Goal: Task Accomplishment & Management: Use online tool/utility

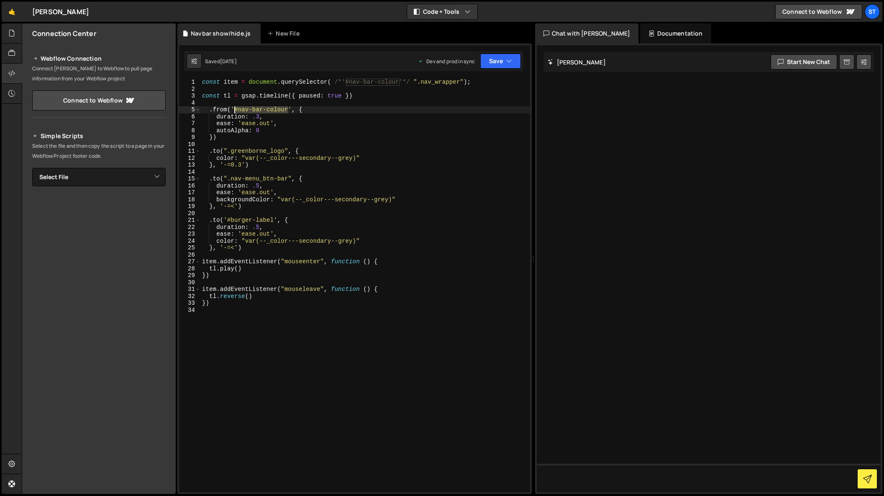
drag, startPoint x: 288, startPoint y: 109, endPoint x: 234, endPoint y: 109, distance: 54.0
click at [234, 109] on div "const item = document . querySelector ( /*'#nav-bar-colour'*/ ".nav_wrapper" ) …" at bounding box center [365, 292] width 330 height 427
type textarea ".from('.new-nav', {"
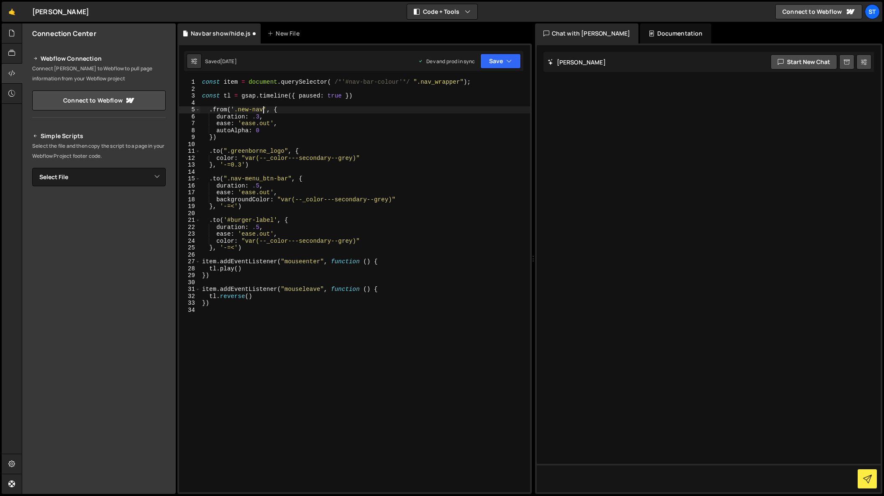
click at [371, 101] on div "const item = document . querySelector ( /*'#nav-bar-colour'*/ ".nav_wrapper" ) …" at bounding box center [365, 292] width 330 height 427
drag, startPoint x: 462, startPoint y: 82, endPoint x: 423, endPoint y: 80, distance: 38.6
click at [423, 80] on div "const item = document . querySelector ( /*'#nav-bar-colour'*/ ".nav_wrapper" ) …" at bounding box center [365, 292] width 330 height 427
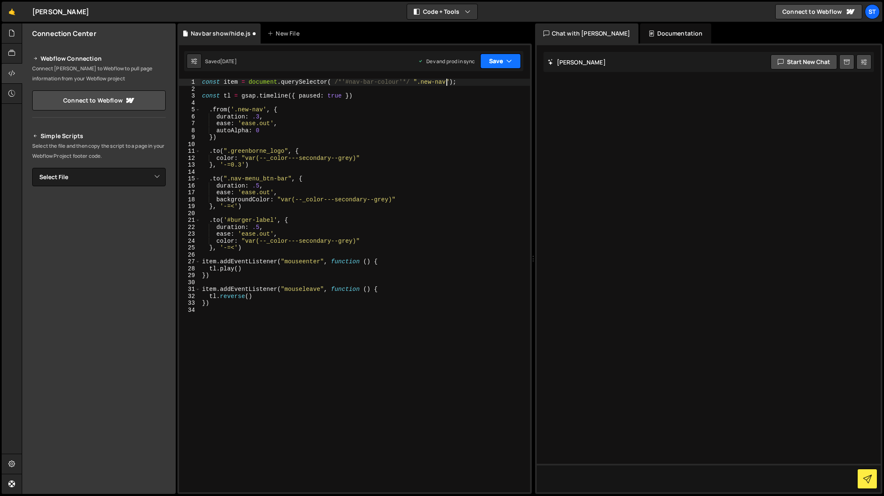
click at [516, 61] on button "Save" at bounding box center [501, 61] width 41 height 15
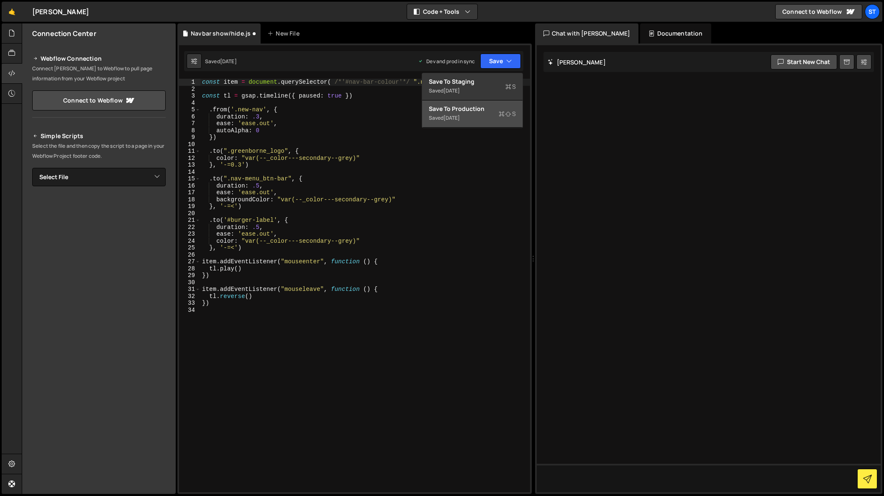
click at [471, 111] on div "Save to Production S" at bounding box center [472, 109] width 87 height 8
click at [260, 131] on div "const item = document . querySelector ( /*'#nav-bar-colour'*/ ".new-nav" ) ; co…" at bounding box center [365, 292] width 330 height 427
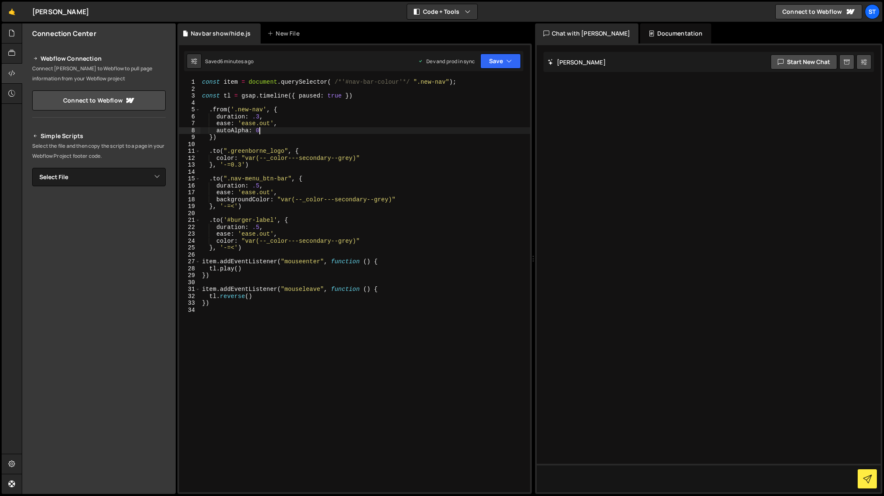
type textarea "autoAlpha: 0,"
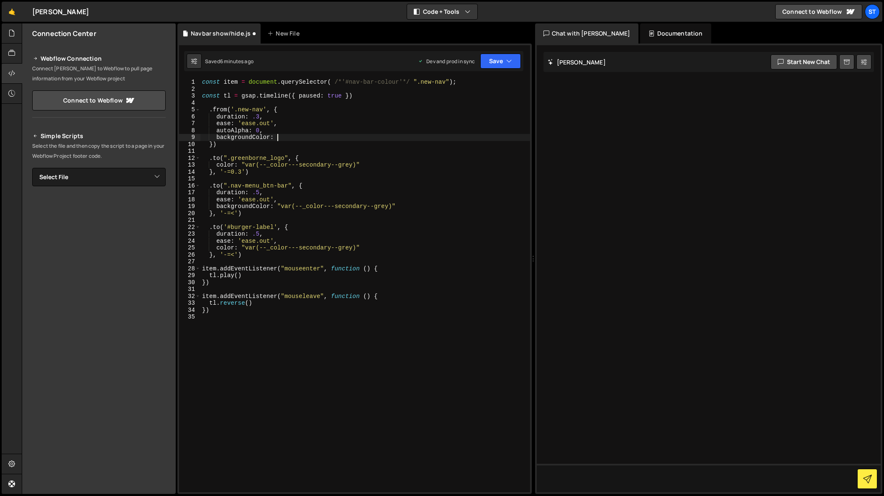
scroll to position [0, 5]
click at [508, 64] on icon "button" at bounding box center [509, 61] width 6 height 8
click at [471, 109] on div "Save to Production S" at bounding box center [472, 109] width 87 height 8
click at [277, 138] on div "const item = document . querySelector ( /*'#nav-bar-colour'*/ ".new-nav" ) ; co…" at bounding box center [365, 292] width 330 height 427
type textarea "backgroundColor: transparent"
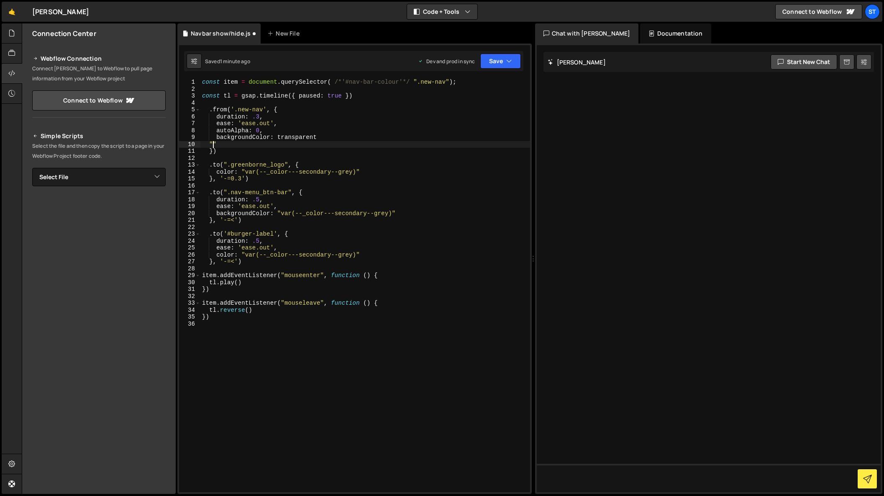
scroll to position [0, 0]
type textarea """
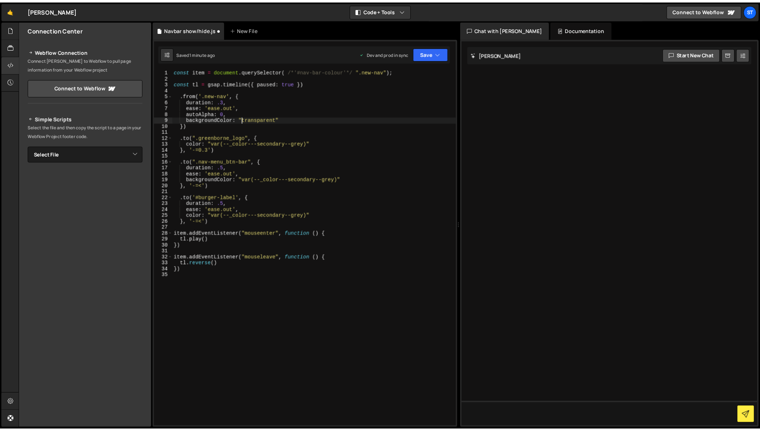
scroll to position [0, 5]
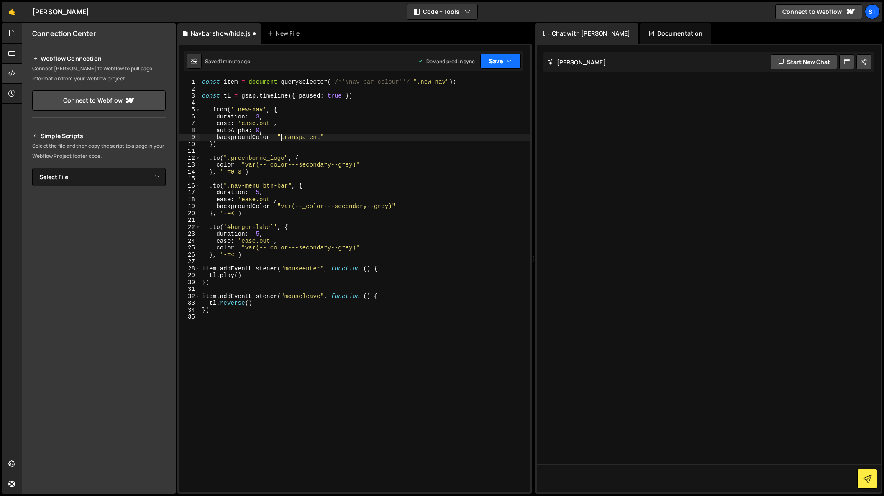
click at [509, 64] on icon "button" at bounding box center [509, 61] width 6 height 8
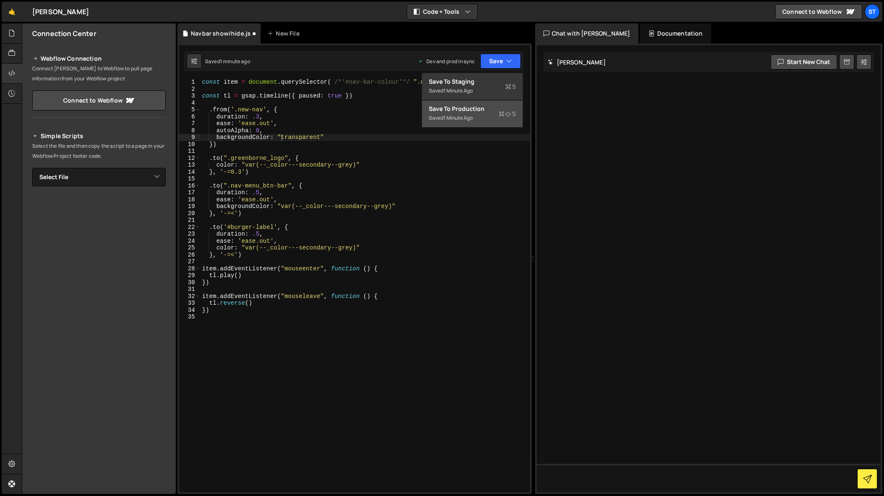
click at [458, 116] on div "1 minute ago" at bounding box center [458, 117] width 29 height 7
click at [325, 138] on div "const item = document . querySelector ( /*'#nav-bar-colour'*/ ".new-nav" ) ; co…" at bounding box center [365, 292] width 330 height 427
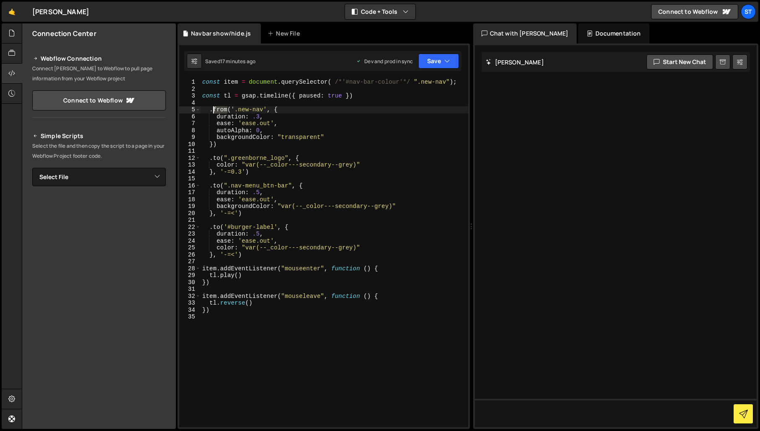
drag, startPoint x: 229, startPoint y: 111, endPoint x: 214, endPoint y: 110, distance: 14.3
click at [214, 110] on div "const item = document . querySelector ( /*'#nav-bar-colour'*/ ".new-nav" ) ; co…" at bounding box center [333, 260] width 267 height 362
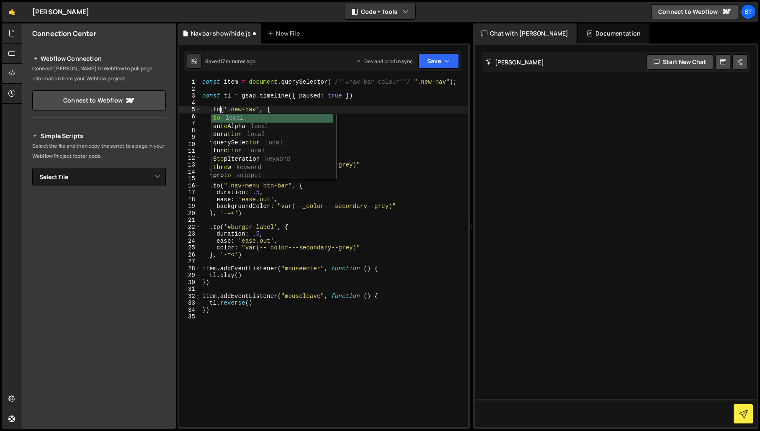
click at [284, 107] on div "const item = document . querySelector ( /*'#nav-bar-colour'*/ ".new-nav" ) ; co…" at bounding box center [333, 260] width 267 height 362
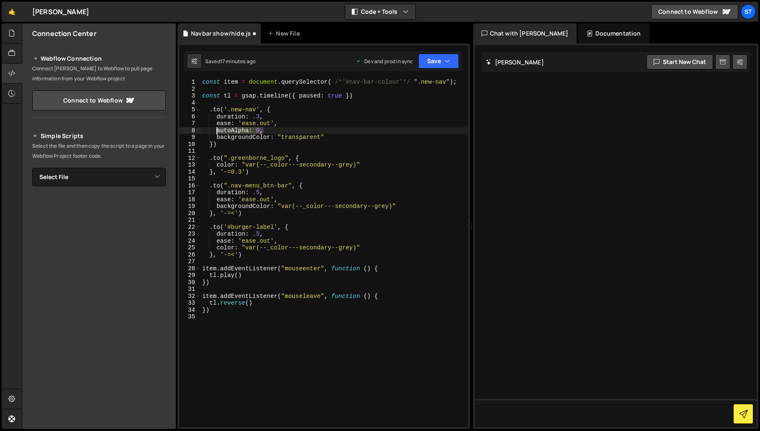
drag, startPoint x: 264, startPoint y: 130, endPoint x: 218, endPoint y: 129, distance: 46.5
click at [218, 129] on div "const item = document . querySelector ( /*'#nav-bar-colour'*/ ".new-nav" ) ; co…" at bounding box center [333, 260] width 267 height 362
type textarea "autoAlpha: 0,"
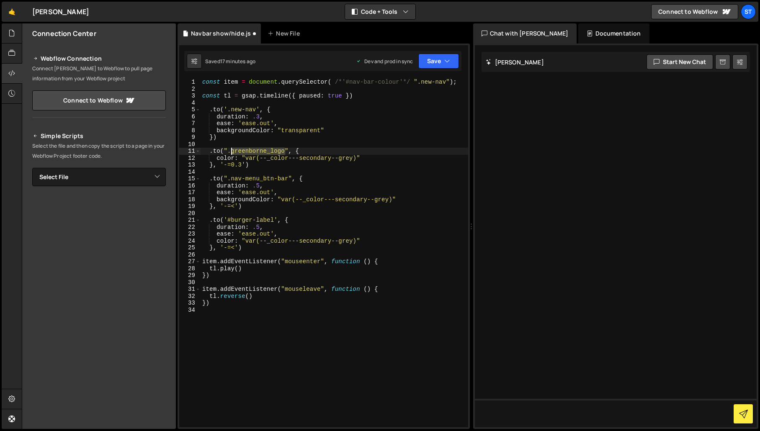
drag, startPoint x: 284, startPoint y: 152, endPoint x: 231, endPoint y: 152, distance: 53.2
click at [231, 152] on div "const item = document . querySelector ( /*'#nav-bar-colour'*/ ".new-nav" ) ; co…" at bounding box center [333, 260] width 267 height 362
paste textarea "rwa-text"
click at [253, 167] on div "const item = document . querySelector ( /*'#nav-bar-colour'*/ ".new-nav" ) ; co…" at bounding box center [333, 260] width 267 height 362
type textarea "}, '-=0.3')"
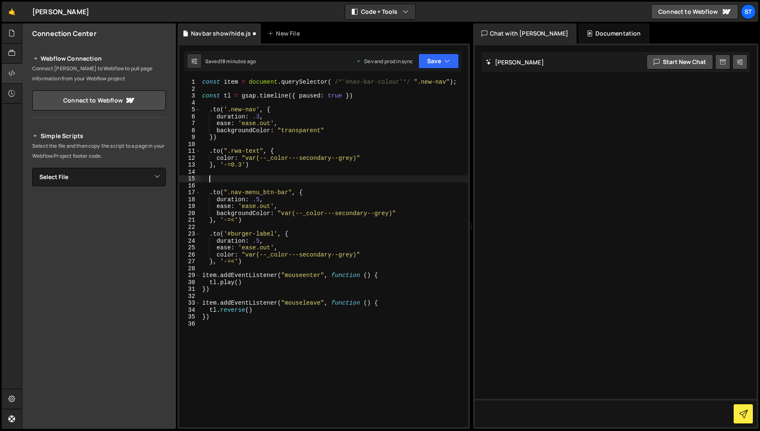
paste textarea "group-text"
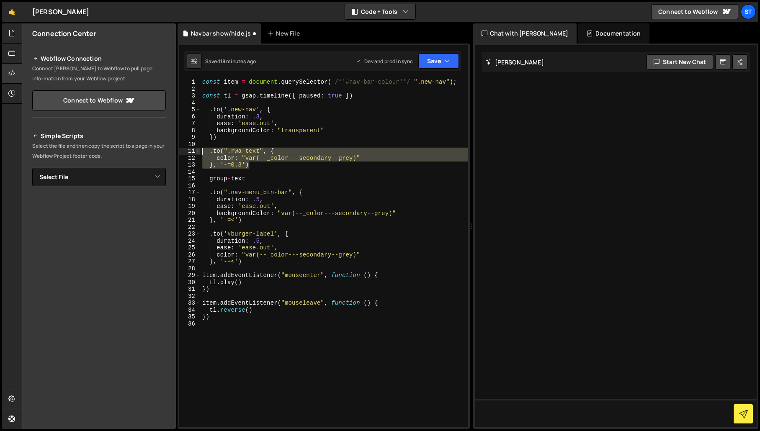
drag, startPoint x: 250, startPoint y: 166, endPoint x: 197, endPoint y: 149, distance: 55.9
click at [197, 149] on div "group-text 1 2 3 4 5 6 7 8 9 10 11 12 13 14 15 16 17 18 19 20 21 22 23 24 25 26…" at bounding box center [323, 253] width 289 height 349
click at [261, 164] on div "const item = document . querySelector ( /*'#nav-bar-colour'*/ ".new-nav" ) ; co…" at bounding box center [333, 253] width 267 height 349
type textarea "}, '-=0.3')"
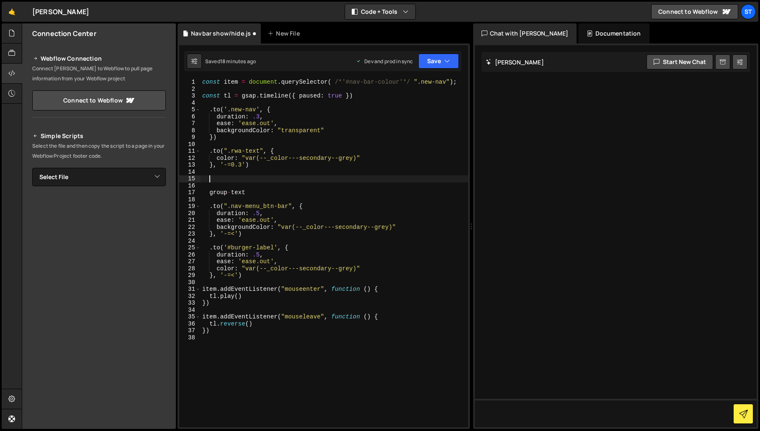
paste textarea "}, '-=0.3')"
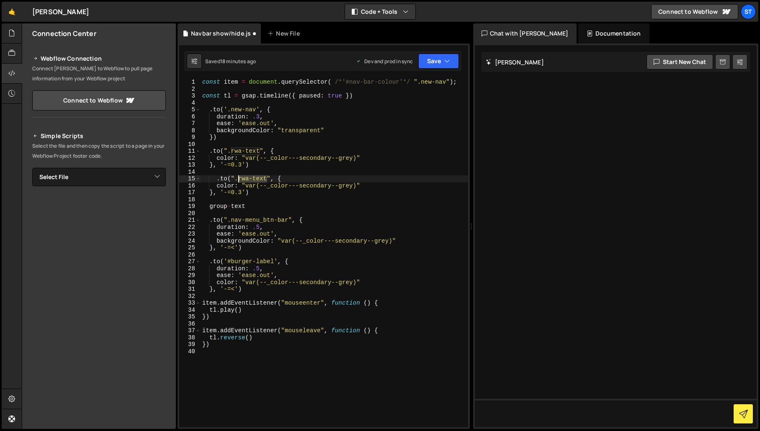
drag, startPoint x: 266, startPoint y: 179, endPoint x: 238, endPoint y: 177, distance: 28.1
click at [238, 177] on div "const item = document . querySelector ( /*'#nav-bar-colour'*/ ".new-nav" ) ; co…" at bounding box center [333, 260] width 267 height 362
drag, startPoint x: 249, startPoint y: 206, endPoint x: 175, endPoint y: 205, distance: 74.1
click at [175, 205] on div "Files New File Create your first file Get started by starting a Javascript or C…" at bounding box center [391, 226] width 738 height 406
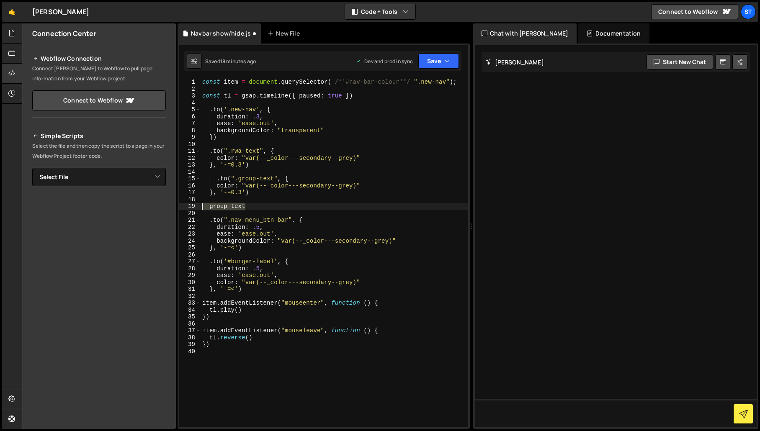
type textarea "group-text"
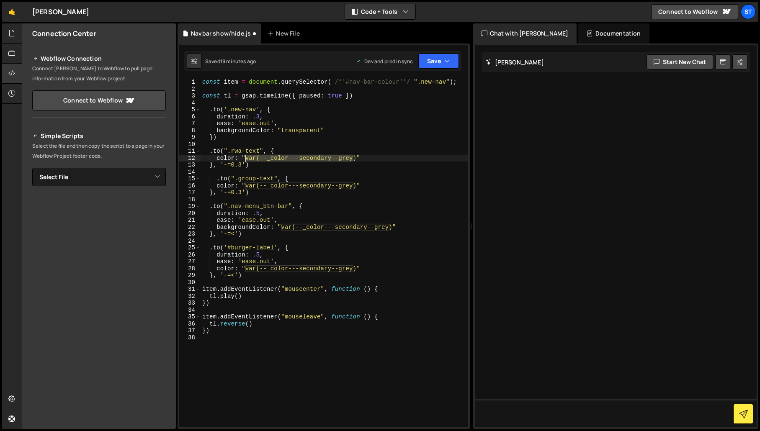
drag, startPoint x: 352, startPoint y: 159, endPoint x: 247, endPoint y: 160, distance: 105.9
click at [247, 160] on div "const item = document . querySelector ( /*'#nav-bar-colour'*/ ".new-nav" ) ; co…" at bounding box center [333, 260] width 267 height 362
paste textarea "fonts--whiteish-0)"
drag, startPoint x: 328, startPoint y: 157, endPoint x: 246, endPoint y: 159, distance: 82.1
click at [246, 159] on div "const item = document . querySelector ( /*'#nav-bar-colour'*/ ".new-nav" ) ; co…" at bounding box center [333, 260] width 267 height 362
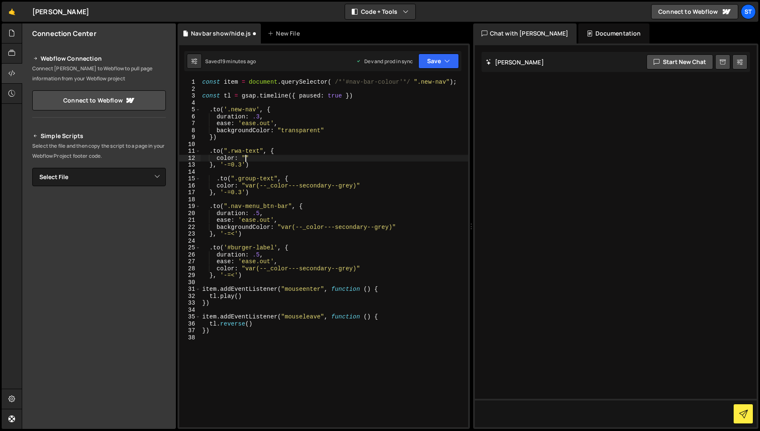
paste textarea "var(--colours--white-0)"
click at [349, 164] on div "const item = document . querySelector ( /*'#nav-bar-colour'*/ ".new-nav" ) ; co…" at bounding box center [333, 260] width 267 height 362
drag, startPoint x: 328, startPoint y: 158, endPoint x: 246, endPoint y: 161, distance: 82.1
click at [246, 161] on div "const item = document . querySelector ( /*'#nav-bar-colour'*/ ".new-nav" ) ; co…" at bounding box center [333, 260] width 267 height 362
drag, startPoint x: 321, startPoint y: 132, endPoint x: 280, endPoint y: 131, distance: 41.4
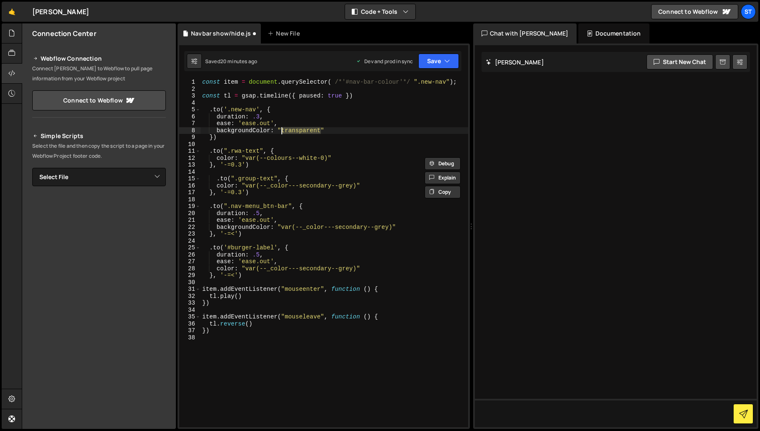
click at [280, 131] on div "const item = document . querySelector ( /*'#nav-bar-colour'*/ ".new-nav" ) ; co…" at bounding box center [333, 260] width 267 height 362
paste textarea "var(--colours--white)"
drag, startPoint x: 328, startPoint y: 159, endPoint x: 247, endPoint y: 159, distance: 81.2
click at [247, 159] on div "const item = document . querySelector ( /*'#nav-bar-colour'*/ ".new-nav" ) ; co…" at bounding box center [333, 260] width 267 height 362
paste textarea "rwg-slate"
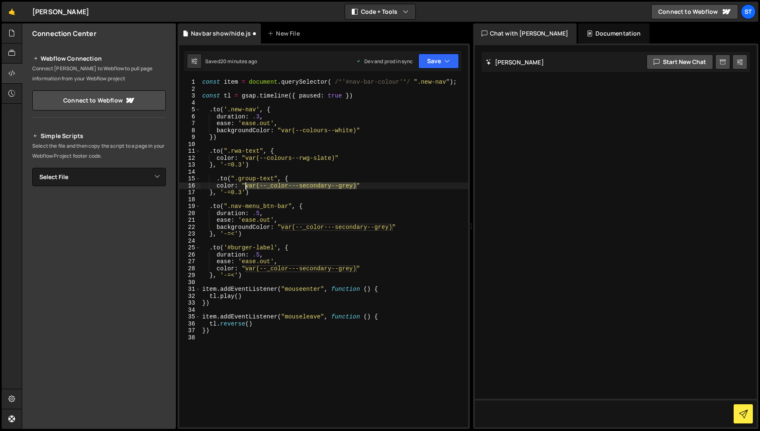
drag, startPoint x: 357, startPoint y: 187, endPoint x: 246, endPoint y: 185, distance: 111.3
click at [246, 185] on div "const item = document . querySelector ( /*'#nav-bar-colour'*/ ".new-nav" ) ; co…" at bounding box center [333, 260] width 267 height 362
paste textarea "colours--rwg-sage"
click at [361, 188] on div "const item = document . querySelector ( /*'#nav-bar-colour'*/ ".new-nav" ) ; co…" at bounding box center [333, 260] width 267 height 362
drag, startPoint x: 288, startPoint y: 206, endPoint x: 228, endPoint y: 208, distance: 59.9
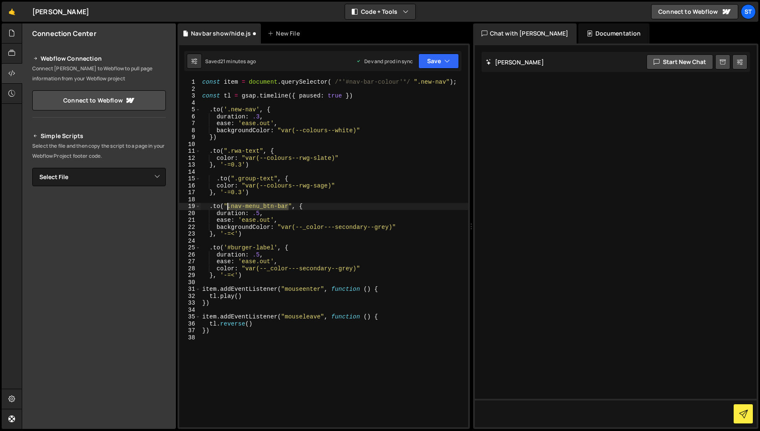
click at [228, 208] on div "const item = document . querySelector ( /*'#nav-bar-colour'*/ ".new-nav" ) ; co…" at bounding box center [333, 260] width 267 height 362
paste textarea "burger-txt"
click at [357, 128] on div "const item = document . querySelector ( /*'#nav-bar-colour'*/ ".new-nav" ) ; co…" at bounding box center [333, 260] width 267 height 362
click at [268, 207] on div "const item = document . querySelector ( /*'#nav-bar-colour'*/ ".new-nav" ) ; co…" at bounding box center [333, 260] width 267 height 362
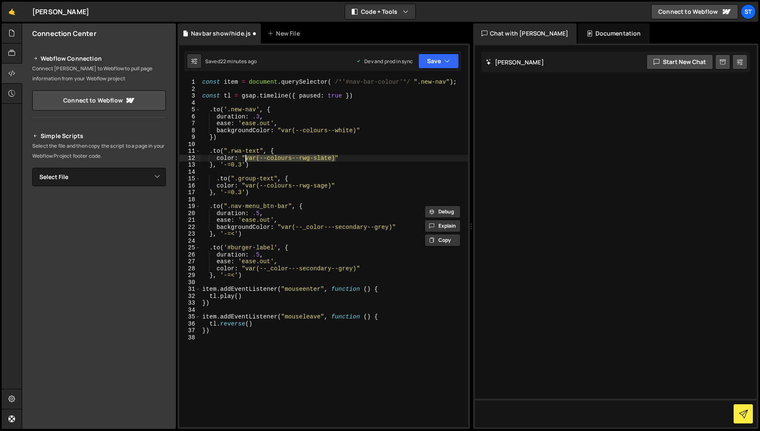
drag, startPoint x: 335, startPoint y: 158, endPoint x: 246, endPoint y: 157, distance: 89.6
click at [246, 157] on div "const item = document . querySelector ( /*'#nav-bar-colour'*/ ".new-nav" ) ; co…" at bounding box center [333, 260] width 267 height 362
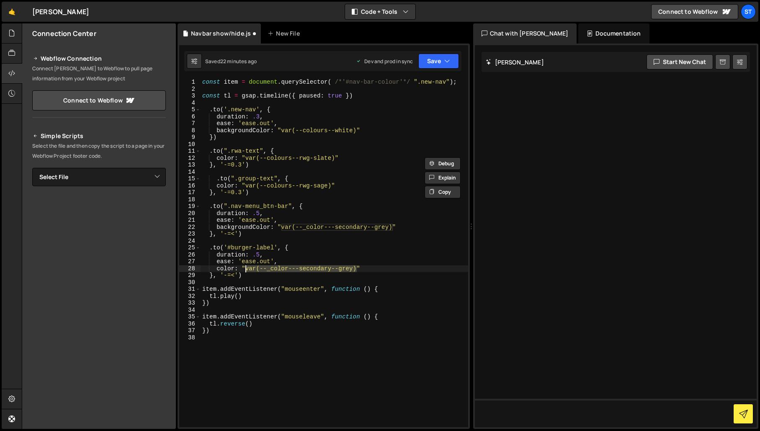
drag, startPoint x: 356, startPoint y: 270, endPoint x: 247, endPoint y: 270, distance: 109.2
click at [247, 270] on div "const item = document . querySelector ( /*'#nav-bar-colour'*/ ".new-nav" ) ; co…" at bounding box center [333, 260] width 267 height 362
paste textarea "colours--rwg-slate"
click at [282, 260] on div "const item = document . querySelector ( /*'#nav-bar-colour'*/ ".new-nav" ) ; co…" at bounding box center [333, 260] width 267 height 362
drag, startPoint x: 288, startPoint y: 206, endPoint x: 228, endPoint y: 208, distance: 60.3
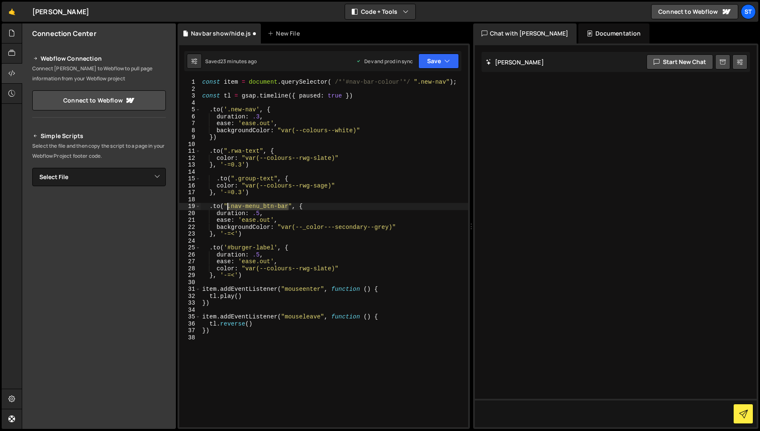
click at [228, 208] on div "const item = document . querySelector ( /*'#nav-bar-colour'*/ ".new-nav" ) ; co…" at bounding box center [333, 260] width 267 height 362
click at [356, 232] on div "const item = document . querySelector ( /*'#nav-bar-colour'*/ ".new-nav" ) ; co…" at bounding box center [333, 260] width 267 height 362
drag, startPoint x: 335, startPoint y: 270, endPoint x: 247, endPoint y: 269, distance: 88.3
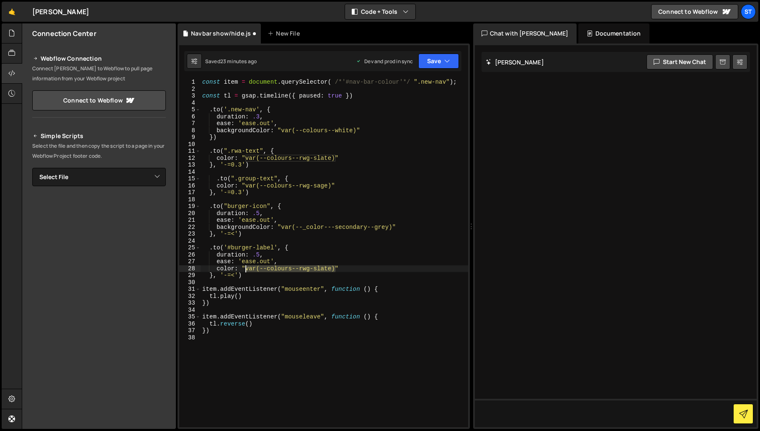
click at [247, 269] on div "const item = document . querySelector ( /*'#nav-bar-colour'*/ ".new-nav" ) ; co…" at bounding box center [333, 260] width 267 height 362
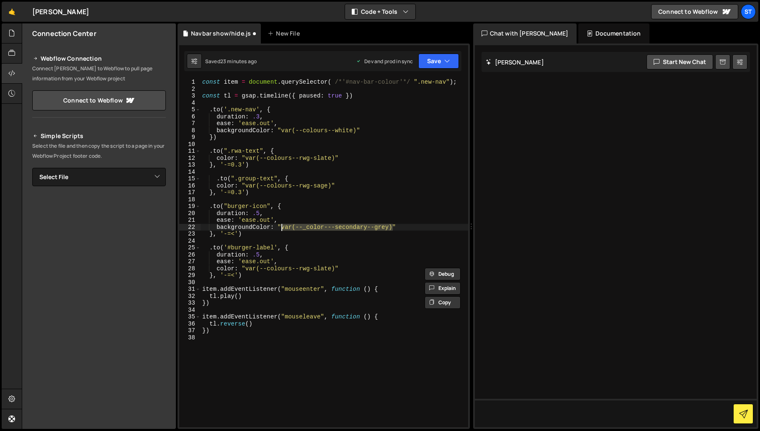
drag, startPoint x: 393, startPoint y: 229, endPoint x: 281, endPoint y: 226, distance: 111.4
click at [281, 226] on div "const item = document . querySelector ( /*'#nav-bar-colour'*/ ".new-nav" ) ; co…" at bounding box center [333, 260] width 267 height 362
paste textarea "colours--rwg-slate"
click at [270, 227] on div "const item = document . querySelector ( /*'#nav-bar-colour'*/ ".new-nav" ) ; co…" at bounding box center [333, 260] width 267 height 362
drag, startPoint x: 256, startPoint y: 226, endPoint x: 217, endPoint y: 227, distance: 38.9
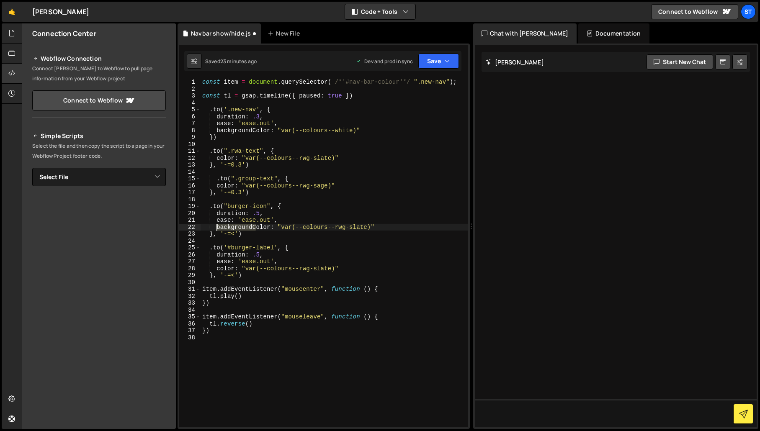
click at [217, 227] on div "const item = document . querySelector ( /*'#nav-bar-colour'*/ ".new-nav" ) ; co…" at bounding box center [333, 260] width 267 height 362
click at [374, 248] on div "const item = document . querySelector ( /*'#nav-bar-colour'*/ ".new-nav" ) ; co…" at bounding box center [333, 260] width 267 height 362
type textarea ".to('#burger-label', {"
click at [449, 61] on icon "button" at bounding box center [447, 61] width 6 height 8
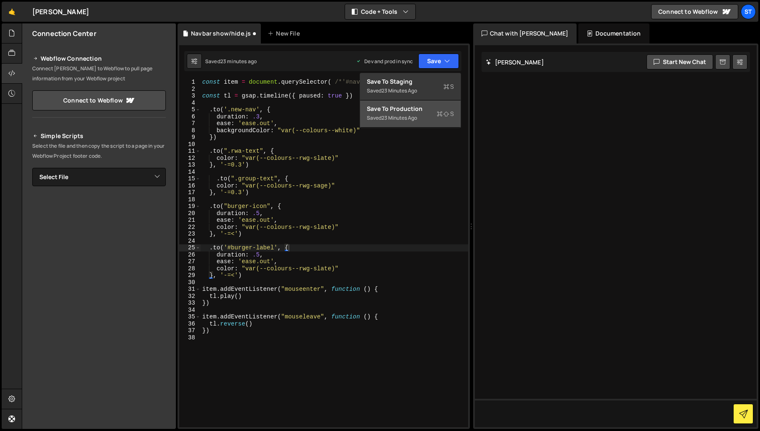
click at [405, 105] on div "Save to Production S" at bounding box center [410, 109] width 87 height 8
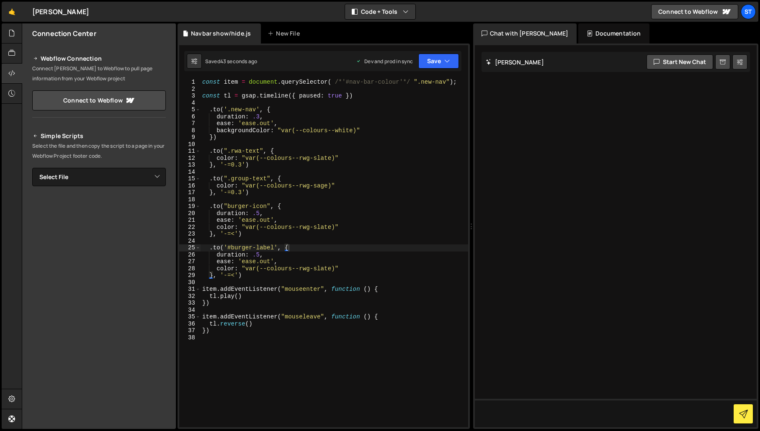
click at [281, 363] on div "const item = document . querySelector ( /*'#nav-bar-colour'*/ ".new-nav" ) ; co…" at bounding box center [333, 260] width 267 height 362
click at [8, 74] on div at bounding box center [12, 74] width 21 height 20
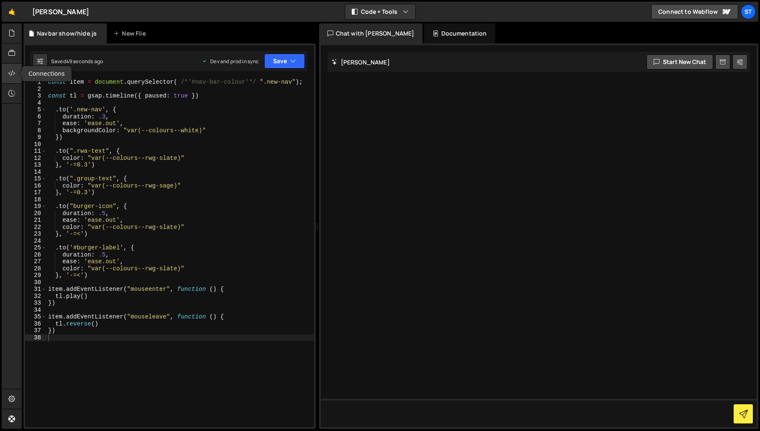
click at [11, 71] on icon at bounding box center [11, 73] width 7 height 9
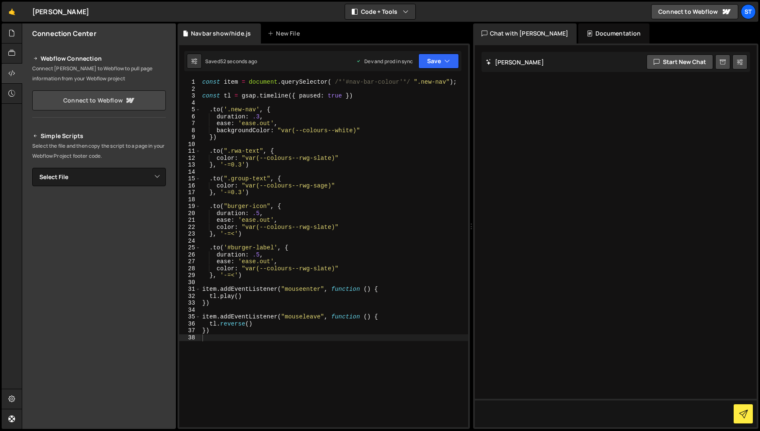
click at [103, 98] on link "Connect to Webflow" at bounding box center [99, 100] width 134 height 20
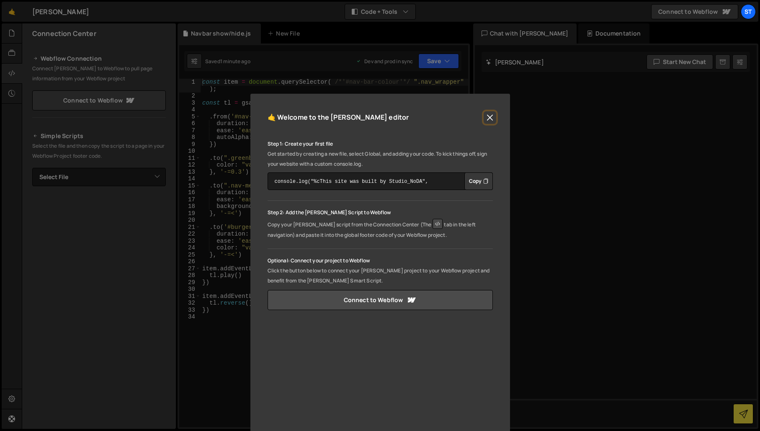
click at [487, 118] on button "Close" at bounding box center [489, 117] width 13 height 13
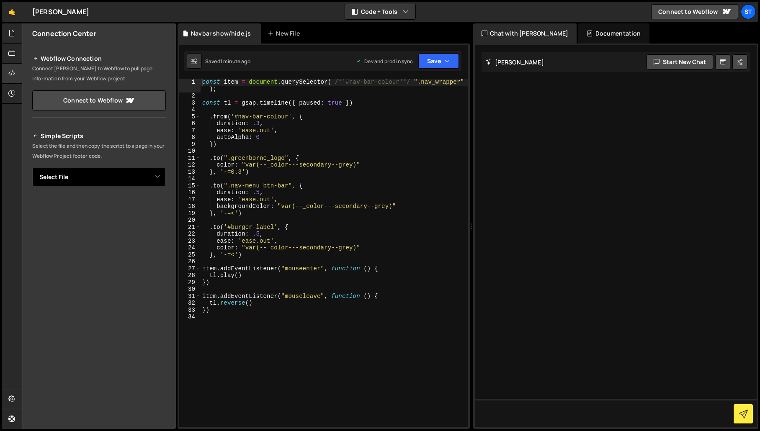
click at [158, 177] on select "Select File" at bounding box center [99, 177] width 134 height 18
click at [32, 168] on select "Select File" at bounding box center [99, 177] width 134 height 18
click at [13, 34] on icon at bounding box center [11, 32] width 7 height 9
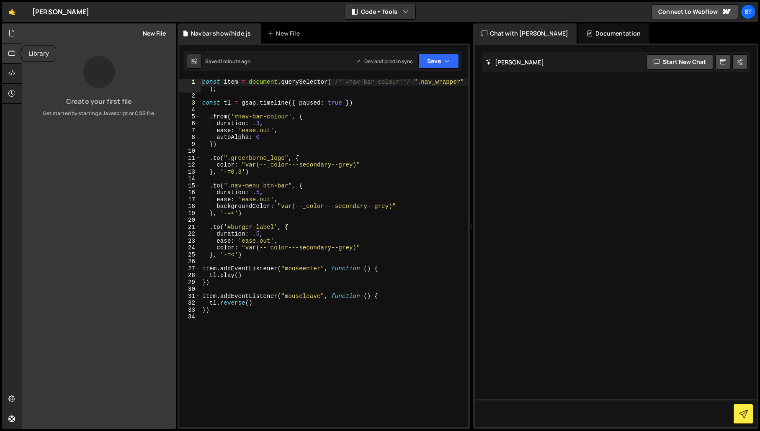
click at [10, 49] on icon at bounding box center [11, 53] width 7 height 9
click at [13, 14] on link "🤙" at bounding box center [12, 12] width 21 height 20
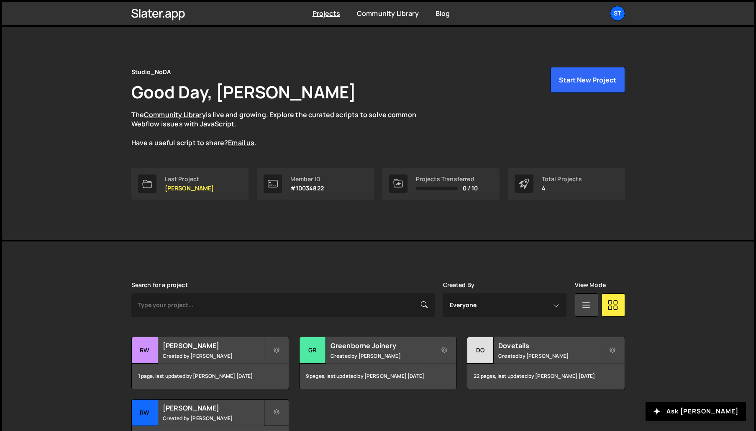
click at [277, 410] on icon at bounding box center [277, 413] width 6 height 8
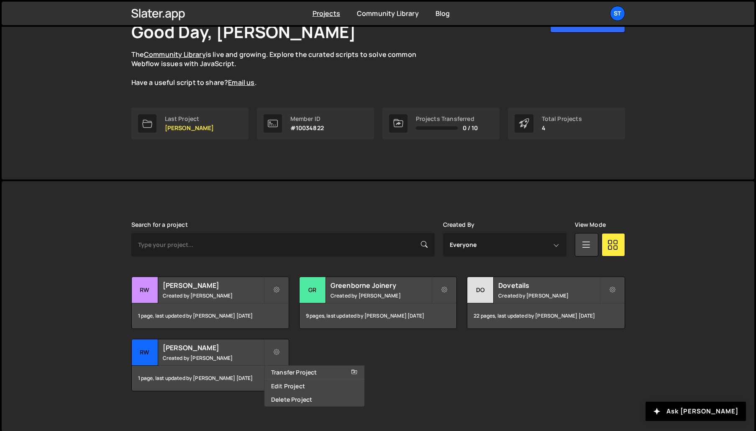
scroll to position [62, 0]
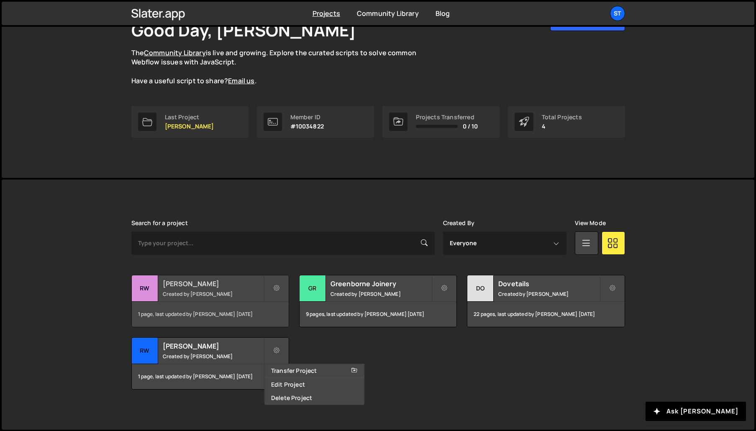
click at [182, 283] on h2 "[PERSON_NAME]" at bounding box center [213, 283] width 101 height 9
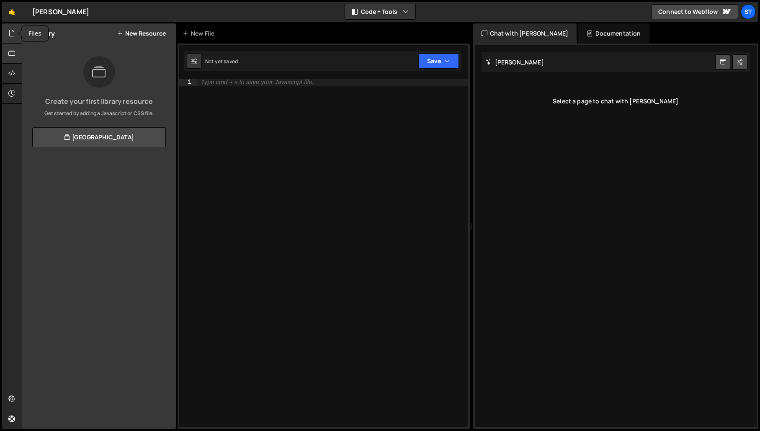
click at [12, 35] on icon at bounding box center [11, 32] width 7 height 9
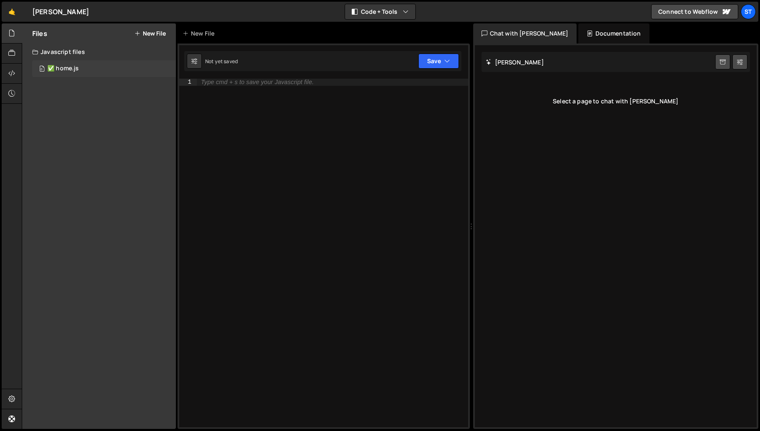
click at [67, 69] on div "✅ home.js" at bounding box center [62, 69] width 31 height 8
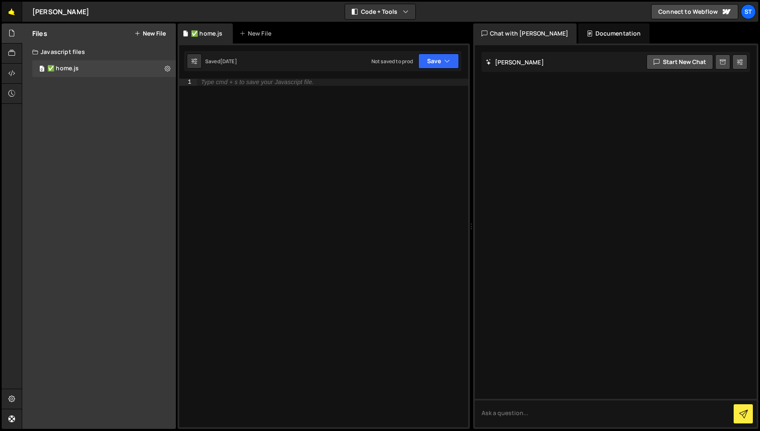
click at [16, 9] on link "🤙" at bounding box center [12, 12] width 21 height 20
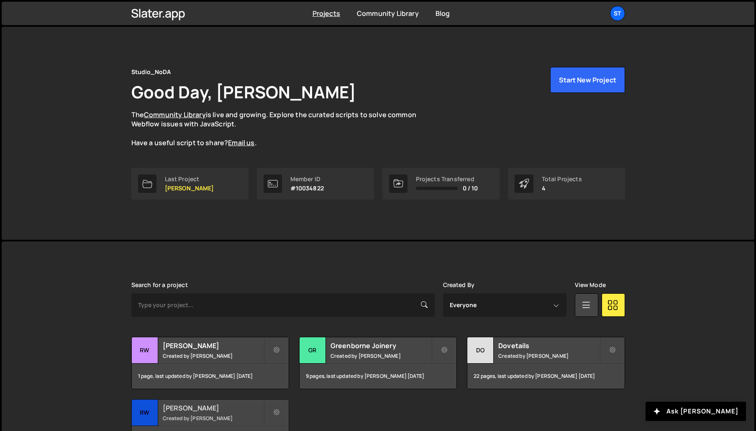
click at [228, 416] on small "Created by Kevin Davis" at bounding box center [213, 418] width 101 height 7
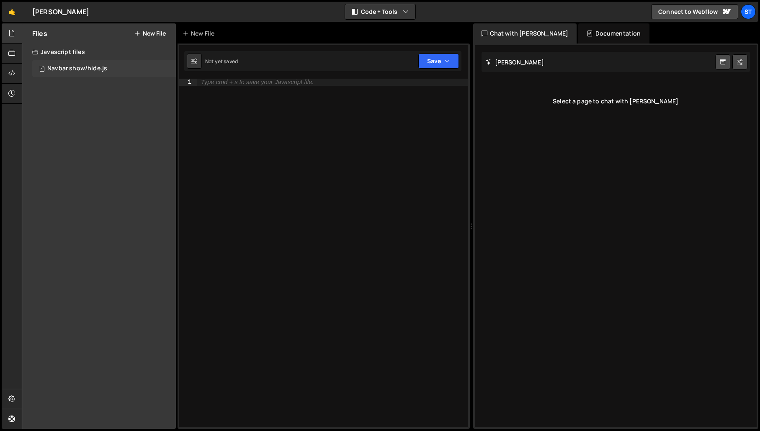
click at [62, 66] on div "Navbar show/hide.js" at bounding box center [77, 69] width 60 height 8
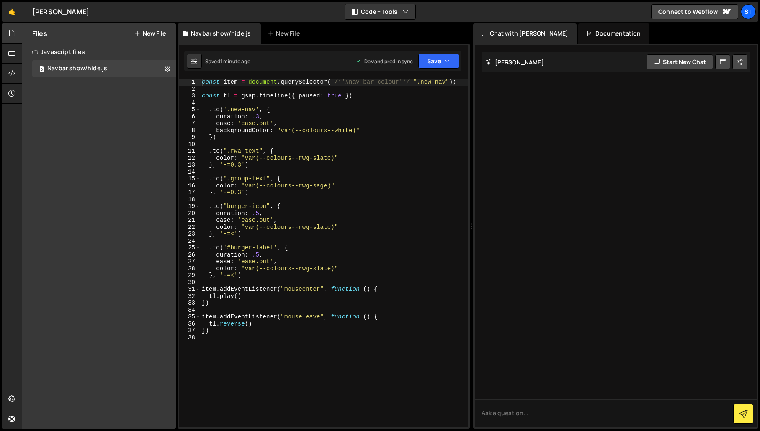
click at [10, 0] on div "Hold on a sec... Are you certain you wish to leave this page? Any changes you'v…" at bounding box center [380, 215] width 760 height 431
click at [12, 7] on link "🤙" at bounding box center [12, 12] width 21 height 20
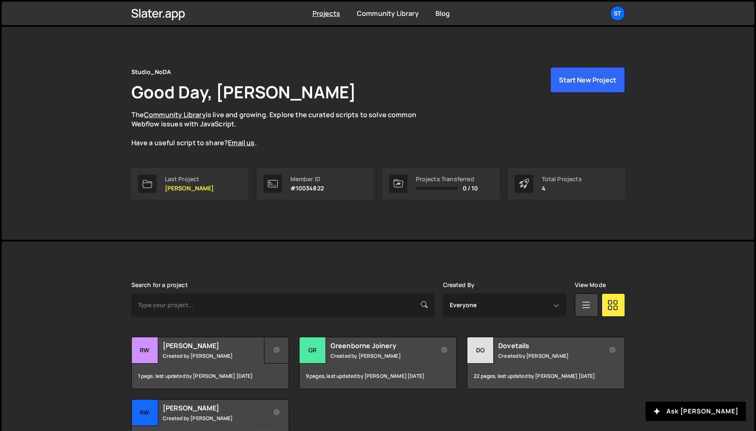
click at [279, 351] on icon at bounding box center [277, 350] width 6 height 8
click at [307, 396] on link "Delete Project" at bounding box center [315, 397] width 100 height 13
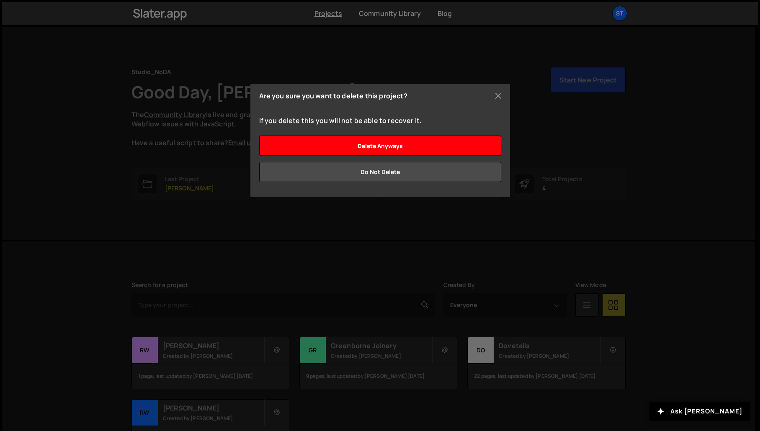
click at [388, 143] on input "Delete anyways" at bounding box center [380, 146] width 242 height 20
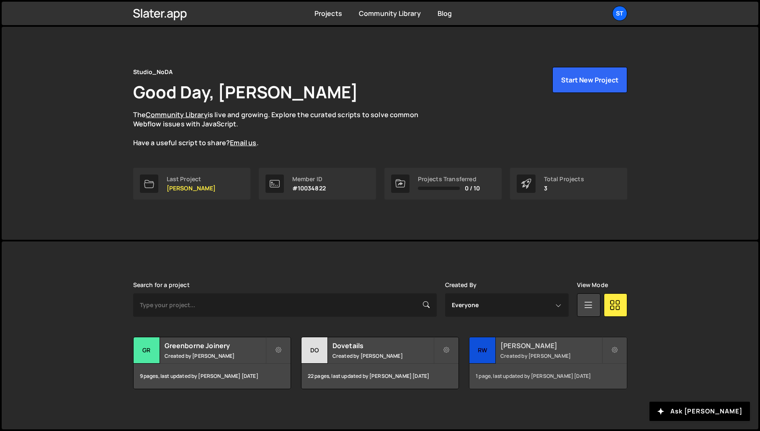
click at [516, 349] on h2 "[PERSON_NAME]" at bounding box center [550, 345] width 101 height 9
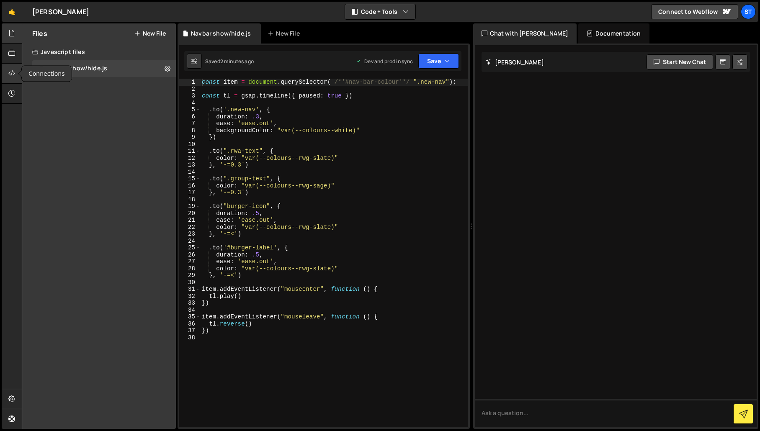
click at [15, 70] on div at bounding box center [12, 74] width 21 height 20
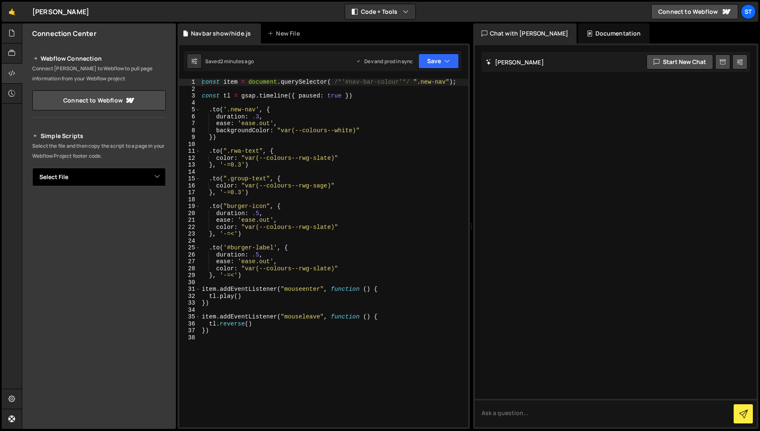
click at [160, 177] on select "Select File Navbar show/hide.js" at bounding box center [99, 177] width 134 height 18
select select "44544"
click at [32, 168] on select "Select File Navbar show/hide.js" at bounding box center [99, 177] width 134 height 18
click at [161, 206] on button "Button group with nested dropdown" at bounding box center [160, 206] width 12 height 18
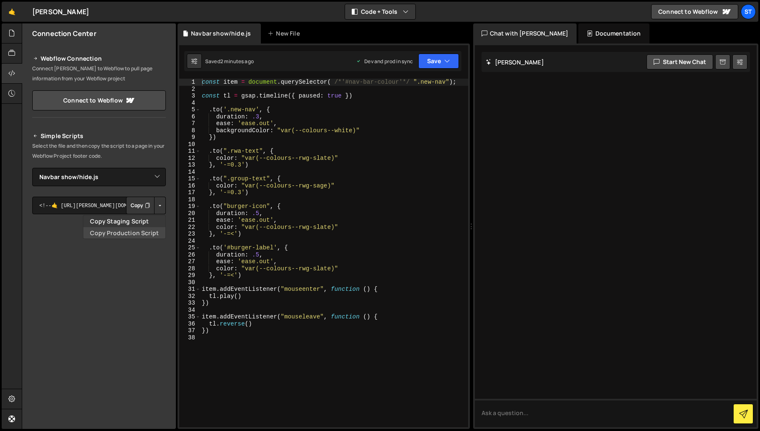
click at [112, 233] on link "Copy Production Script" at bounding box center [124, 233] width 82 height 12
click at [35, 137] on icon at bounding box center [36, 136] width 6 height 10
click at [100, 101] on link "Connect to Webflow" at bounding box center [99, 100] width 134 height 20
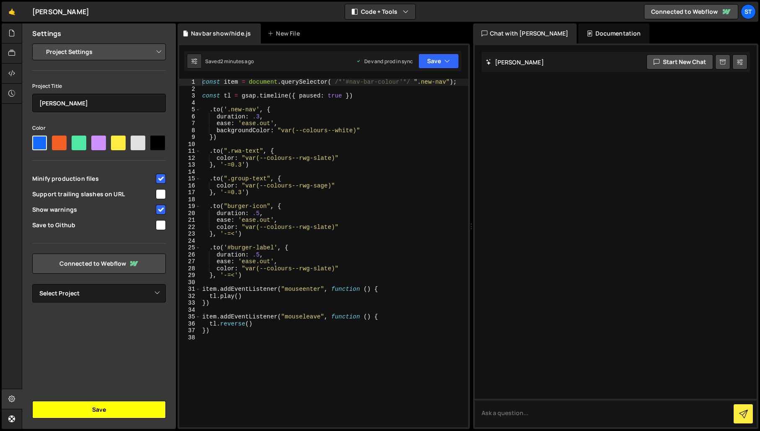
click at [92, 413] on button "Save" at bounding box center [99, 410] width 134 height 18
click at [447, 57] on icon "button" at bounding box center [447, 61] width 6 height 8
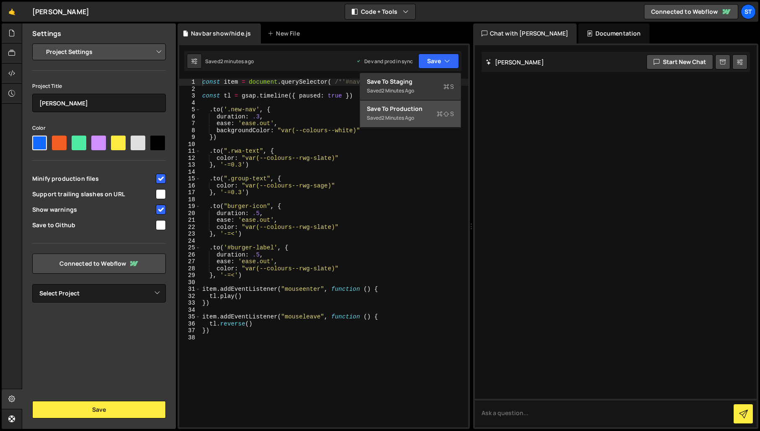
click at [422, 106] on div "Save to Production S" at bounding box center [410, 109] width 87 height 8
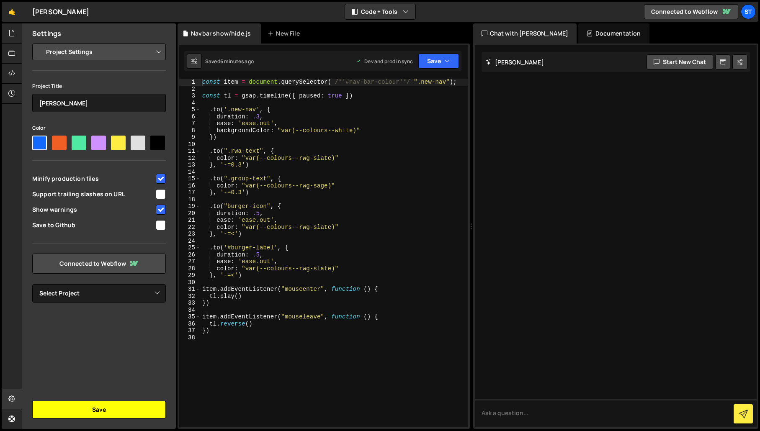
click at [102, 406] on button "Save" at bounding box center [99, 410] width 134 height 18
click at [152, 48] on select "Project Settings Code Editor Settings Chat Settings" at bounding box center [100, 52] width 123 height 18
click at [39, 43] on select "Project Settings Code Editor Settings Chat Settings" at bounding box center [100, 52] width 123 height 18
click at [10, 36] on icon at bounding box center [11, 32] width 7 height 9
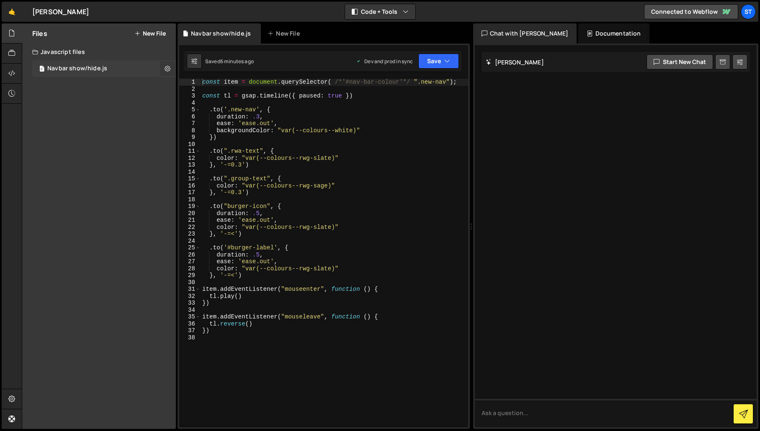
click at [169, 68] on icon at bounding box center [167, 68] width 6 height 8
type input "Navbar show/hide"
radio input "true"
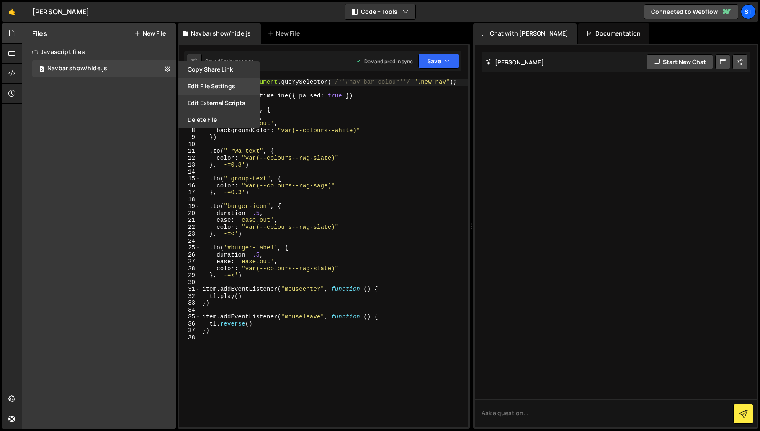
click at [203, 84] on button "Edit File Settings" at bounding box center [218, 86] width 82 height 17
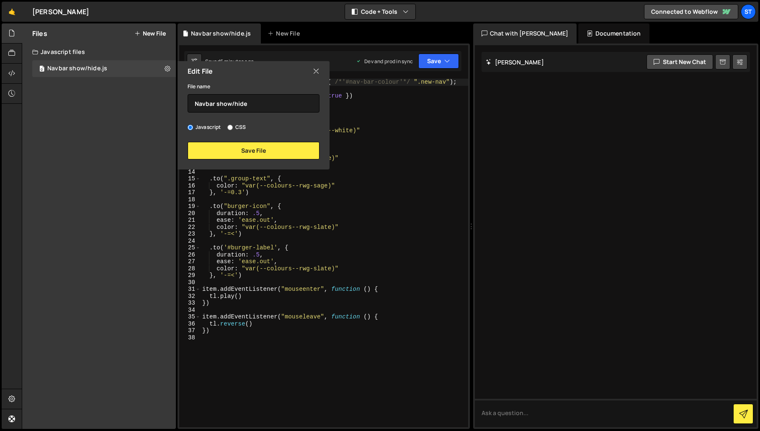
click at [316, 70] on icon at bounding box center [316, 71] width 7 height 9
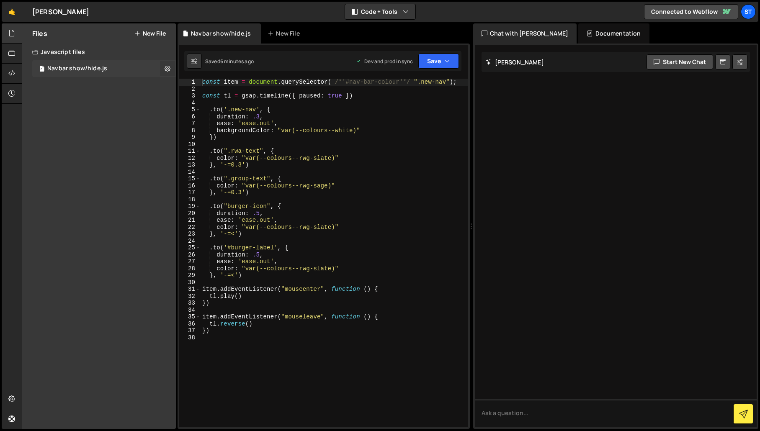
click at [165, 70] on icon at bounding box center [167, 68] width 6 height 8
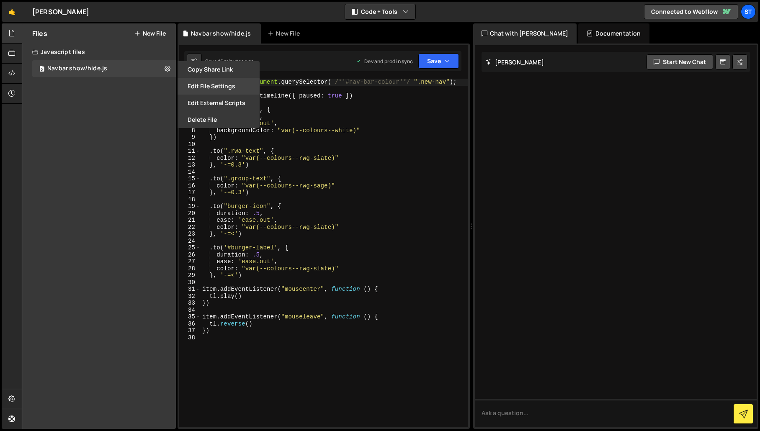
click at [222, 85] on button "Edit File Settings" at bounding box center [218, 86] width 82 height 17
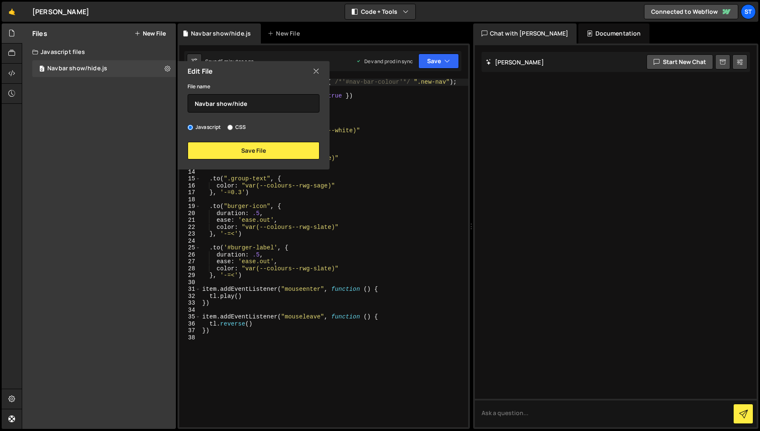
click at [315, 72] on icon at bounding box center [316, 71] width 7 height 9
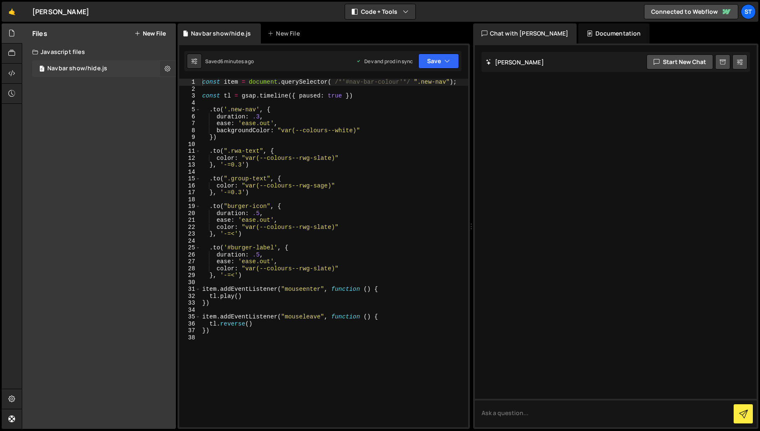
click at [171, 67] on button at bounding box center [167, 68] width 15 height 15
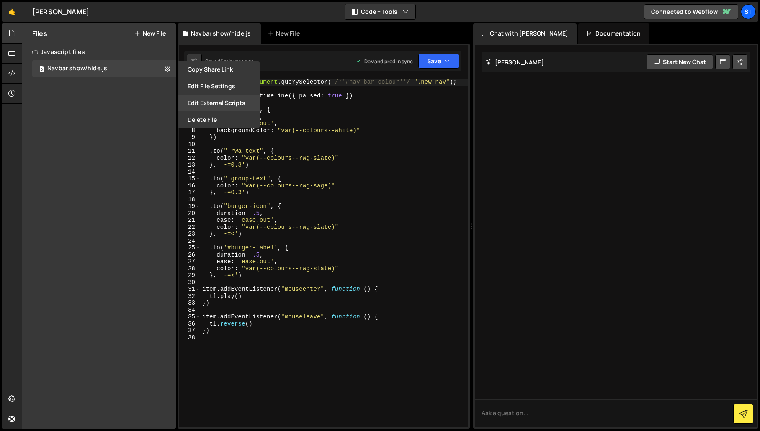
click at [219, 100] on button "Edit External Scripts" at bounding box center [218, 103] width 82 height 17
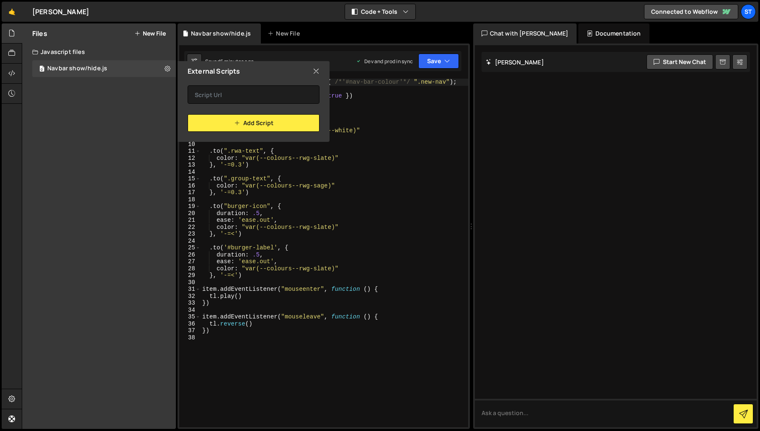
click at [316, 73] on icon at bounding box center [316, 71] width 7 height 9
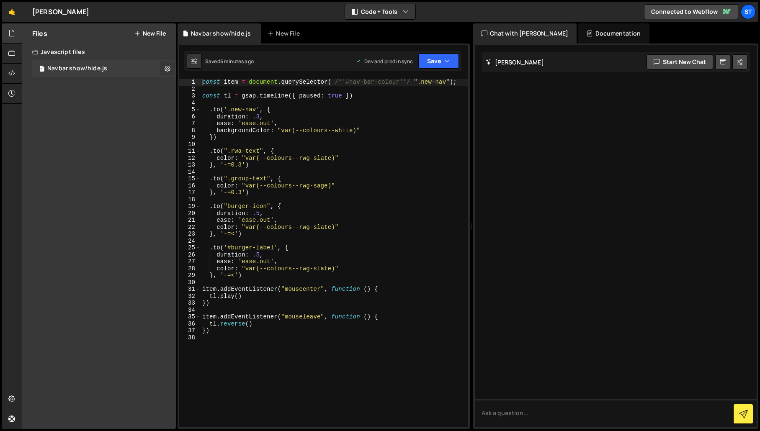
click at [171, 68] on button at bounding box center [167, 68] width 15 height 15
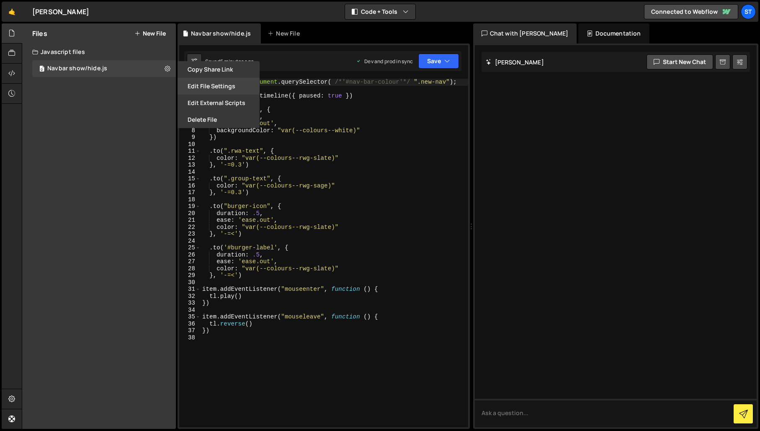
click at [210, 85] on button "Edit File Settings" at bounding box center [218, 86] width 82 height 17
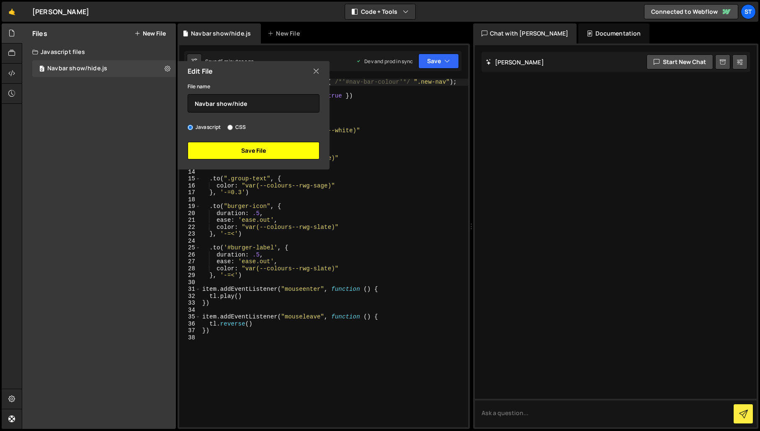
click at [261, 144] on button "Save File" at bounding box center [254, 151] width 132 height 18
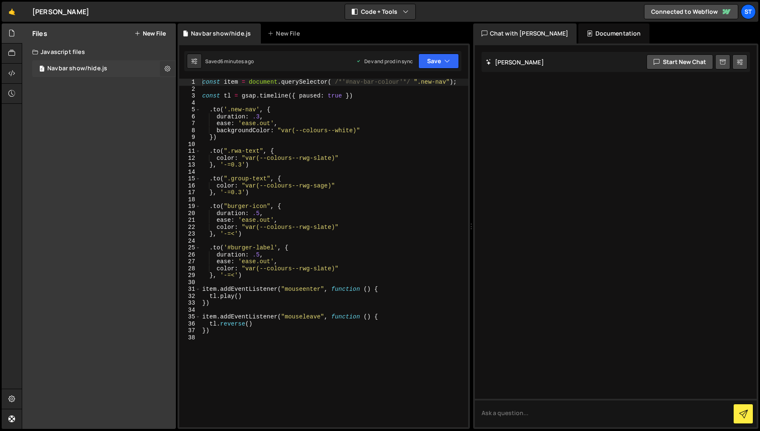
click at [167, 67] on icon at bounding box center [167, 68] width 6 height 8
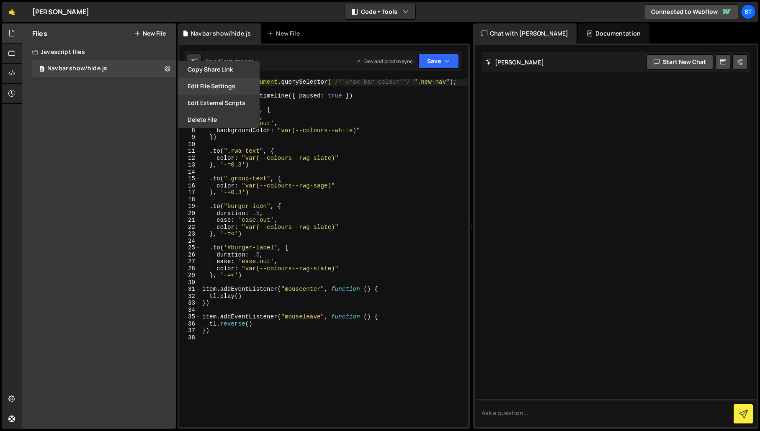
click at [225, 87] on button "Edit File Settings" at bounding box center [218, 86] width 82 height 17
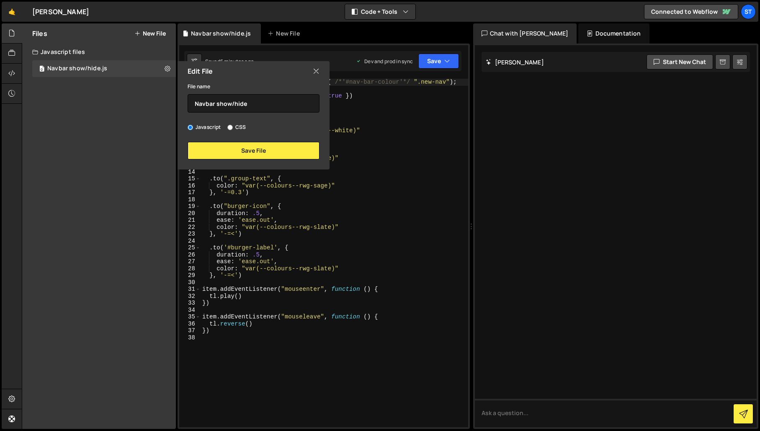
click at [317, 70] on icon at bounding box center [316, 71] width 7 height 9
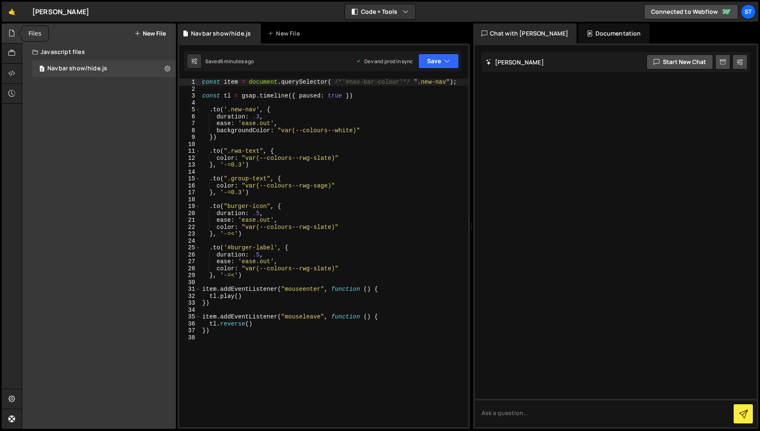
click at [12, 31] on icon at bounding box center [11, 32] width 7 height 9
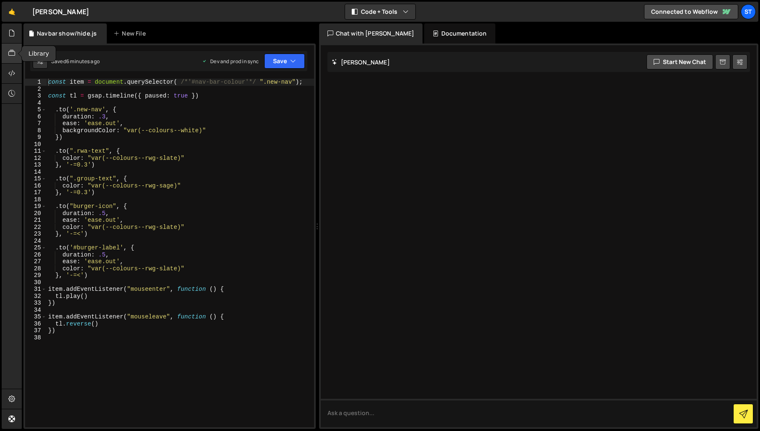
click at [10, 49] on icon at bounding box center [11, 53] width 7 height 9
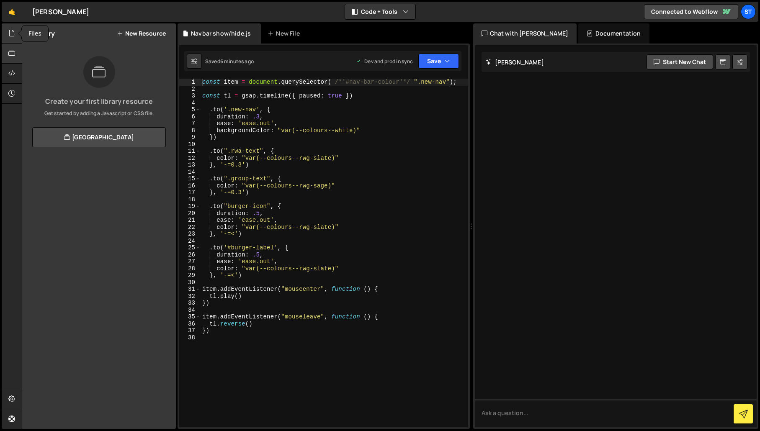
click at [10, 34] on icon at bounding box center [11, 32] width 7 height 9
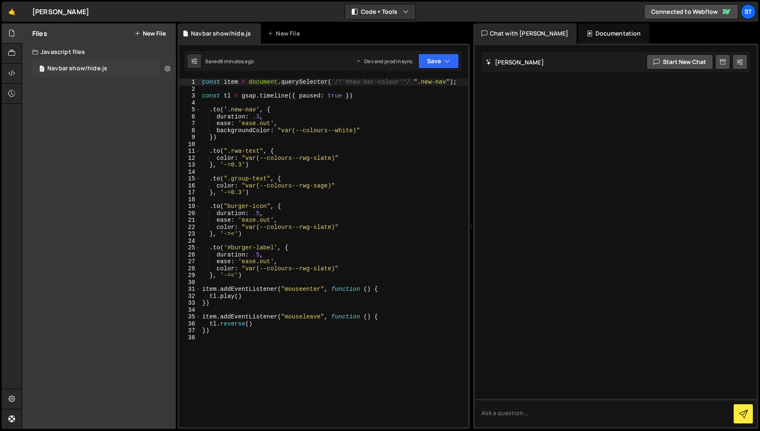
click at [169, 67] on icon at bounding box center [167, 68] width 6 height 8
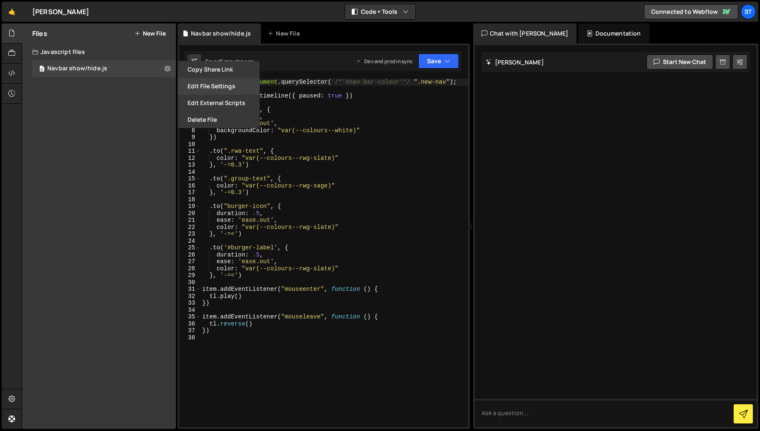
click at [234, 90] on button "Edit File Settings" at bounding box center [218, 86] width 82 height 17
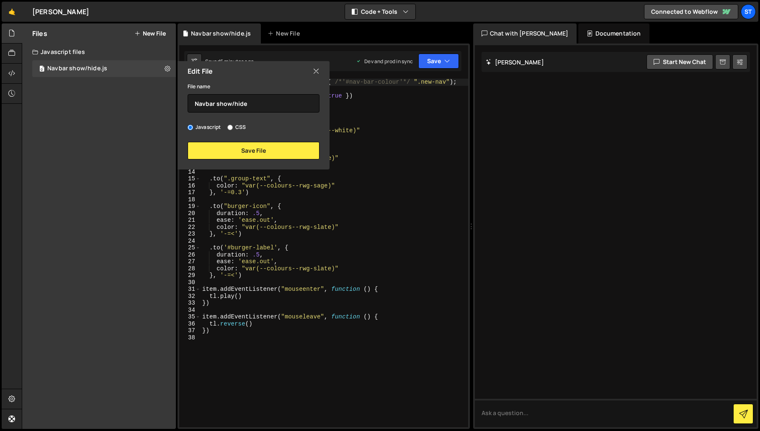
click at [313, 72] on icon at bounding box center [316, 71] width 7 height 9
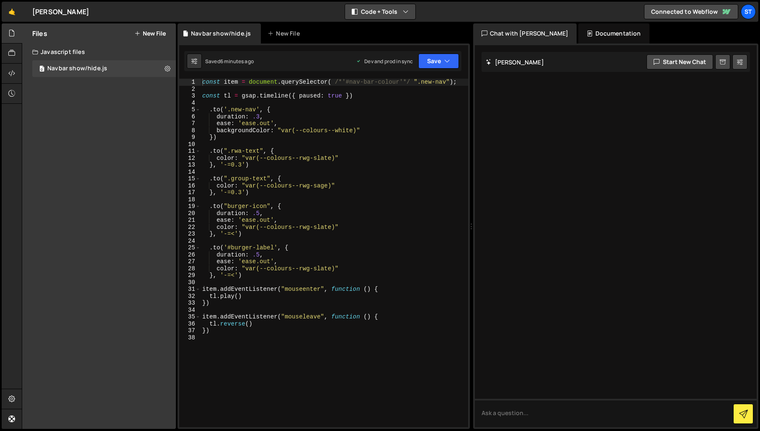
click at [403, 10] on icon "button" at bounding box center [406, 12] width 6 height 8
click at [20, 49] on div at bounding box center [12, 54] width 21 height 20
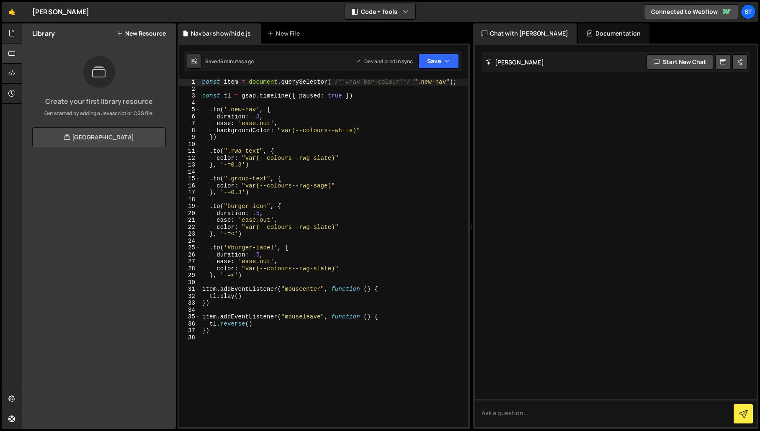
click at [95, 133] on link "[GEOGRAPHIC_DATA]" at bounding box center [99, 137] width 134 height 20
click at [12, 54] on icon at bounding box center [11, 53] width 7 height 9
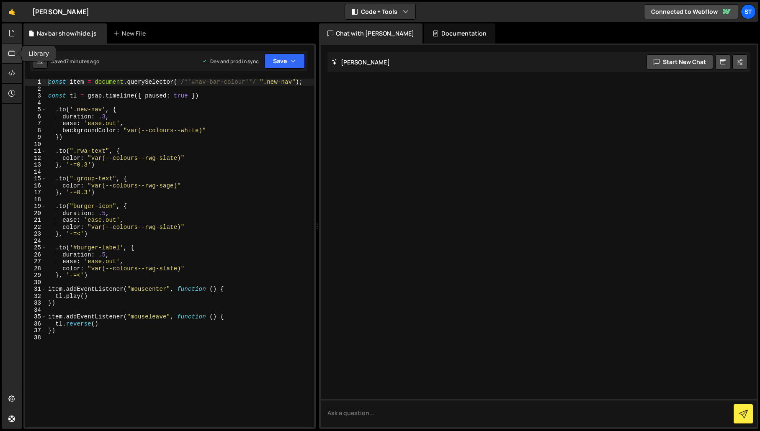
click at [13, 55] on icon at bounding box center [11, 53] width 7 height 9
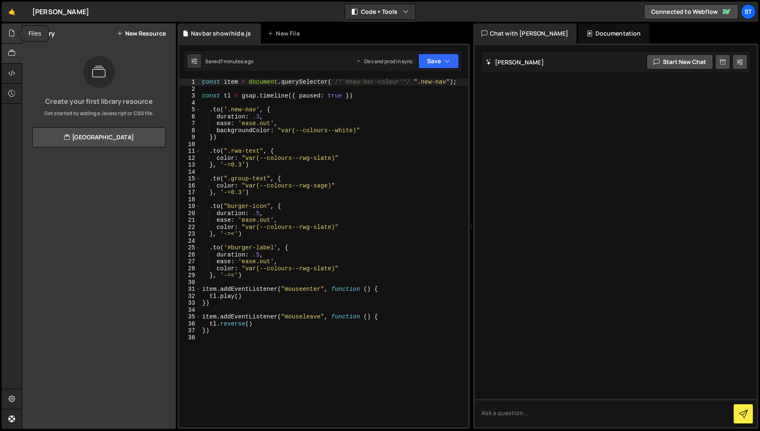
click at [11, 25] on div at bounding box center [12, 33] width 21 height 20
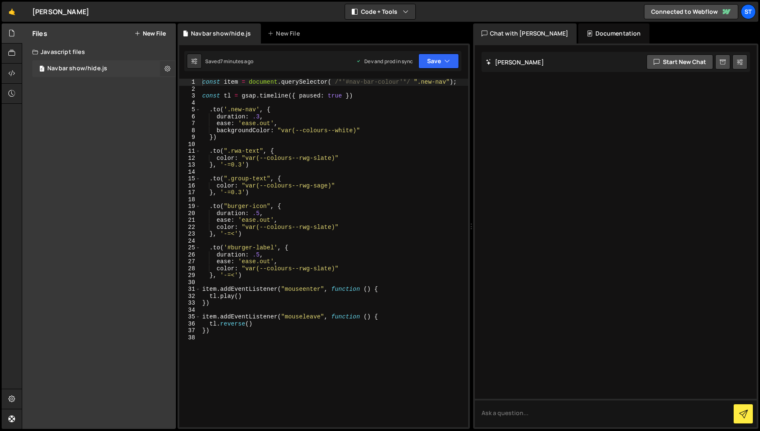
click at [167, 68] on icon at bounding box center [167, 68] width 6 height 8
type input "Navbar show/hide"
radio input "true"
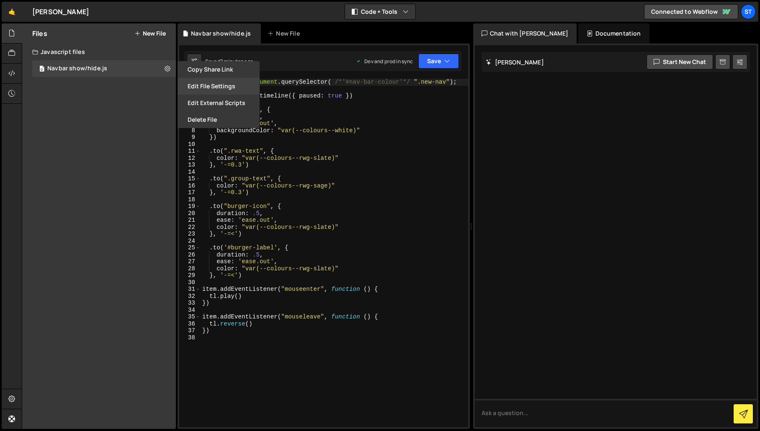
click at [221, 87] on button "Edit File Settings" at bounding box center [218, 86] width 82 height 17
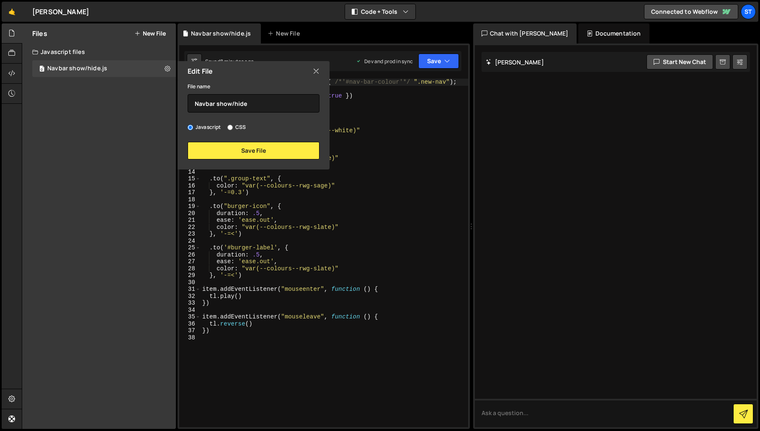
click at [316, 72] on icon at bounding box center [316, 71] width 7 height 9
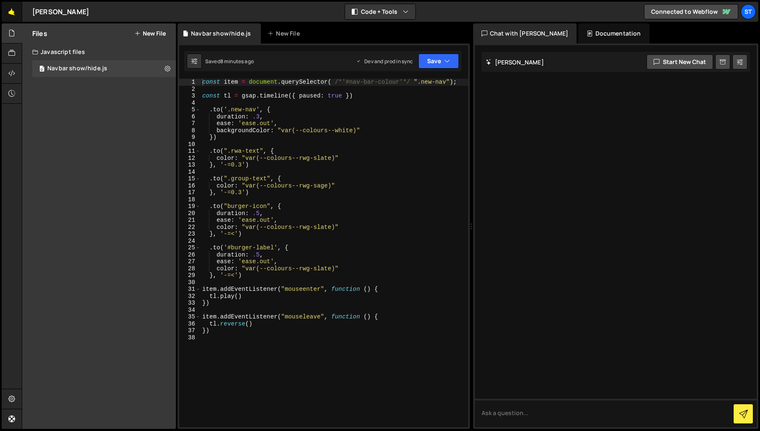
click at [13, 12] on link "🤙" at bounding box center [12, 12] width 21 height 20
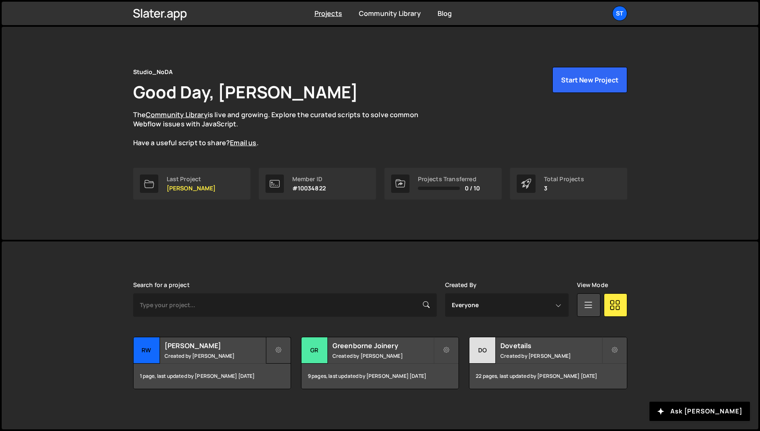
click at [278, 350] on icon at bounding box center [278, 350] width 6 height 8
click at [293, 386] on link "Edit Project" at bounding box center [316, 384] width 100 height 13
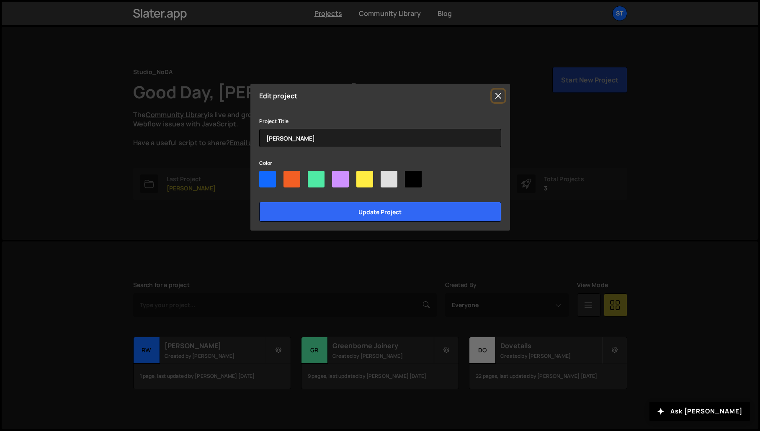
click at [500, 96] on button "Close" at bounding box center [498, 96] width 13 height 13
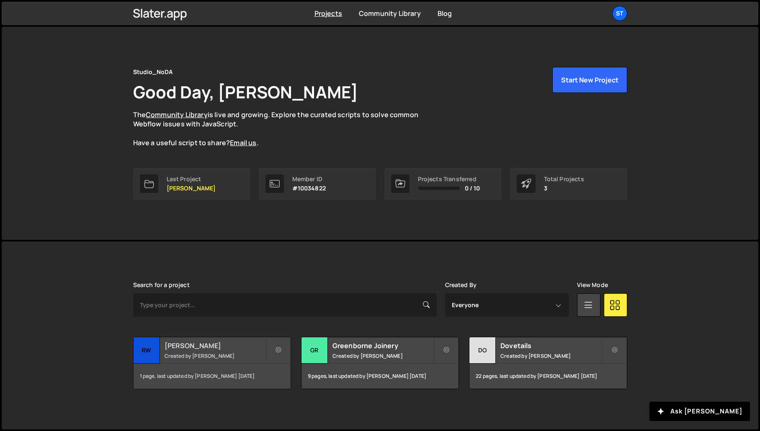
click at [194, 352] on small "Created by [PERSON_NAME]" at bounding box center [214, 355] width 101 height 7
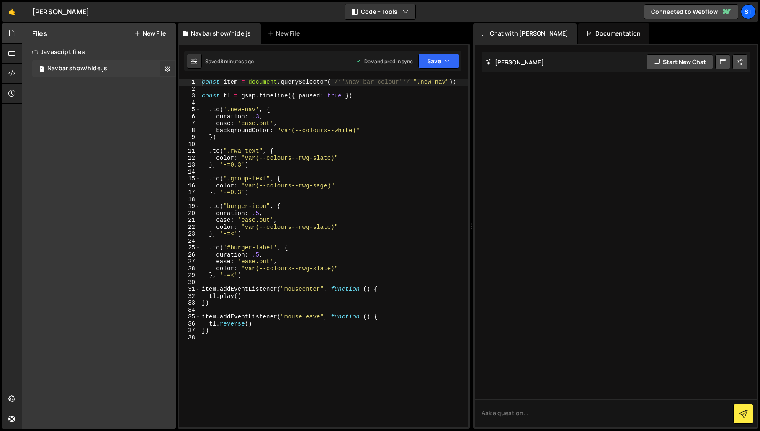
click at [170, 70] on icon at bounding box center [167, 68] width 6 height 8
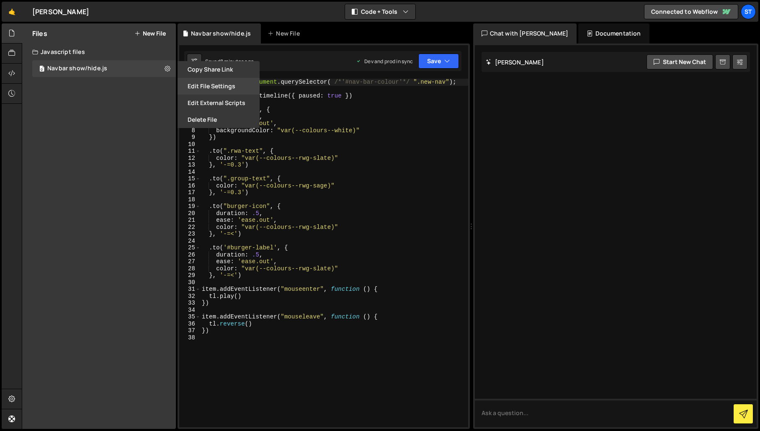
click at [186, 83] on button "Edit File Settings" at bounding box center [218, 86] width 82 height 17
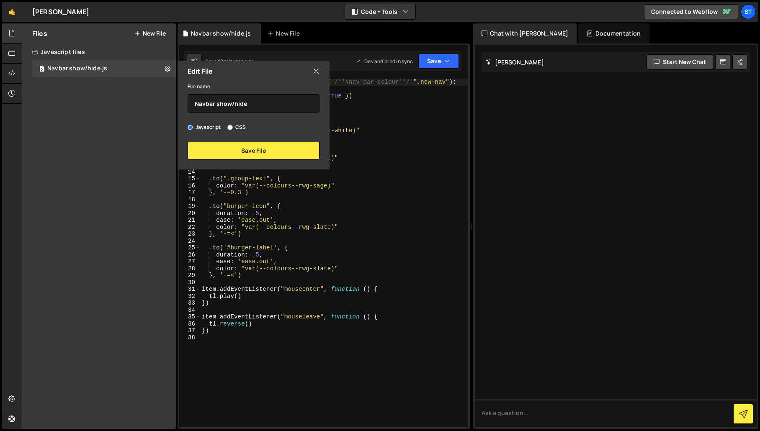
click at [316, 71] on icon at bounding box center [316, 71] width 7 height 9
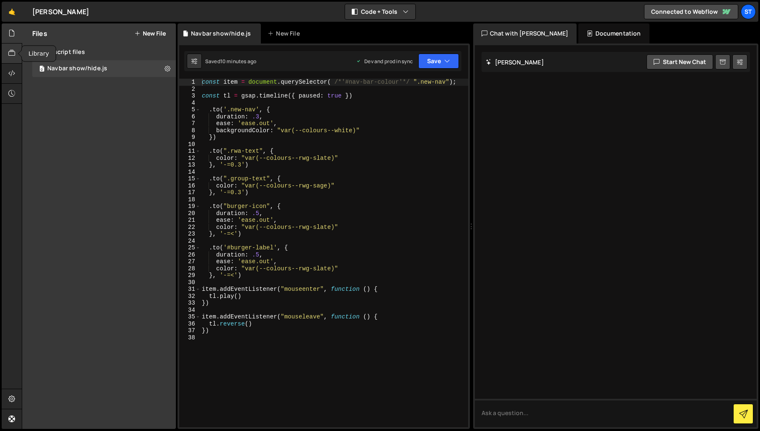
click at [15, 52] on div at bounding box center [12, 54] width 21 height 20
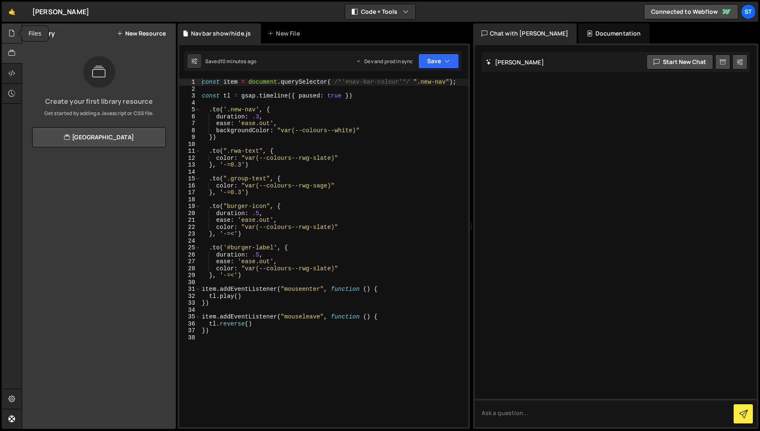
click at [10, 31] on icon at bounding box center [11, 32] width 7 height 9
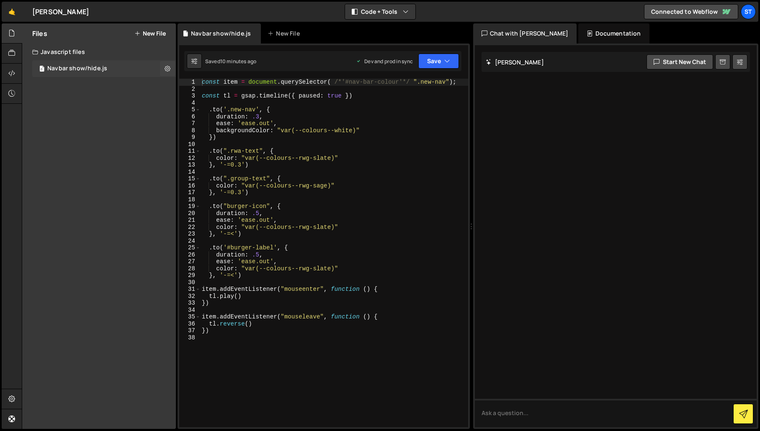
click at [51, 66] on div "Navbar show/hide.js" at bounding box center [77, 69] width 60 height 8
click at [447, 61] on icon "button" at bounding box center [447, 61] width 6 height 8
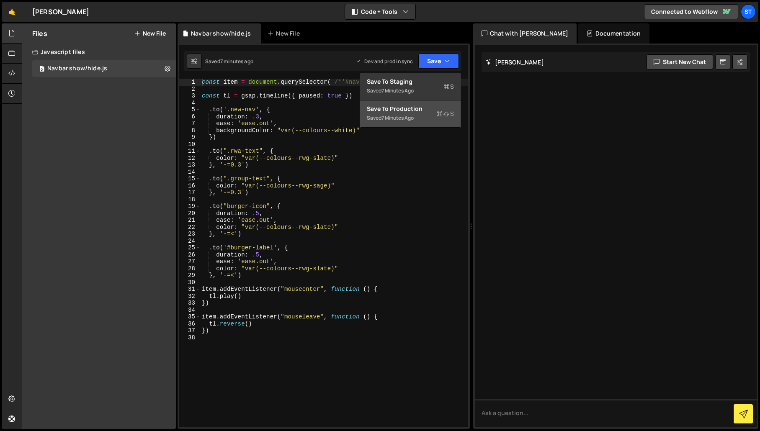
click at [429, 118] on div "Saved 7 minutes ago" at bounding box center [410, 118] width 87 height 10
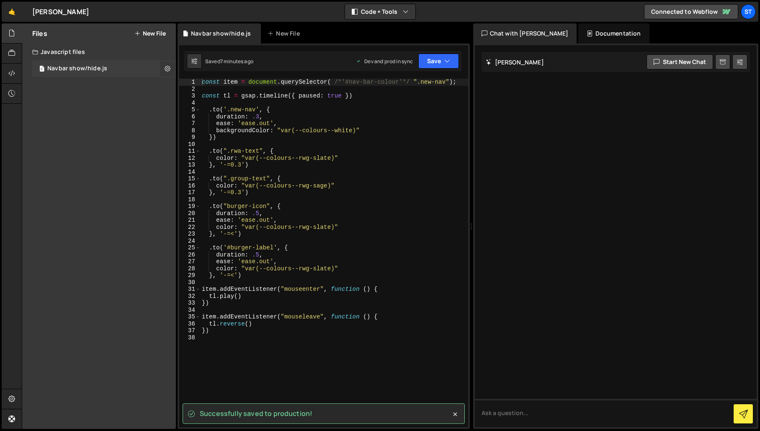
click at [170, 68] on icon at bounding box center [167, 68] width 6 height 8
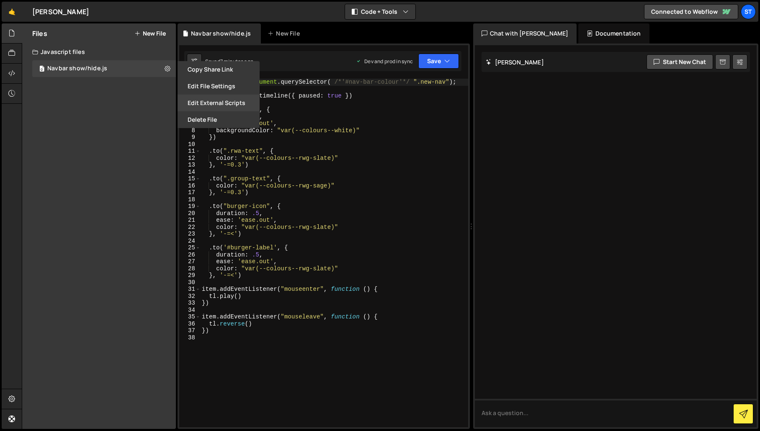
click at [191, 98] on button "Edit External Scripts" at bounding box center [218, 103] width 82 height 17
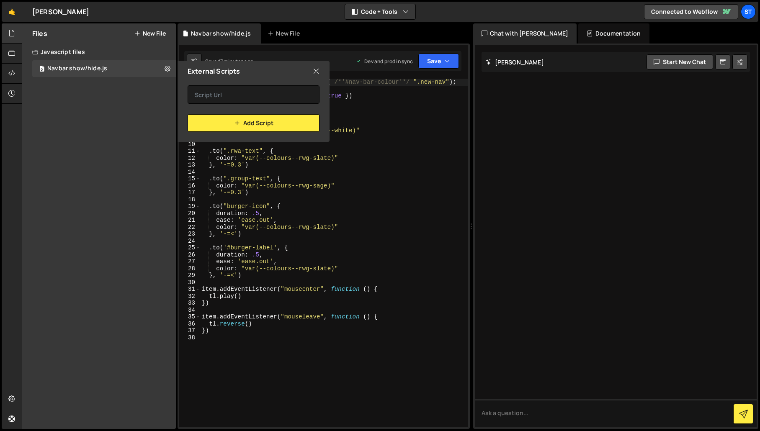
click at [316, 71] on icon at bounding box center [316, 71] width 7 height 9
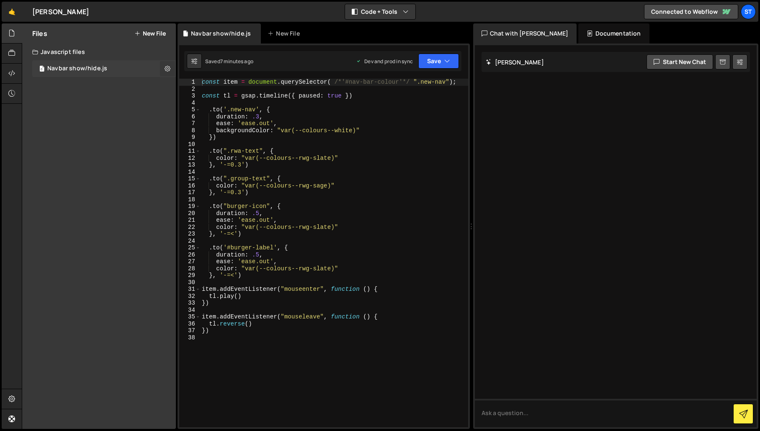
click at [169, 70] on icon at bounding box center [167, 68] width 6 height 8
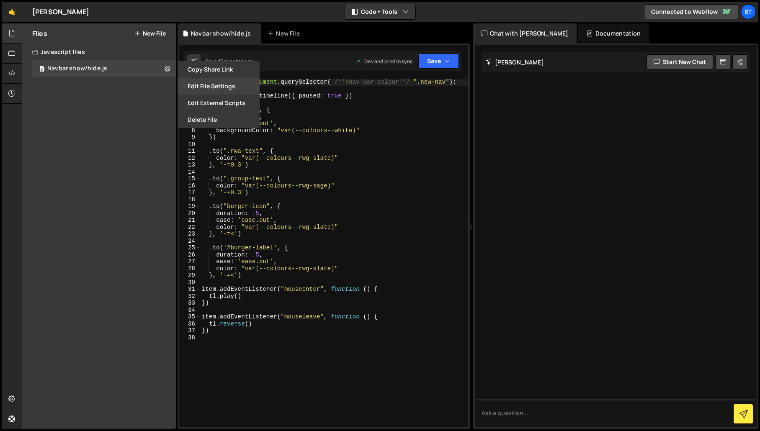
click at [212, 86] on button "Edit File Settings" at bounding box center [218, 86] width 82 height 17
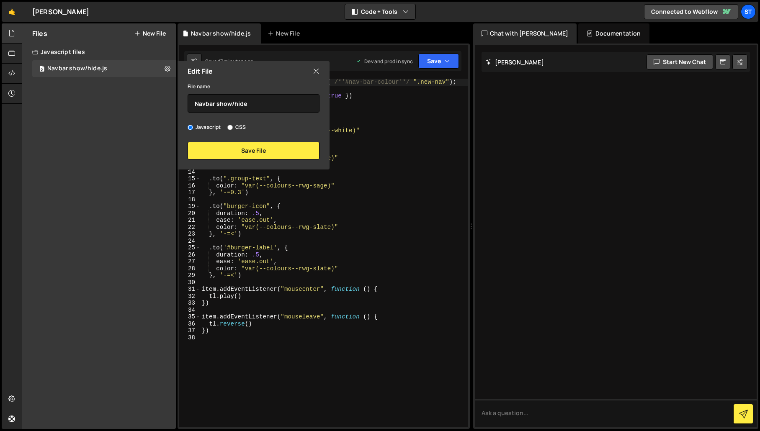
click at [316, 71] on icon at bounding box center [316, 71] width 7 height 9
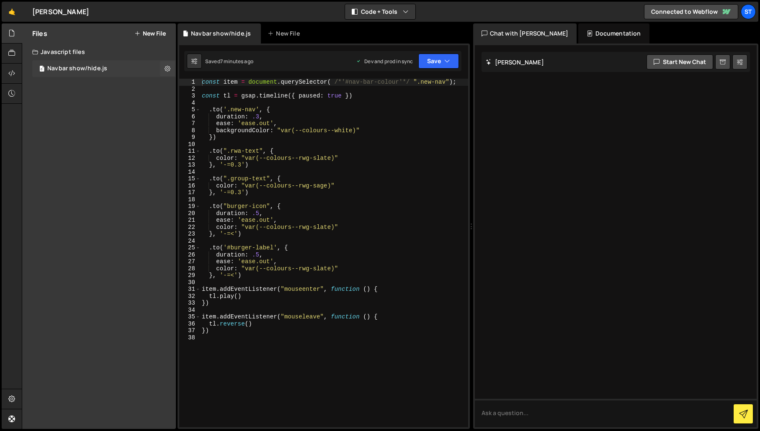
click at [94, 66] on div "Navbar show/hide.js" at bounding box center [77, 69] width 60 height 8
click at [167, 69] on icon at bounding box center [167, 68] width 6 height 8
type input "Navbar show/hide"
radio input "true"
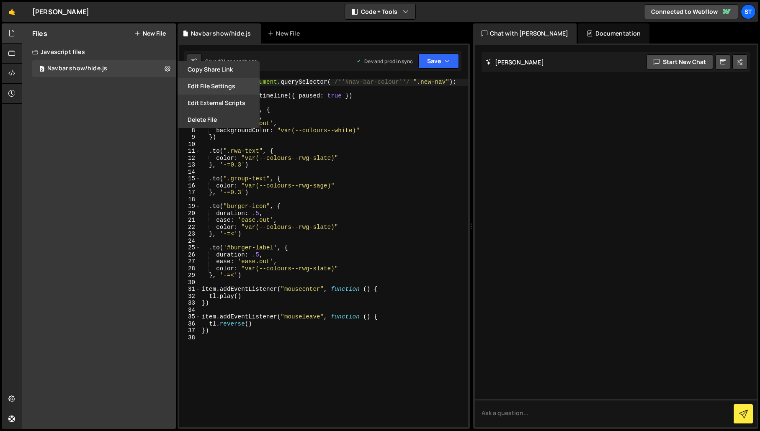
click at [201, 85] on button "Edit File Settings" at bounding box center [218, 86] width 82 height 17
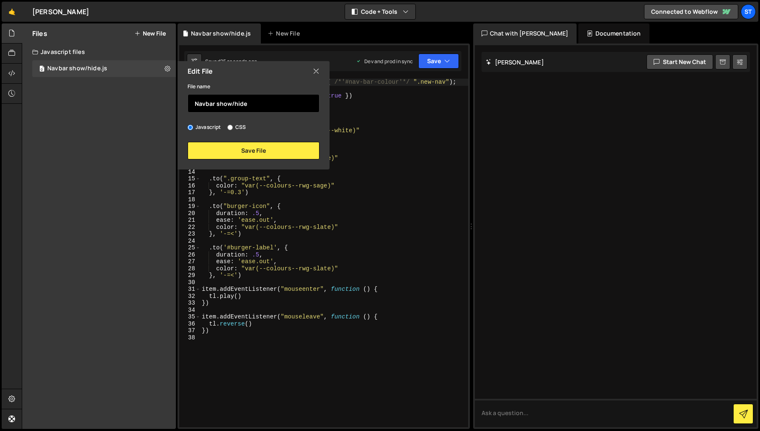
click at [234, 103] on input "Navbar show/hide" at bounding box center [254, 103] width 132 height 18
type input "Navbar show & hide"
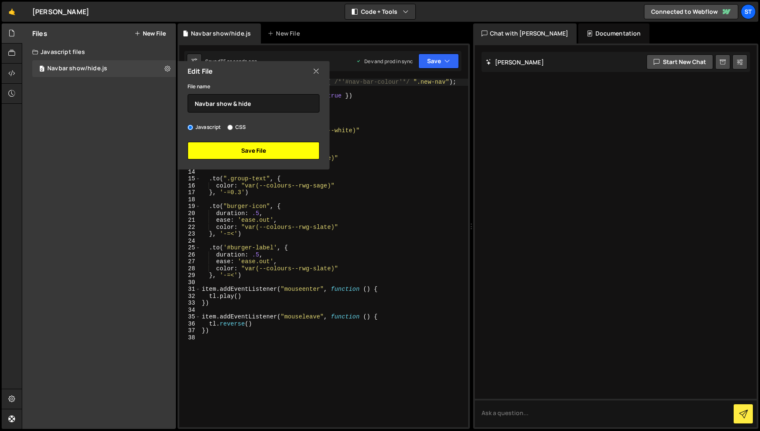
click at [259, 145] on button "Save File" at bounding box center [254, 151] width 132 height 18
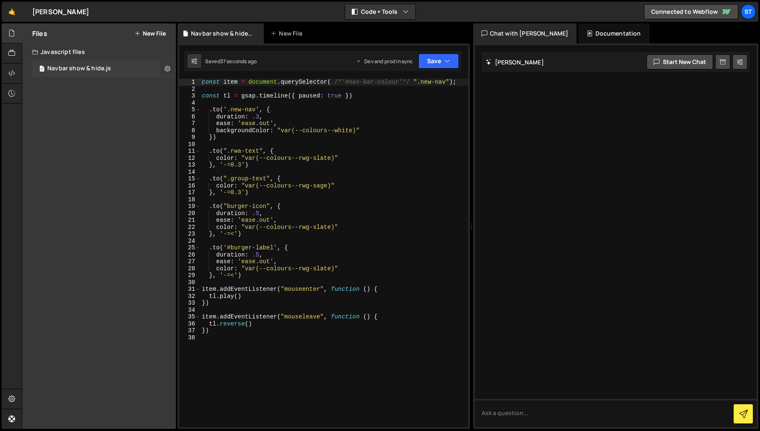
click at [169, 69] on icon at bounding box center [167, 68] width 6 height 8
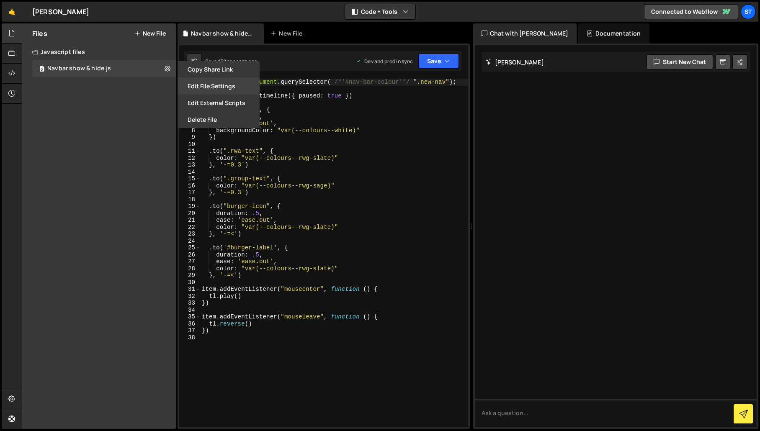
click at [221, 82] on button "Edit File Settings" at bounding box center [218, 86] width 82 height 17
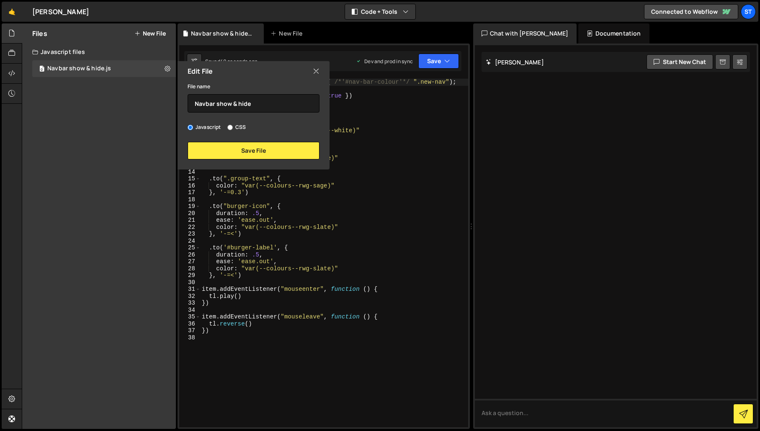
click at [314, 72] on icon at bounding box center [316, 71] width 7 height 9
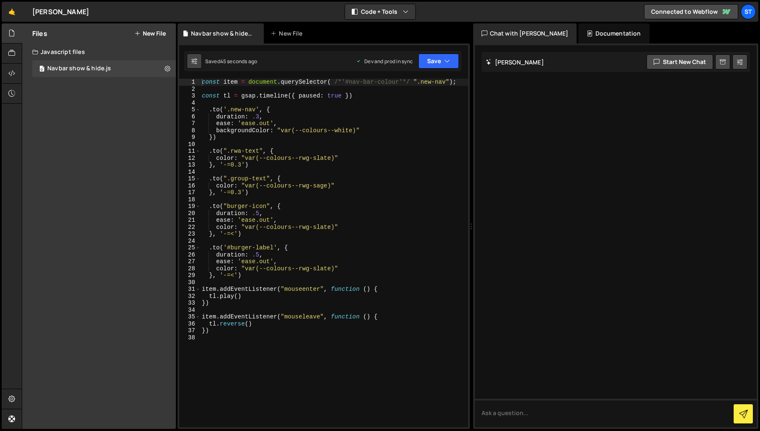
click at [193, 63] on icon at bounding box center [194, 61] width 6 height 8
select select "editor"
select select "ace/theme/monokai"
type input "14"
checkbox input "true"
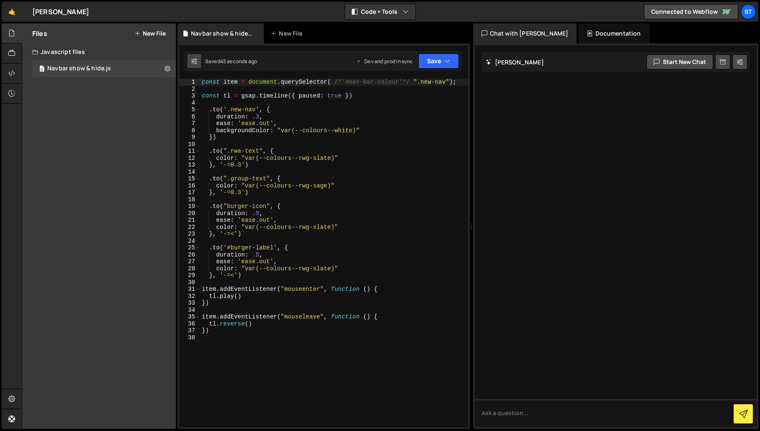
checkbox input "true"
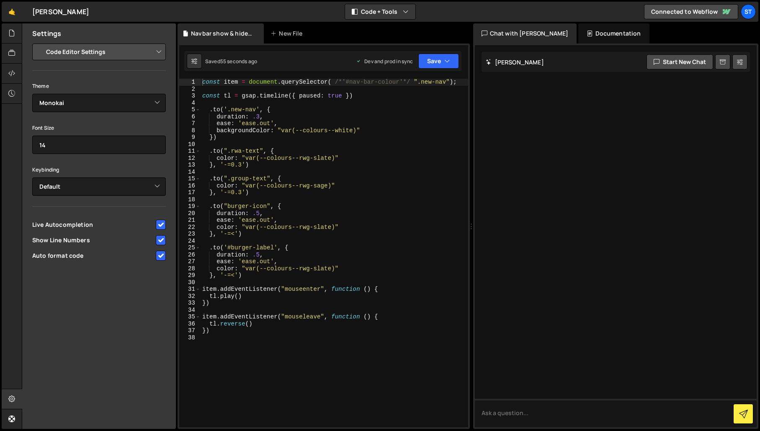
click at [190, 7] on div "🤙 RW Armstrong ⚠️ Code is being edited in another browser Code + Tools Code Onl…" at bounding box center [380, 12] width 756 height 20
drag, startPoint x: 455, startPoint y: 10, endPoint x: 505, endPoint y: 11, distance: 50.2
click at [455, 10] on div "🤙 RW Armstrong ⚠️ Code is being edited in another browser Code + Tools Code Onl…" at bounding box center [380, 12] width 756 height 20
click at [672, 12] on link "Connected to Webflow" at bounding box center [691, 11] width 94 height 15
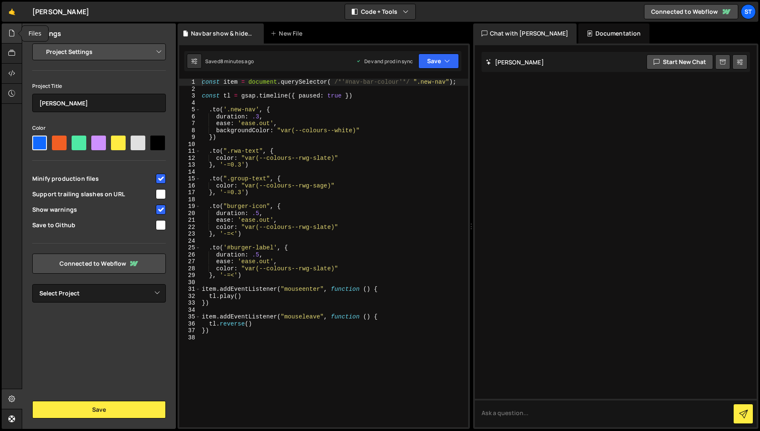
click at [12, 39] on div at bounding box center [12, 33] width 21 height 20
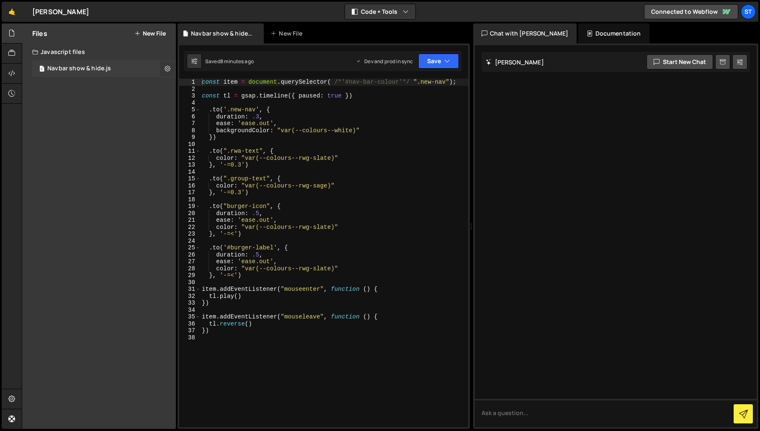
click at [167, 66] on icon at bounding box center [167, 68] width 6 height 8
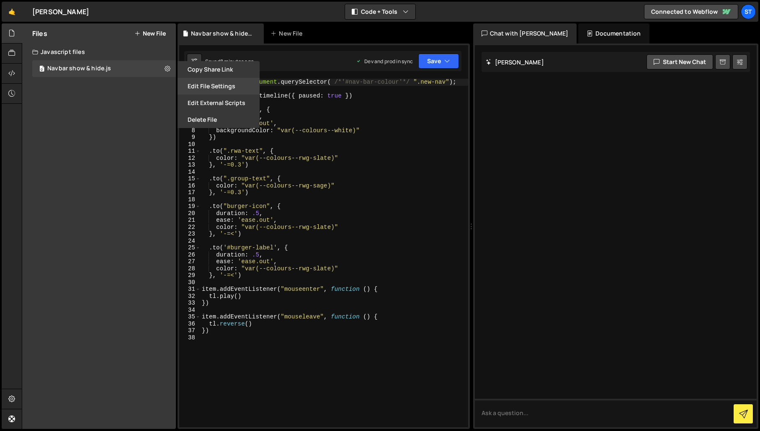
click at [217, 88] on button "Edit File Settings" at bounding box center [218, 86] width 82 height 17
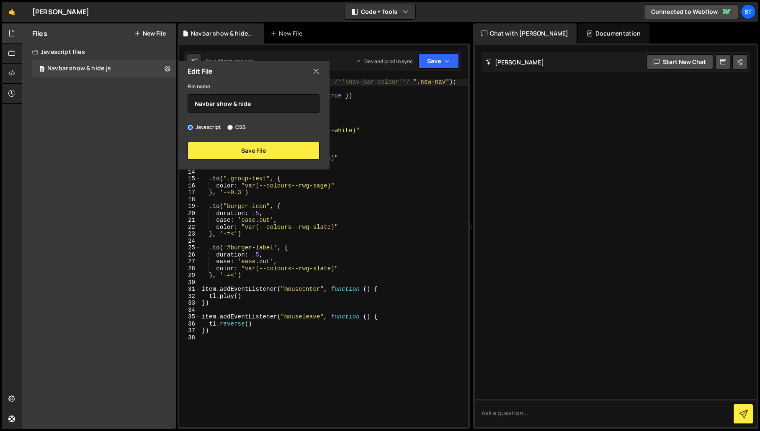
click at [316, 72] on icon at bounding box center [316, 71] width 7 height 9
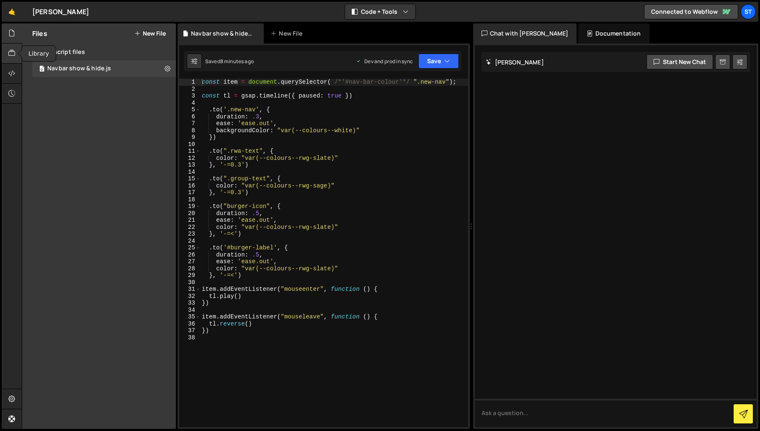
click at [9, 52] on icon at bounding box center [11, 53] width 7 height 9
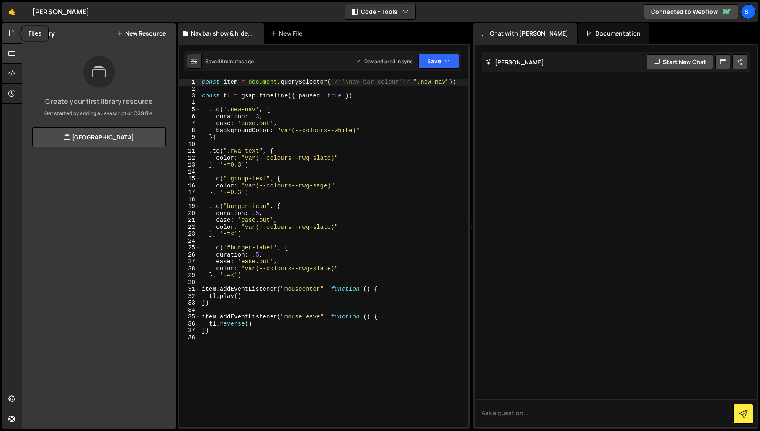
click at [12, 35] on icon at bounding box center [11, 32] width 7 height 9
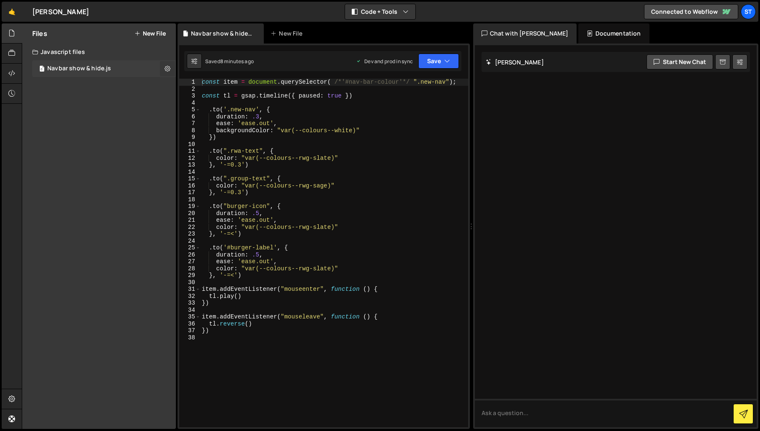
click at [169, 71] on icon at bounding box center [167, 68] width 6 height 8
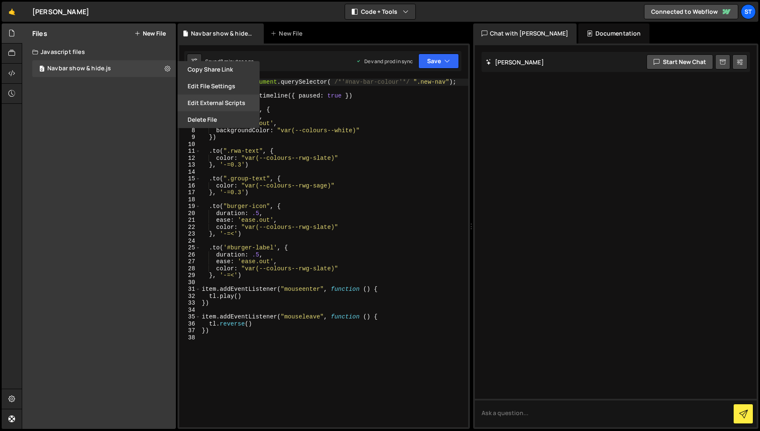
click at [212, 103] on button "Edit External Scripts" at bounding box center [218, 103] width 82 height 17
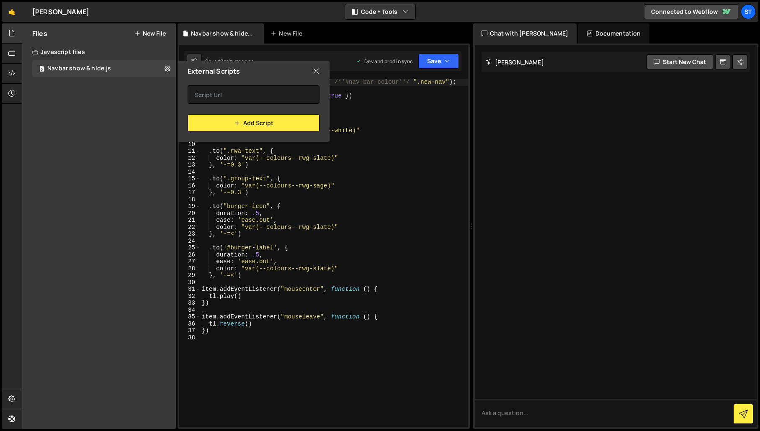
click at [315, 72] on icon at bounding box center [316, 71] width 7 height 9
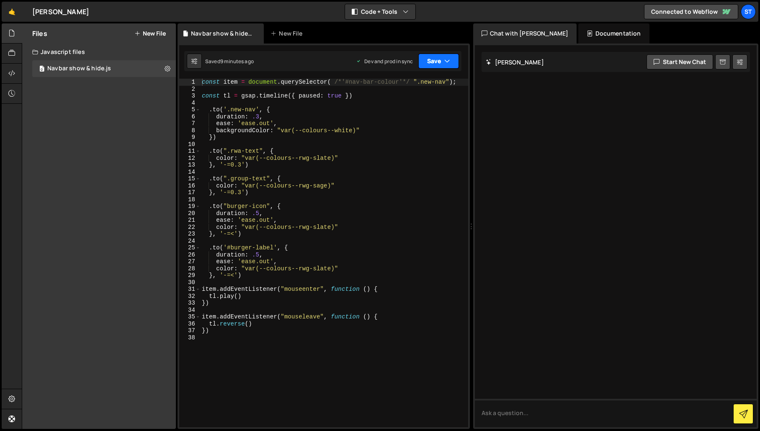
click at [446, 59] on icon "button" at bounding box center [447, 61] width 6 height 8
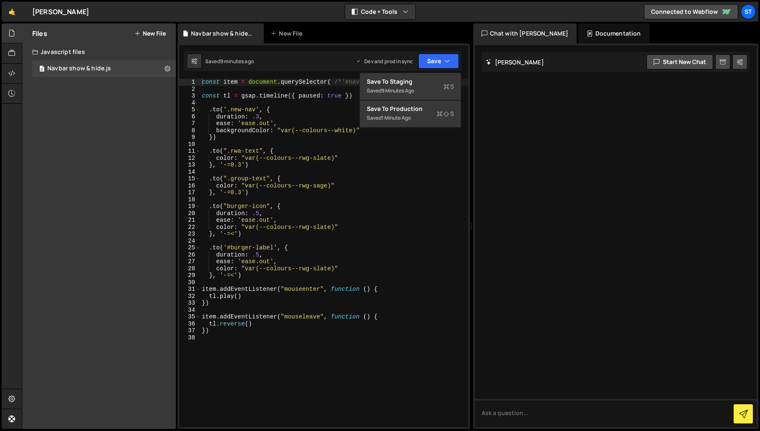
click at [49, 208] on div "Files New File Javascript files 0 Navbar show & hide.js 0 CSS files Copy share …" at bounding box center [99, 226] width 154 height 406
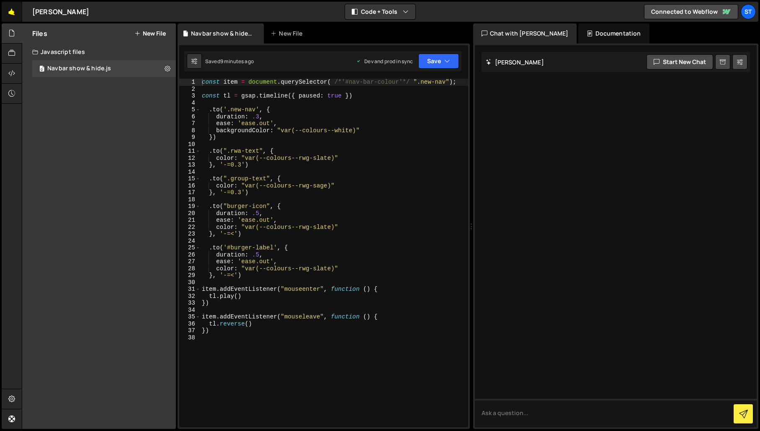
click at [9, 13] on link "🤙" at bounding box center [12, 12] width 21 height 20
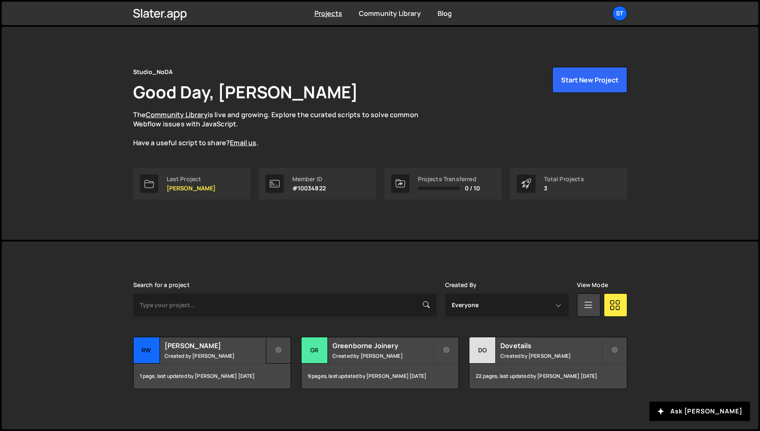
click at [275, 352] on icon at bounding box center [278, 350] width 6 height 8
click at [188, 350] on div "RW Armstrong Created by Kevin Davis" at bounding box center [212, 350] width 157 height 26
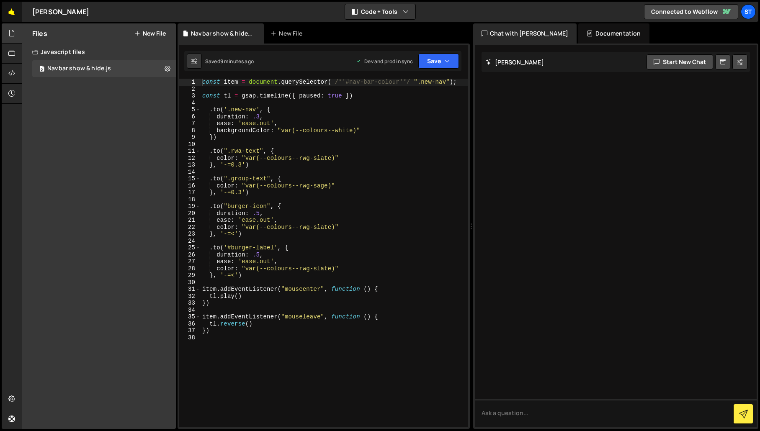
click at [15, 13] on link "🤙" at bounding box center [12, 12] width 21 height 20
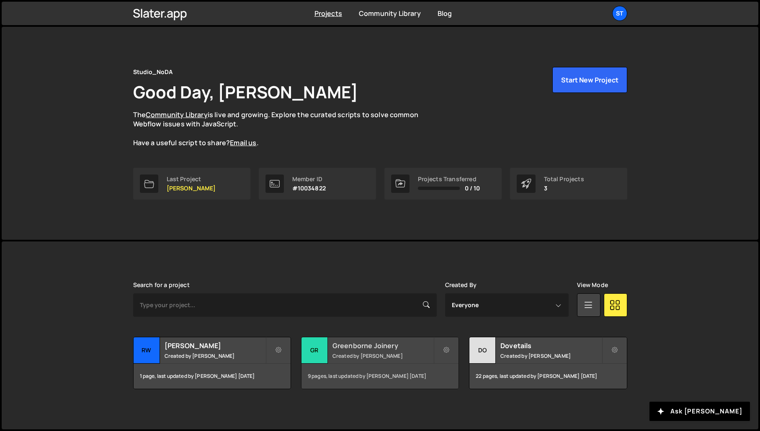
click at [386, 348] on h2 "Greenborne Joinery" at bounding box center [382, 345] width 101 height 9
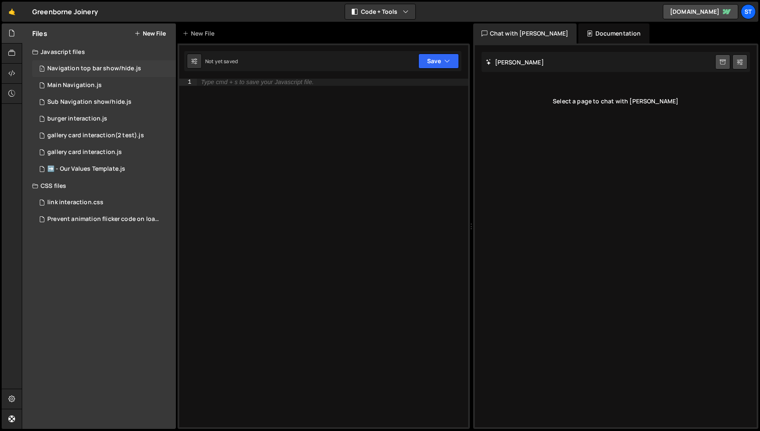
click at [147, 67] on div "1 Navigation top bar show/hide.js 0" at bounding box center [104, 68] width 144 height 17
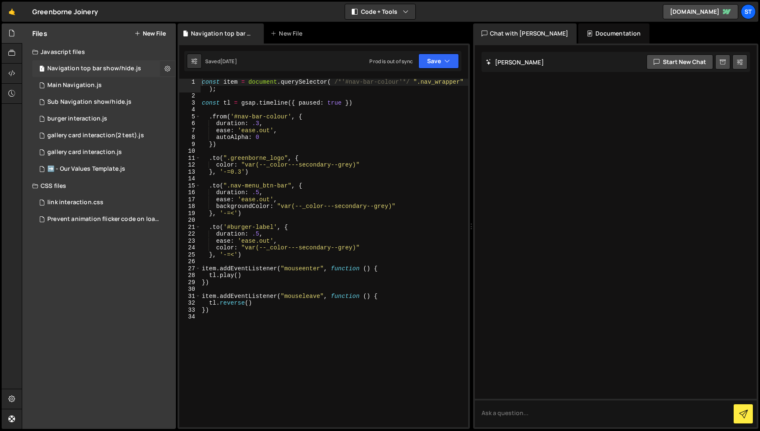
click at [166, 69] on icon at bounding box center [167, 68] width 6 height 8
type input "Navigation top bar show/hide"
radio input "true"
checkbox input "true"
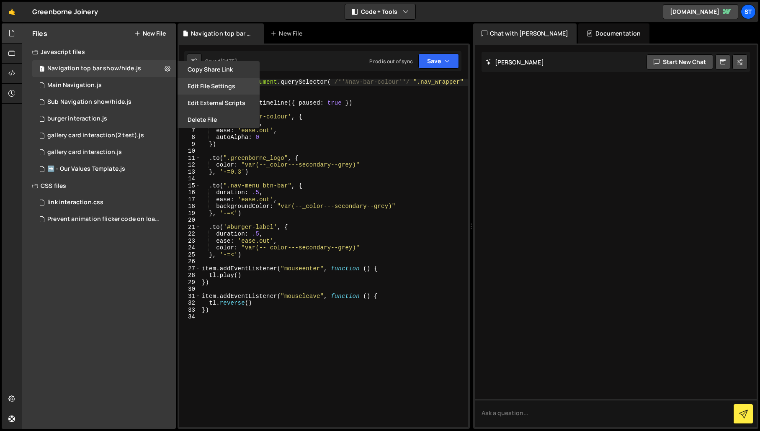
click at [203, 87] on button "Edit File Settings" at bounding box center [218, 86] width 82 height 17
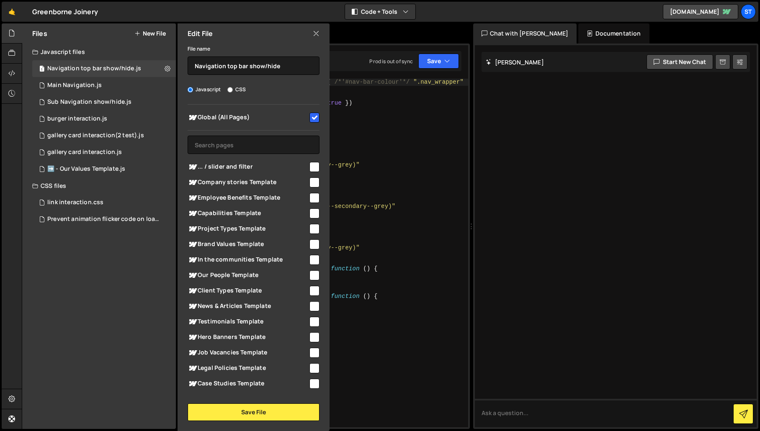
click at [316, 33] on icon at bounding box center [316, 33] width 7 height 9
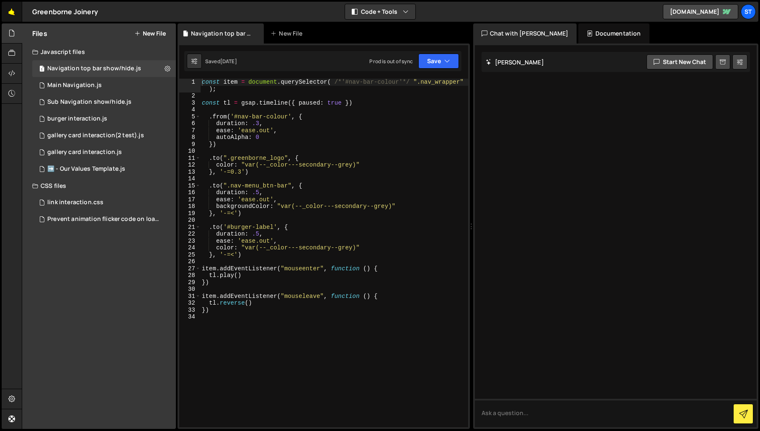
click at [13, 17] on link "🤙" at bounding box center [12, 12] width 21 height 20
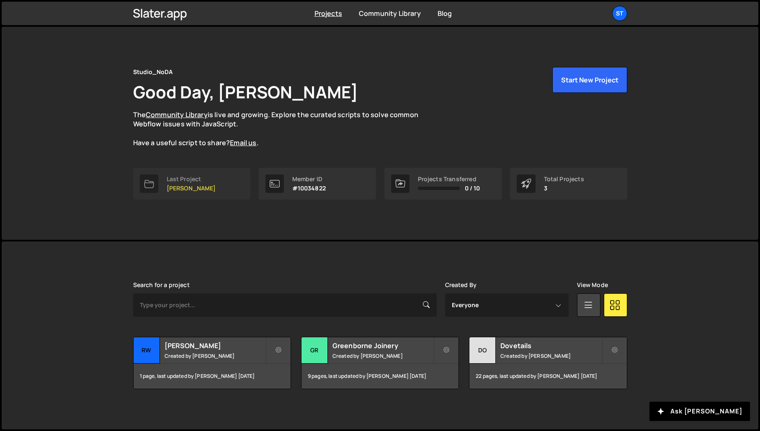
click at [188, 186] on p "[PERSON_NAME]" at bounding box center [191, 188] width 49 height 7
click at [193, 372] on div "1 page, last updated by [PERSON_NAME] [DATE]" at bounding box center [212, 376] width 157 height 25
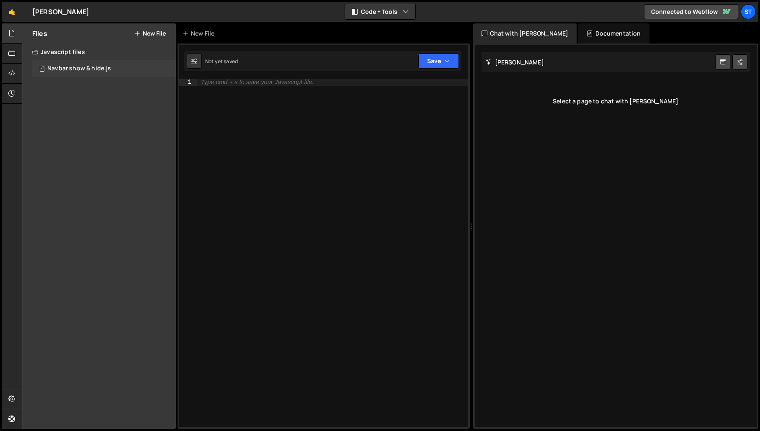
click at [95, 65] on div "Navbar show & hide.js" at bounding box center [79, 69] width 64 height 8
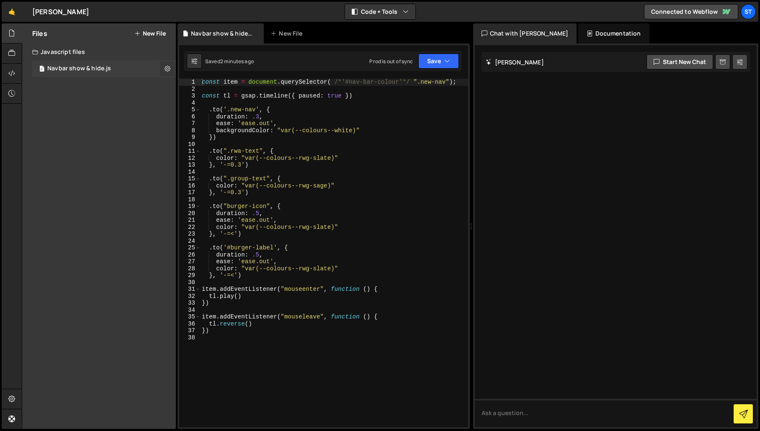
click at [164, 69] on button at bounding box center [167, 68] width 15 height 15
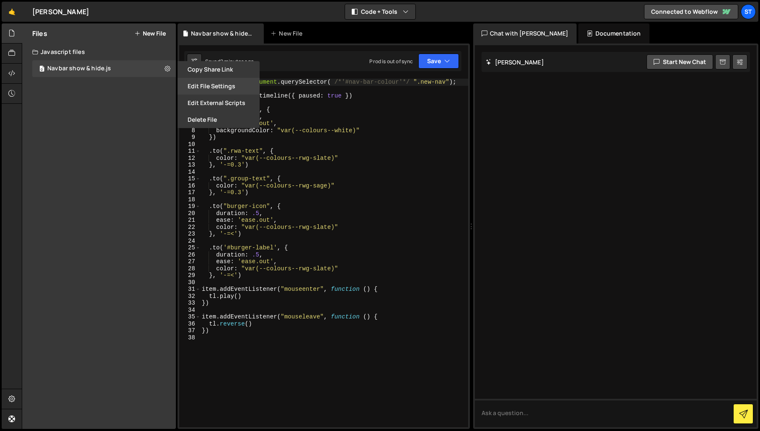
click at [209, 90] on button "Edit File Settings" at bounding box center [218, 86] width 82 height 17
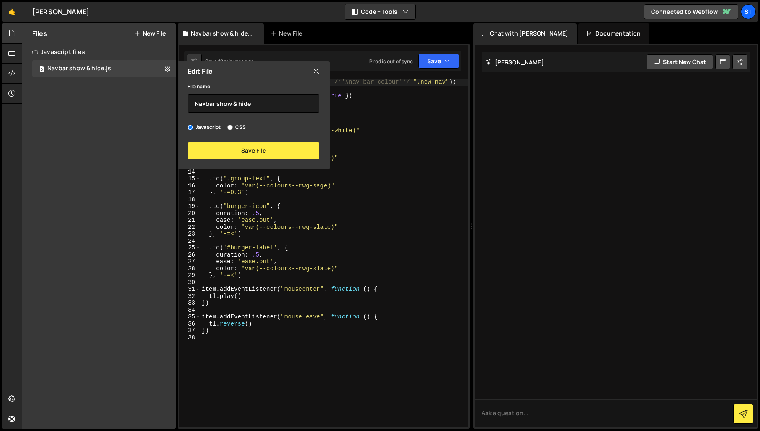
click at [316, 69] on icon at bounding box center [316, 71] width 7 height 9
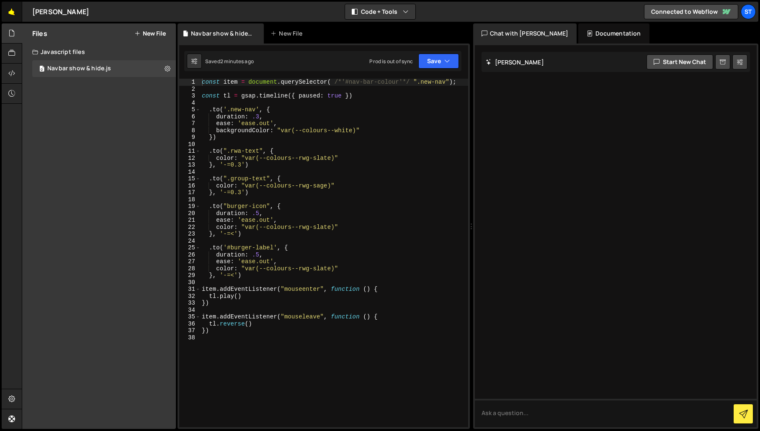
click at [12, 12] on link "🤙" at bounding box center [12, 12] width 21 height 20
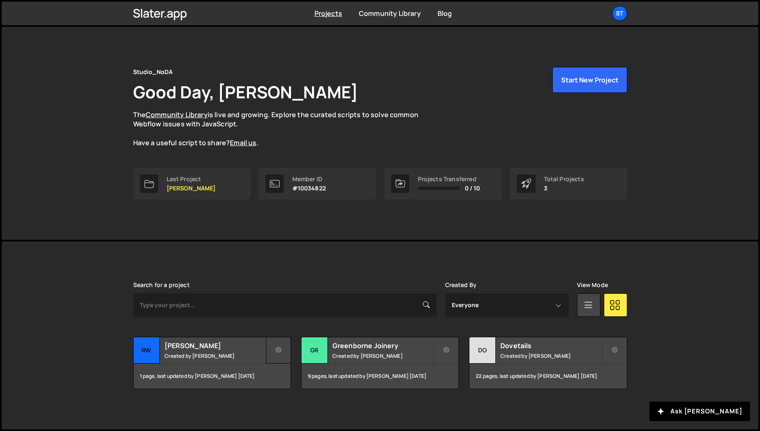
click at [277, 347] on icon at bounding box center [278, 350] width 6 height 8
click at [299, 385] on link "Edit Project" at bounding box center [316, 384] width 100 height 13
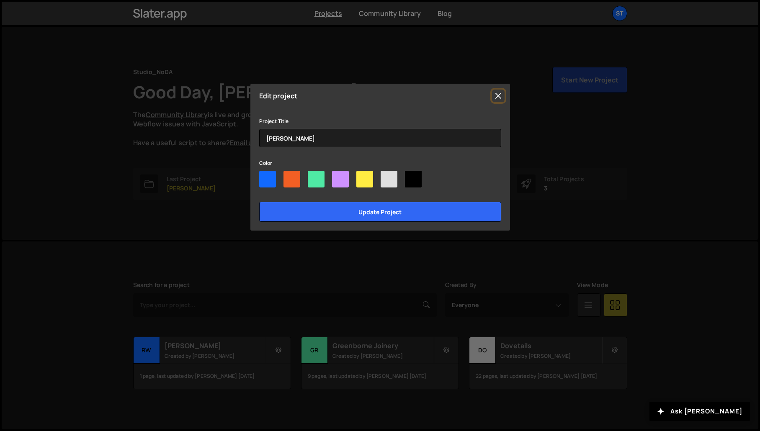
click at [498, 96] on button "Close" at bounding box center [498, 96] width 13 height 13
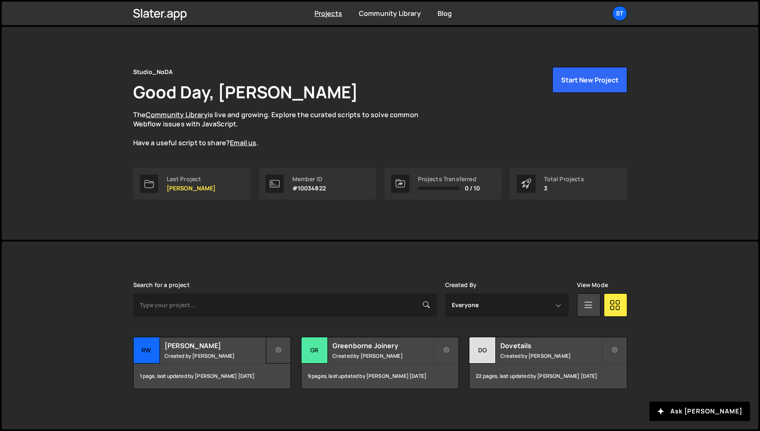
click at [278, 349] on icon at bounding box center [278, 350] width 6 height 8
click at [312, 380] on link "Edit Project" at bounding box center [316, 384] width 100 height 13
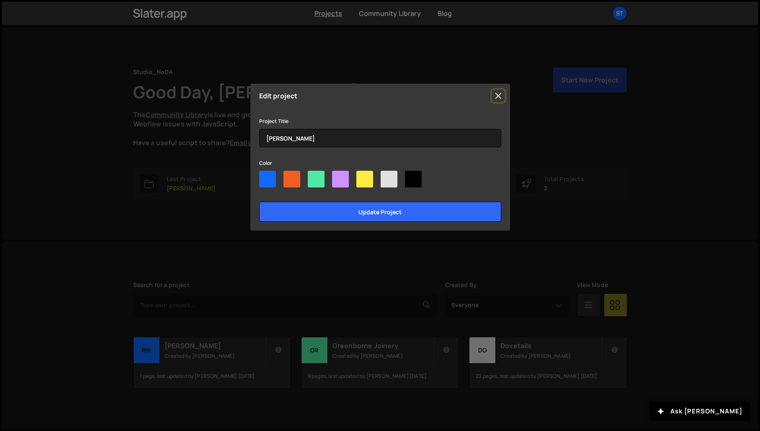
click at [499, 96] on button "Close" at bounding box center [498, 96] width 13 height 13
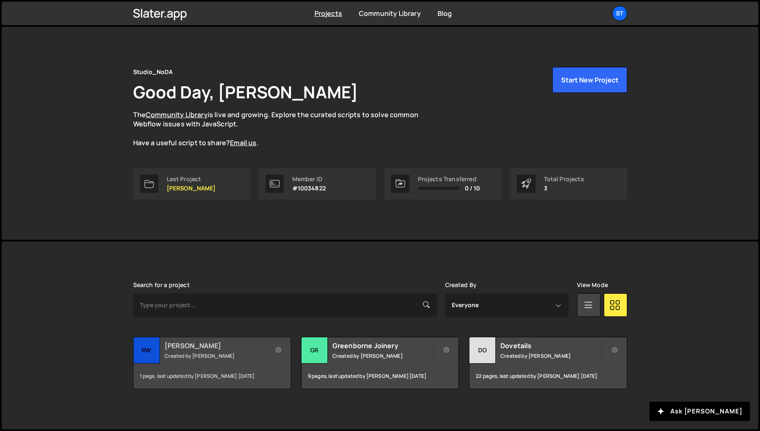
click at [177, 347] on h2 "[PERSON_NAME]" at bounding box center [214, 345] width 101 height 9
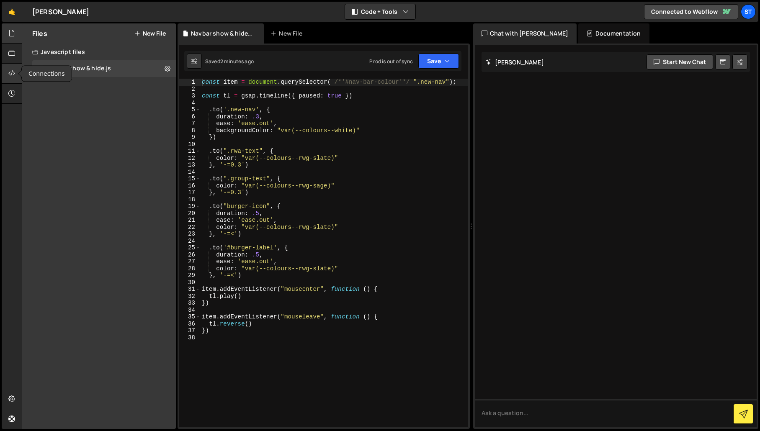
click at [13, 72] on icon at bounding box center [11, 73] width 7 height 9
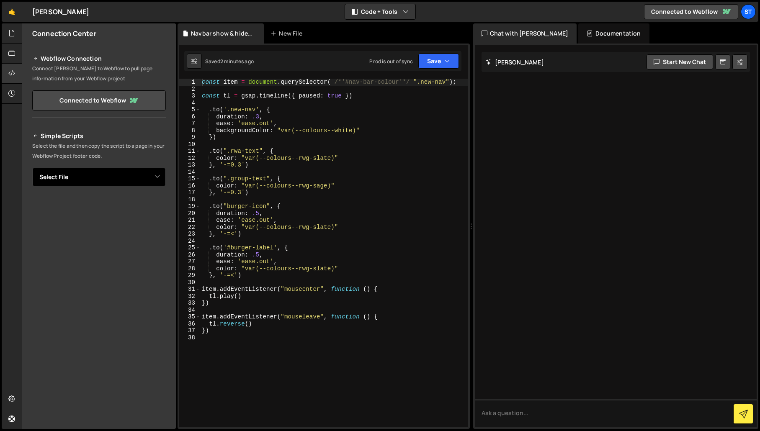
click at [159, 176] on select "Select File Navbar show & hide.js" at bounding box center [99, 177] width 134 height 18
select select "44544"
click at [32, 168] on select "Select File Navbar show & hide.js" at bounding box center [99, 177] width 134 height 18
click at [159, 208] on button "Button group with nested dropdown" at bounding box center [160, 206] width 12 height 18
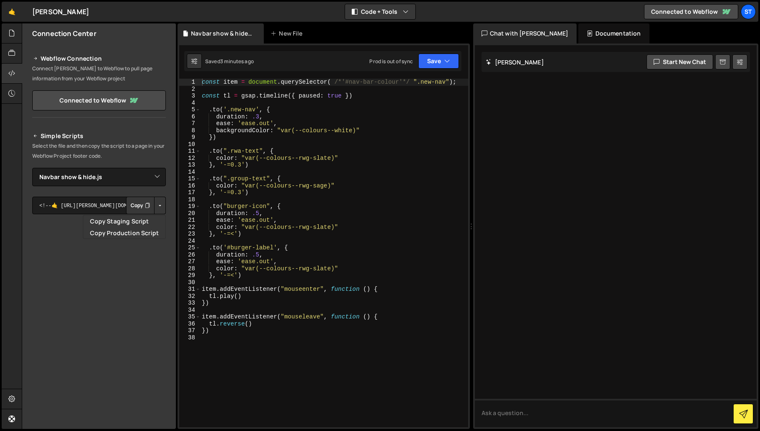
click at [165, 142] on p "Select the file and then copy the script to a page in your Webflow Project foot…" at bounding box center [99, 151] width 134 height 20
click at [9, 400] on icon at bounding box center [11, 398] width 7 height 9
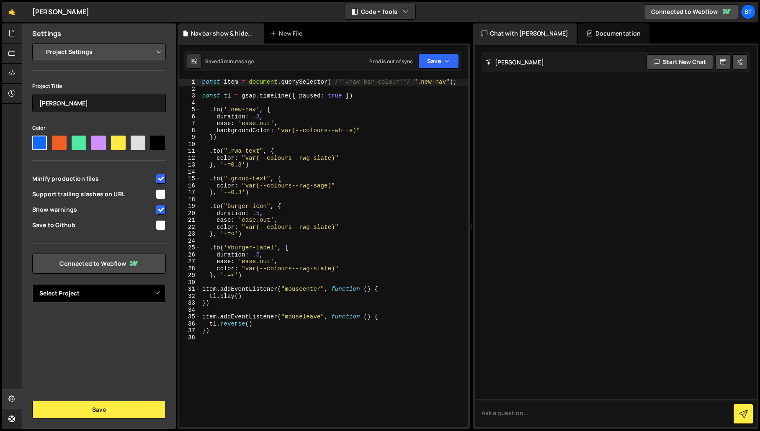
click at [158, 290] on select "Select Project RW Armstrong RW Armstrong (not used) Greenborne Joinery" at bounding box center [99, 293] width 134 height 18
select select "671a08ef6b761369e6ce91c7"
click at [32, 284] on select "Select Project RW Armstrong RW Armstrong (not used) Greenborne Joinery" at bounding box center [99, 293] width 134 height 18
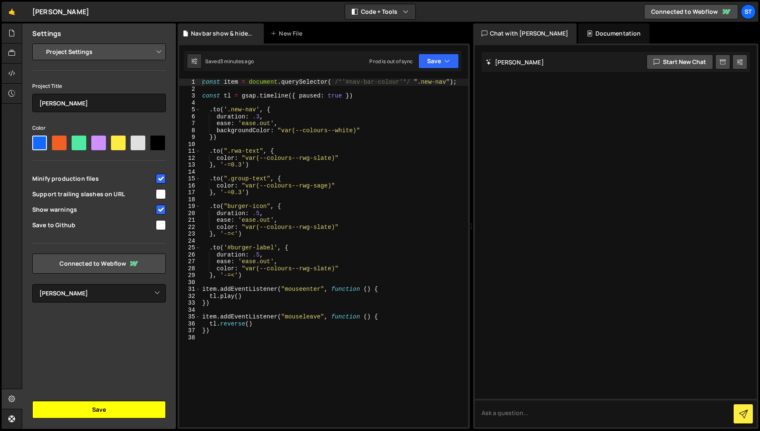
click at [87, 409] on button "Save" at bounding box center [99, 410] width 134 height 18
click at [89, 405] on button "Save" at bounding box center [99, 410] width 134 height 18
click at [448, 58] on icon "button" at bounding box center [447, 61] width 6 height 8
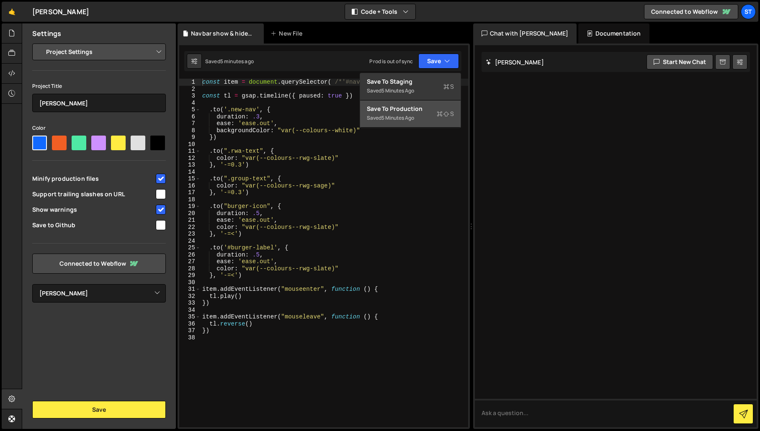
click at [414, 110] on div "Save to Production S" at bounding box center [410, 109] width 87 height 8
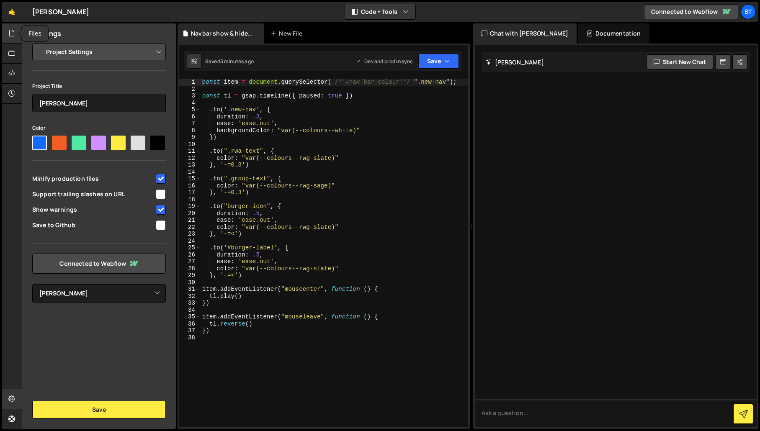
click at [10, 38] on div at bounding box center [12, 33] width 21 height 20
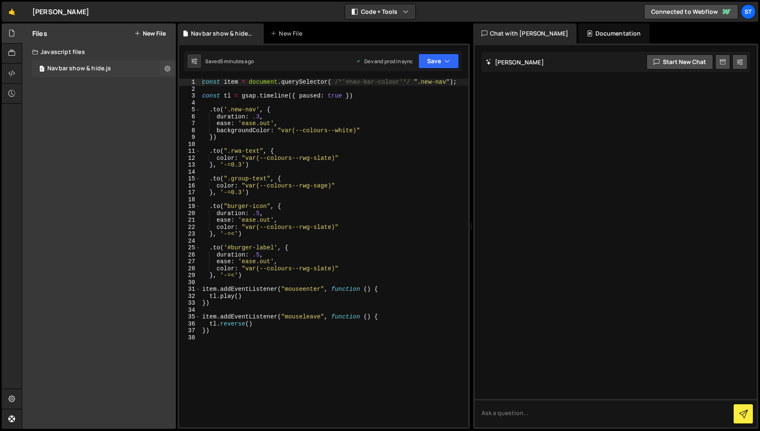
click at [99, 68] on div "Navbar show & hide.js" at bounding box center [79, 69] width 64 height 8
click at [172, 69] on button at bounding box center [167, 68] width 15 height 15
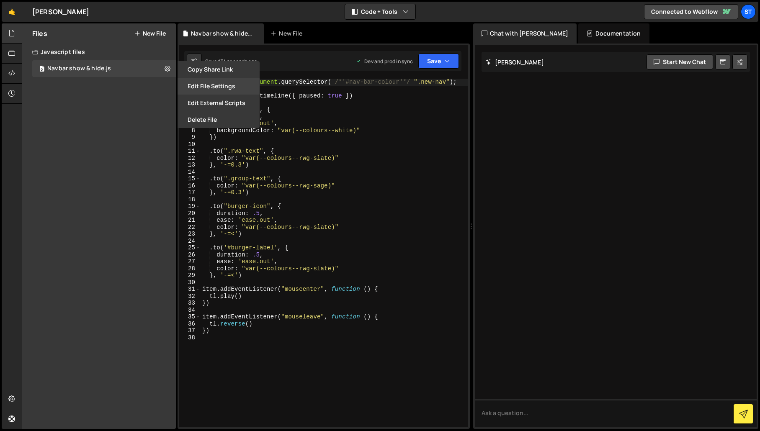
click at [206, 88] on button "Edit File Settings" at bounding box center [218, 86] width 82 height 17
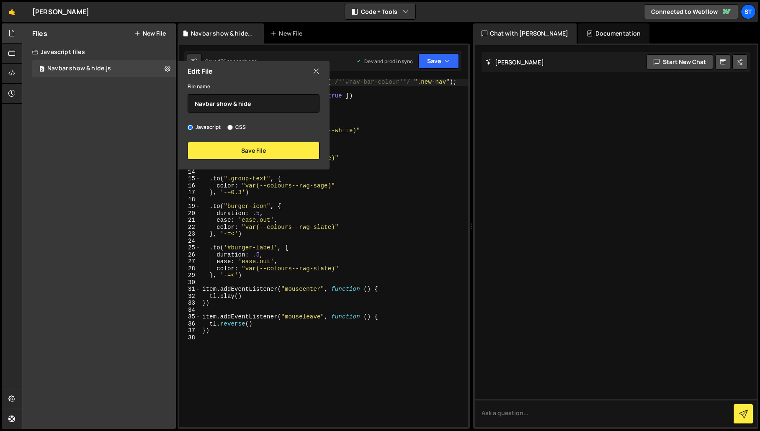
click at [317, 72] on icon at bounding box center [316, 71] width 7 height 9
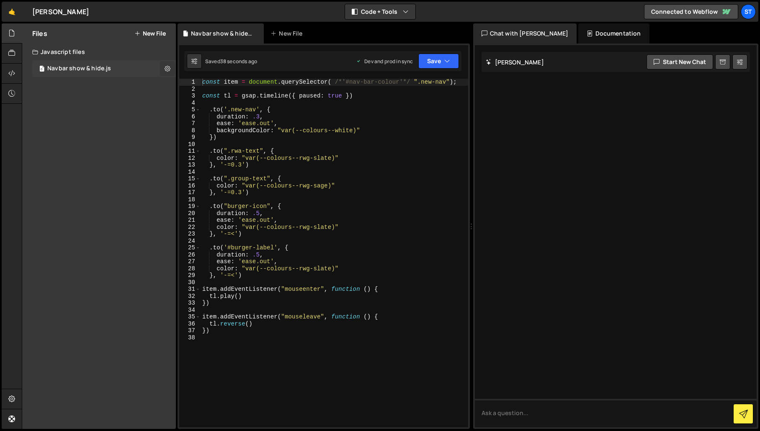
click at [170, 69] on icon at bounding box center [167, 68] width 6 height 8
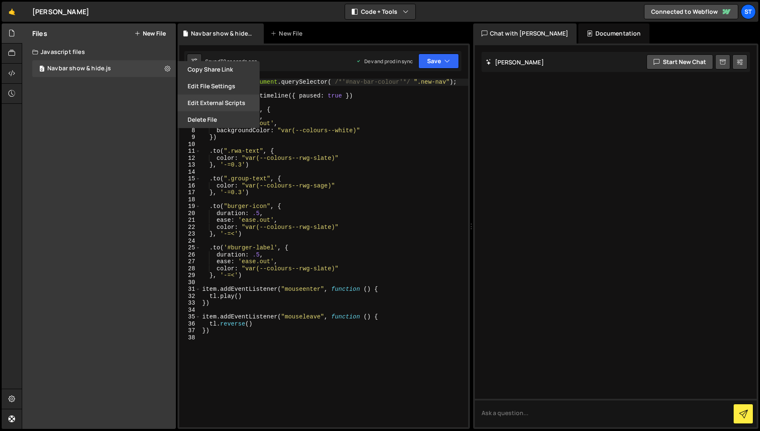
click at [234, 98] on button "Edit External Scripts" at bounding box center [218, 103] width 82 height 17
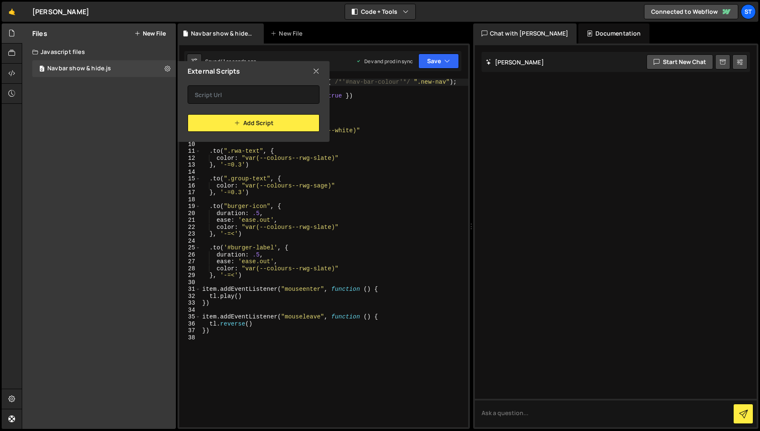
click at [317, 70] on icon at bounding box center [316, 71] width 7 height 9
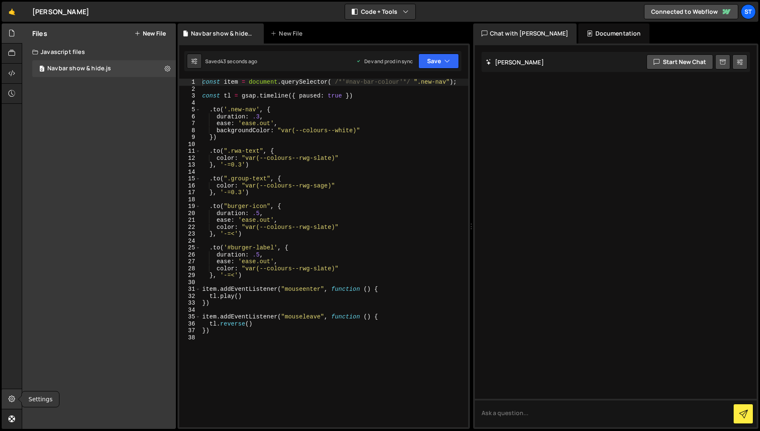
click at [14, 396] on icon at bounding box center [11, 398] width 7 height 9
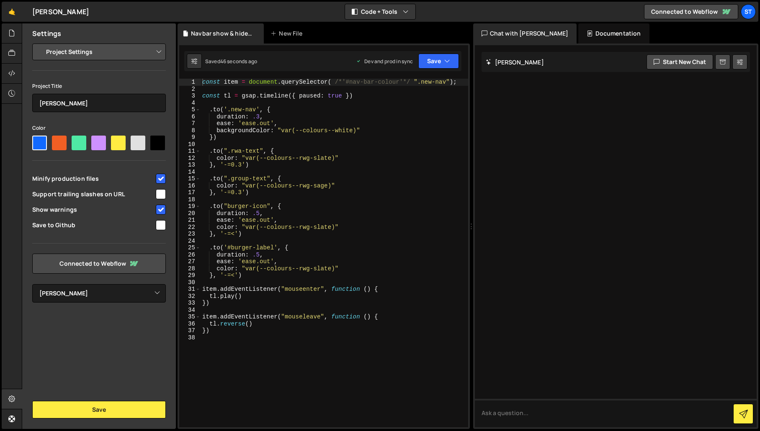
click at [154, 54] on select "Project Settings Code Editor Settings Chat Settings" at bounding box center [100, 52] width 123 height 18
click at [39, 43] on select "Project Settings Code Editor Settings Chat Settings" at bounding box center [100, 52] width 123 height 18
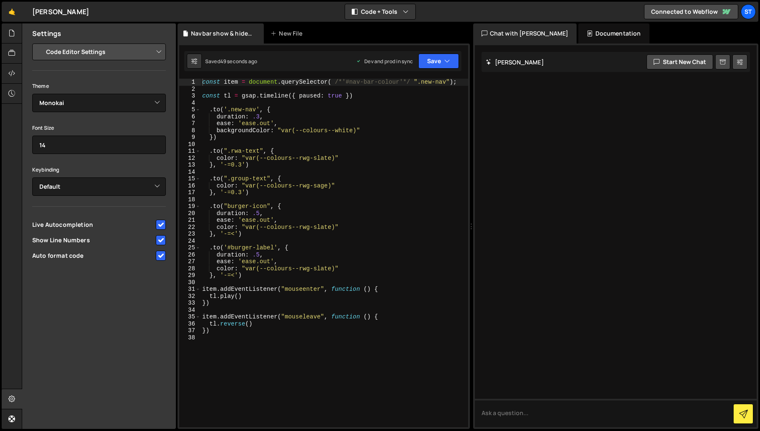
click at [132, 54] on select "Project Settings Code Editor Settings Chat Settings" at bounding box center [100, 52] width 123 height 18
select select "project"
click at [39, 43] on select "Project Settings Code Editor Settings Chat Settings" at bounding box center [100, 52] width 123 height 18
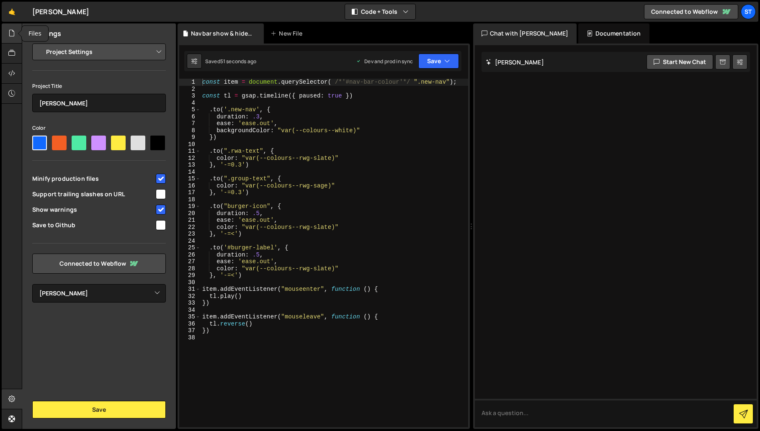
click at [12, 33] on icon at bounding box center [11, 32] width 7 height 9
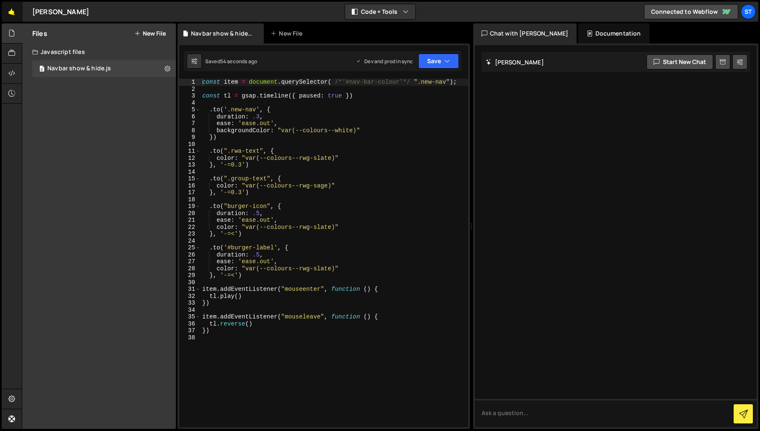
click at [10, 10] on link "🤙" at bounding box center [12, 12] width 21 height 20
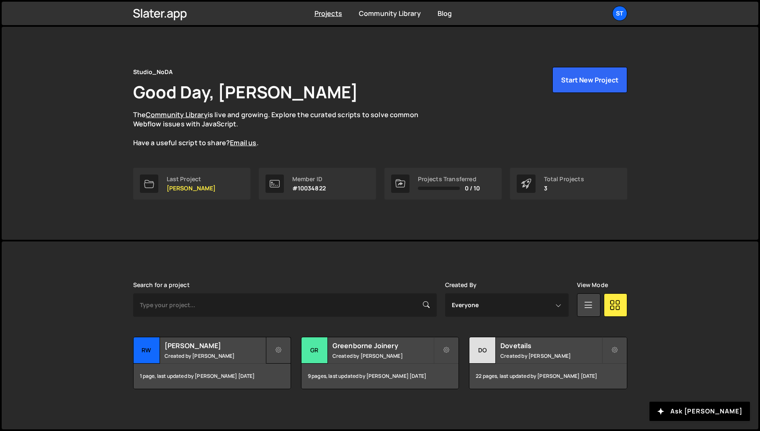
click at [276, 348] on icon at bounding box center [278, 350] width 6 height 8
click at [307, 380] on link "Edit Project" at bounding box center [316, 384] width 100 height 13
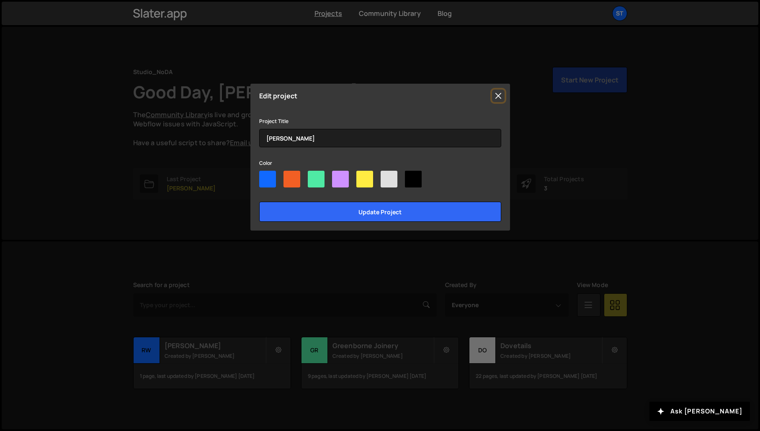
click at [498, 95] on button "Close" at bounding box center [498, 96] width 13 height 13
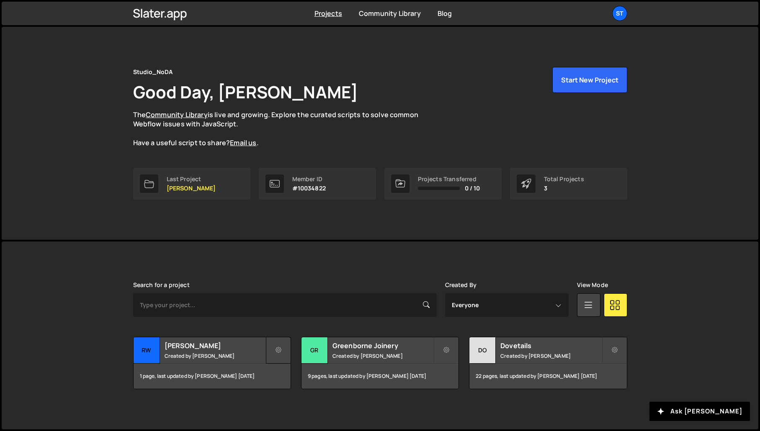
click at [278, 347] on icon at bounding box center [278, 350] width 6 height 8
click at [320, 230] on div "Studio_NoDA Good Day, [PERSON_NAME] The Community Library is live and growing. …" at bounding box center [380, 133] width 519 height 213
click at [195, 348] on h2 "[PERSON_NAME]" at bounding box center [214, 345] width 101 height 9
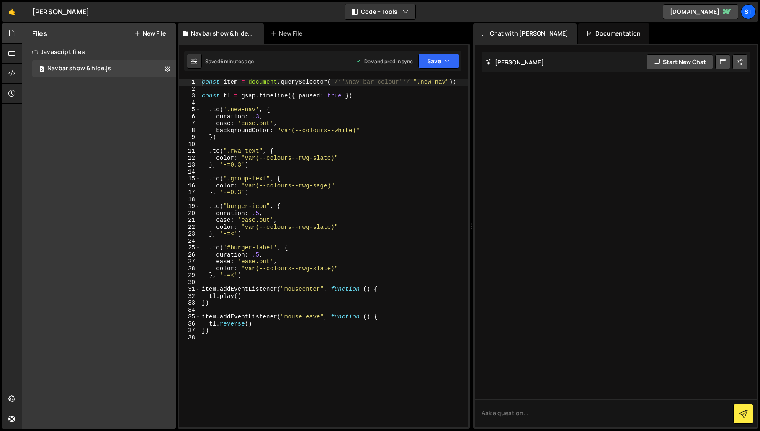
select select "671a08ef6b761369e6ce91c7"
click at [9, 399] on icon at bounding box center [11, 398] width 7 height 9
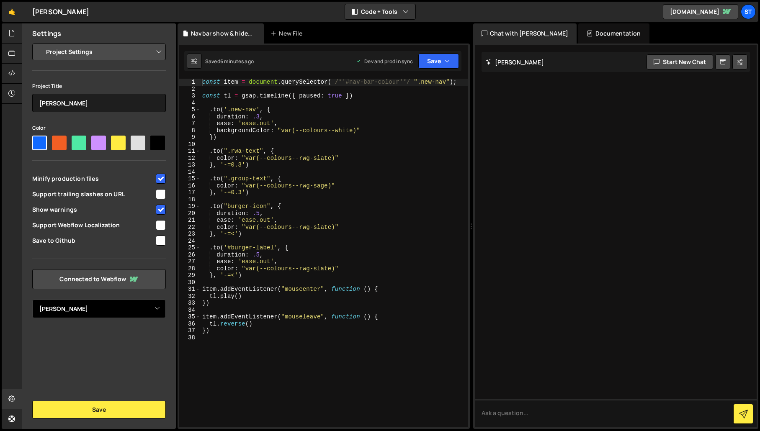
click at [143, 310] on select "Select Project RW Armstrong RW Armstrong (not used) Greenborne Joinery" at bounding box center [99, 309] width 134 height 18
click at [32, 300] on select "Select Project RW Armstrong RW Armstrong (not used) Greenborne Joinery" at bounding box center [99, 309] width 134 height 18
click at [5, 54] on div at bounding box center [12, 54] width 21 height 20
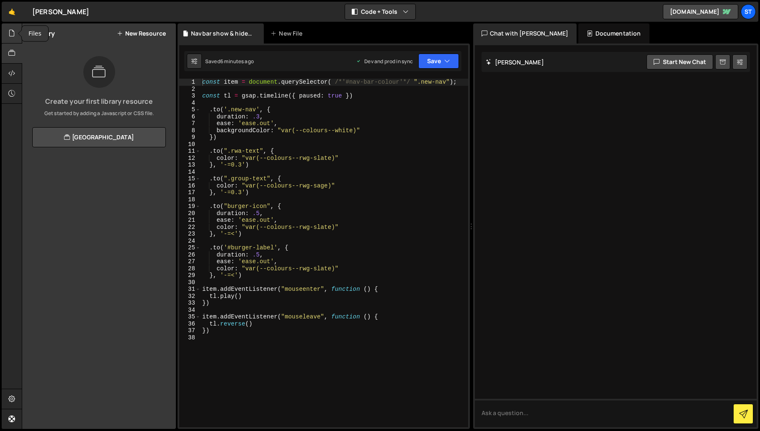
click at [11, 30] on icon at bounding box center [11, 32] width 7 height 9
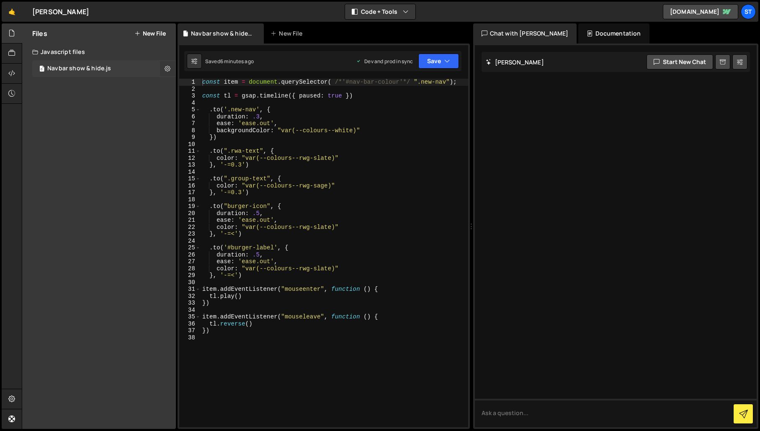
click at [171, 67] on button at bounding box center [167, 68] width 15 height 15
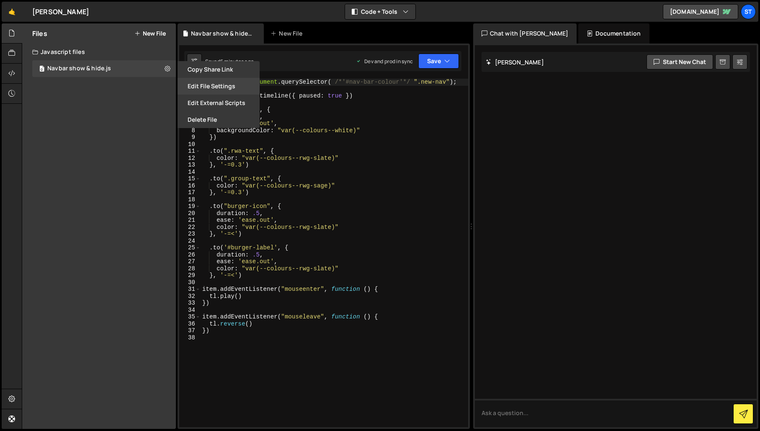
click at [208, 88] on button "Edit File Settings" at bounding box center [218, 86] width 82 height 17
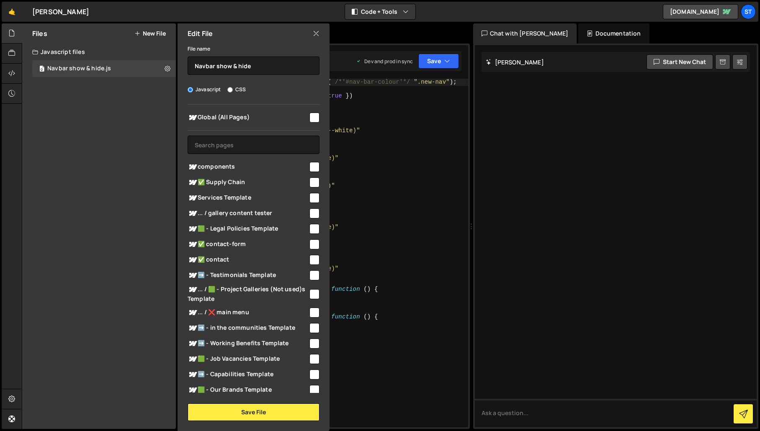
click at [311, 117] on input "checkbox" at bounding box center [314, 118] width 10 height 10
checkbox input "true"
click at [253, 411] on button "Save File" at bounding box center [254, 412] width 132 height 18
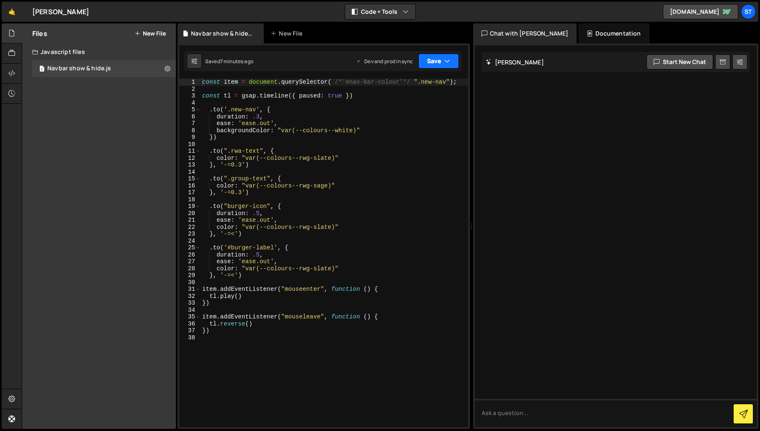
click at [447, 62] on icon "button" at bounding box center [447, 61] width 6 height 8
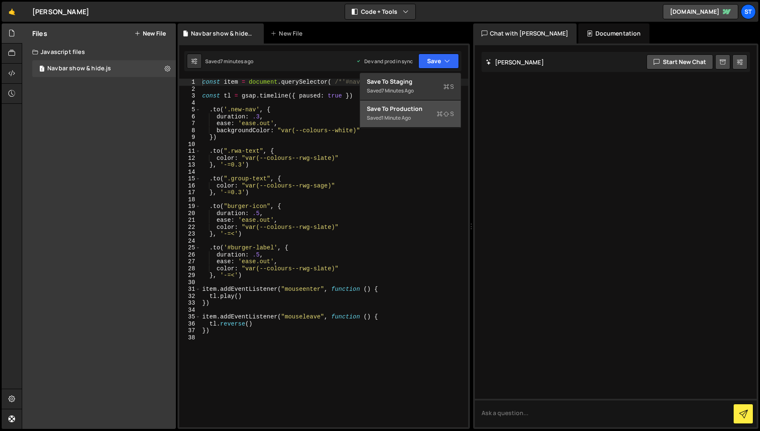
click at [406, 108] on div "Save to Production S" at bounding box center [410, 109] width 87 height 8
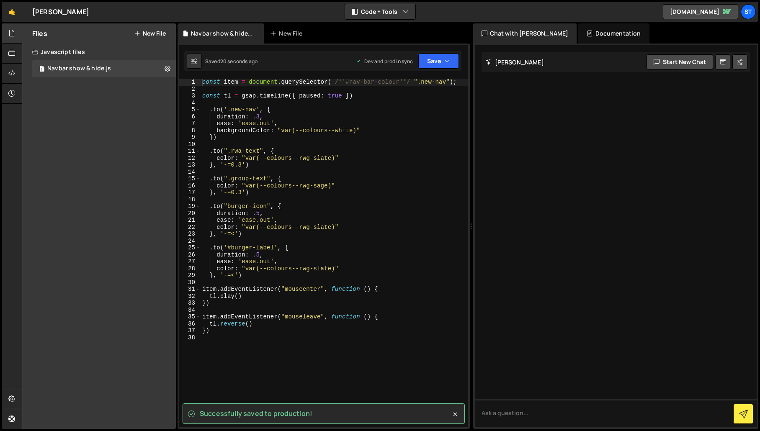
click at [412, 82] on div "const item = document . querySelector ( /*'#nav-bar-colour'*/ ".new-nav" ) ; co…" at bounding box center [333, 260] width 267 height 362
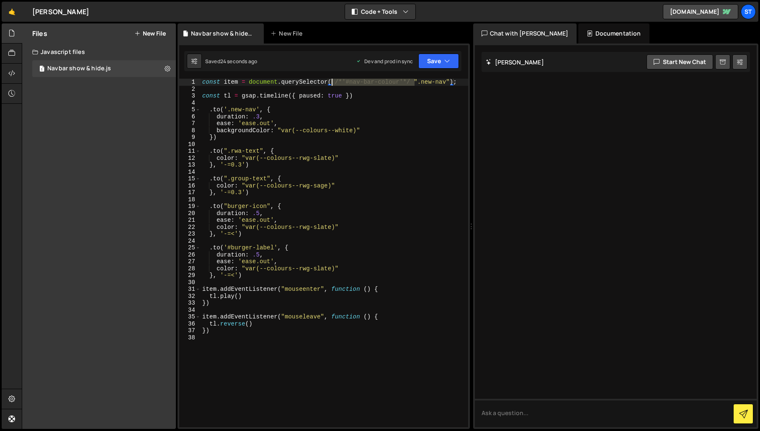
drag, startPoint x: 414, startPoint y: 82, endPoint x: 331, endPoint y: 81, distance: 82.5
click at [331, 81] on div "const item = document . querySelector ( /*'#nav-bar-colour'*/ ".new-nav" ) ; co…" at bounding box center [333, 260] width 267 height 362
click at [450, 61] on button "Save" at bounding box center [438, 61] width 41 height 15
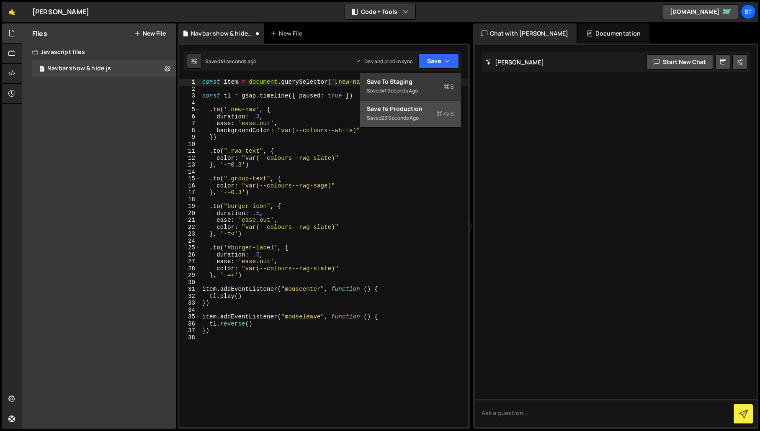
click at [414, 103] on button "Save to Production S Saved 23 seconds ago" at bounding box center [410, 113] width 100 height 27
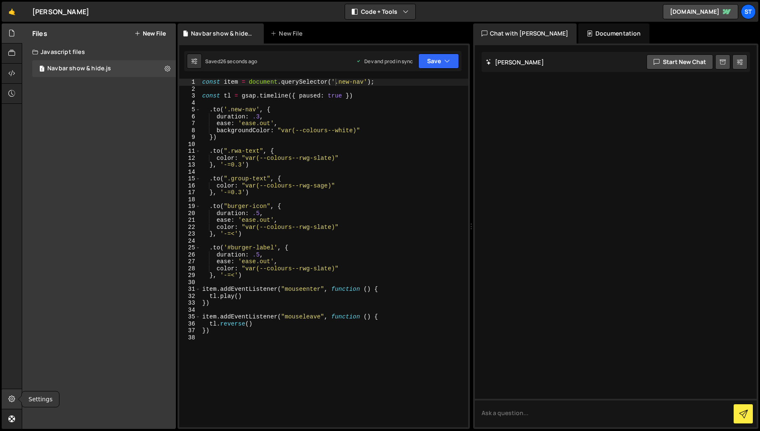
click at [11, 394] on icon at bounding box center [11, 398] width 7 height 9
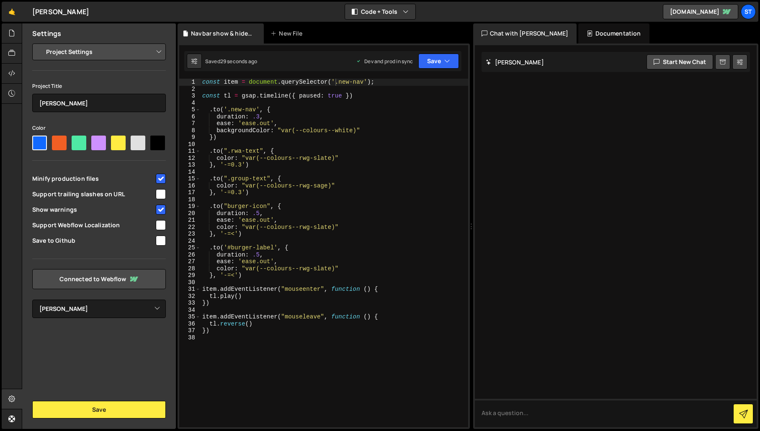
click at [337, 41] on div "Navbar show & hide.js New File" at bounding box center [323, 33] width 292 height 20
click at [405, 159] on div "const item = document . querySelector ( '.new-nav' ) ; const tl = gsap . timeli…" at bounding box center [333, 260] width 267 height 362
click at [409, 139] on div "const item = document . querySelector ( '.new-nav' ) ; const tl = gsap . timeli…" at bounding box center [333, 260] width 267 height 362
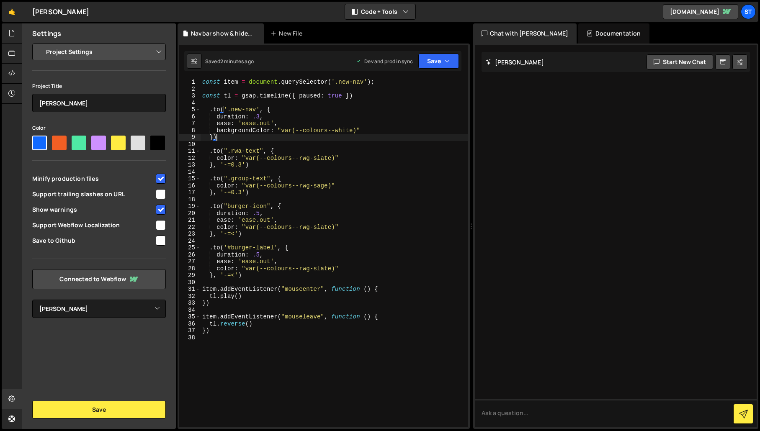
click at [280, 136] on div "const item = document . querySelector ( '.new-nav' ) ; const tl = gsap . timeli…" at bounding box center [333, 260] width 267 height 362
drag, startPoint x: 255, startPoint y: 110, endPoint x: 232, endPoint y: 111, distance: 23.0
click at [232, 111] on div "const item = document . querySelector ( '.new-nav' ) ; const tl = gsap . timeli…" at bounding box center [333, 260] width 267 height 362
paste textarea "av-layout_wrapper"
click at [394, 131] on div "const item = document . querySelector ( '.new-nav' ) ; const tl = gsap . timeli…" at bounding box center [333, 260] width 267 height 362
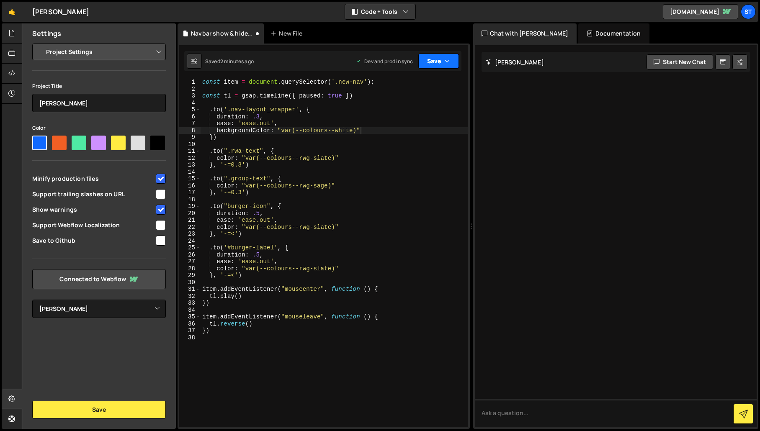
click at [445, 59] on icon "button" at bounding box center [447, 61] width 6 height 8
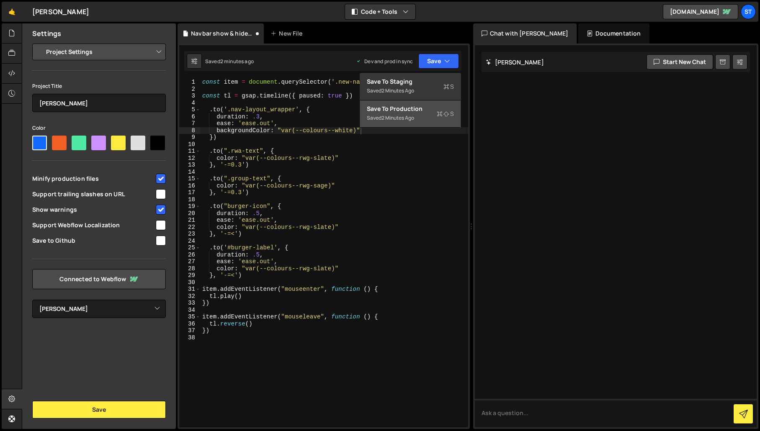
click at [417, 110] on div "Save to Production S" at bounding box center [410, 109] width 87 height 8
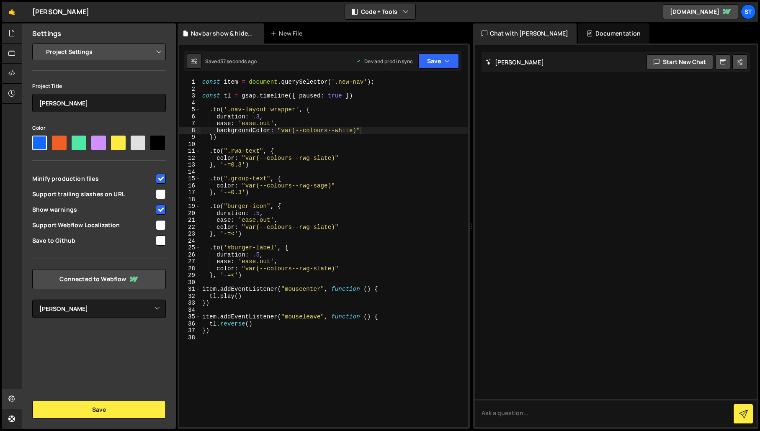
click at [228, 206] on div "const item = document . querySelector ( '.new-nav' ) ; const tl = gsap . timeli…" at bounding box center [333, 260] width 267 height 362
click at [447, 59] on icon "button" at bounding box center [447, 61] width 6 height 8
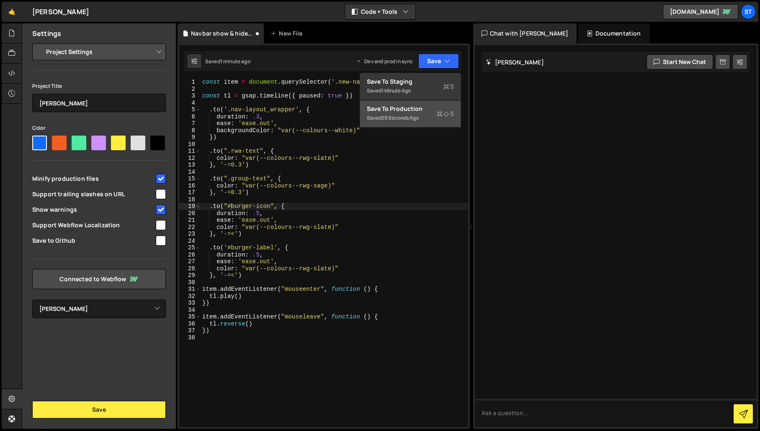
click at [418, 111] on div "Save to Production S" at bounding box center [410, 109] width 87 height 8
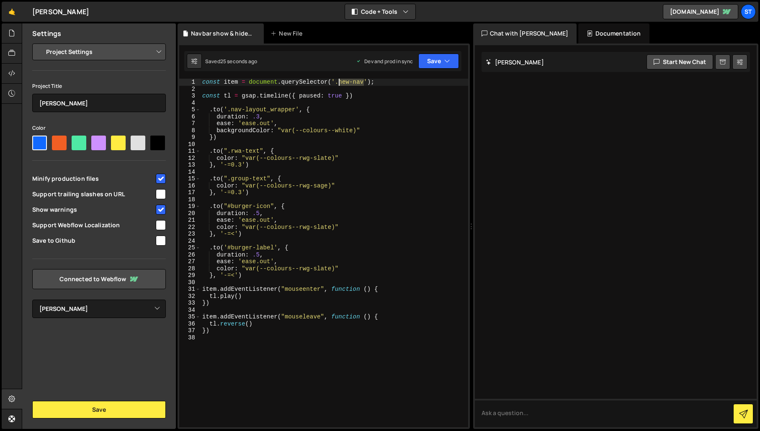
drag, startPoint x: 365, startPoint y: 82, endPoint x: 340, endPoint y: 82, distance: 25.1
click at [340, 82] on div "const item = document . querySelector ( '.new-nav' ) ; const tl = gsap . timeli…" at bounding box center [333, 260] width 267 height 362
paste textarea "av-layout_wrapper"
click at [441, 64] on button "Save" at bounding box center [438, 61] width 41 height 15
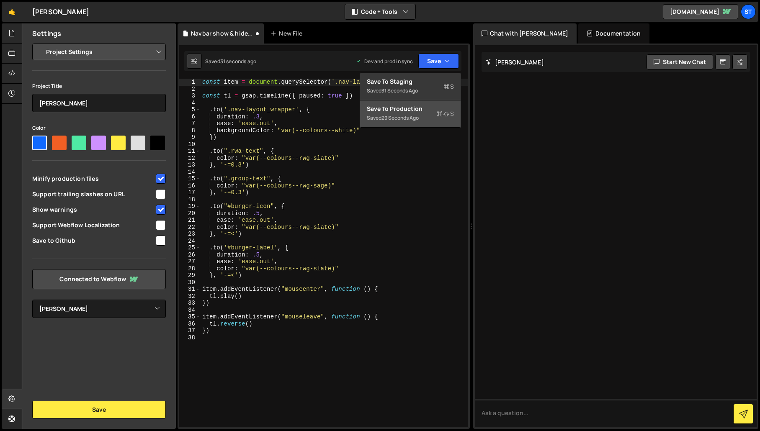
click at [396, 113] on div "Saved 29 seconds ago" at bounding box center [410, 118] width 87 height 10
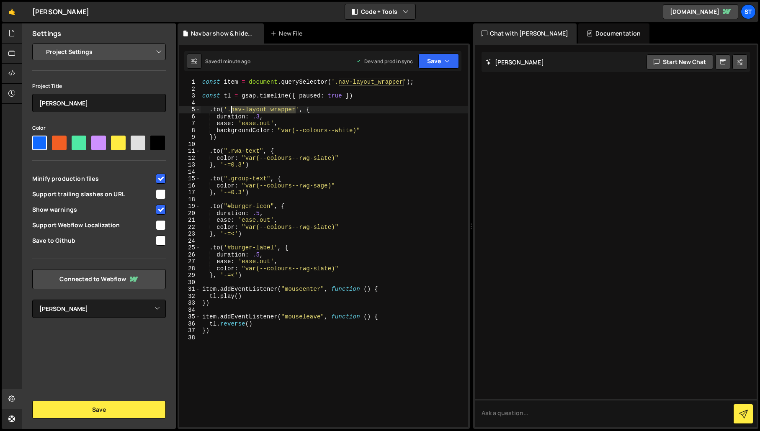
drag, startPoint x: 295, startPoint y: 109, endPoint x: 232, endPoint y: 111, distance: 62.8
click at [232, 111] on div "const item = document . querySelector ( '.nav-layout_wrapper' ) ; const tl = gs…" at bounding box center [333, 260] width 267 height 362
paste textarea "ogo"
click at [451, 59] on button "Save" at bounding box center [438, 61] width 41 height 15
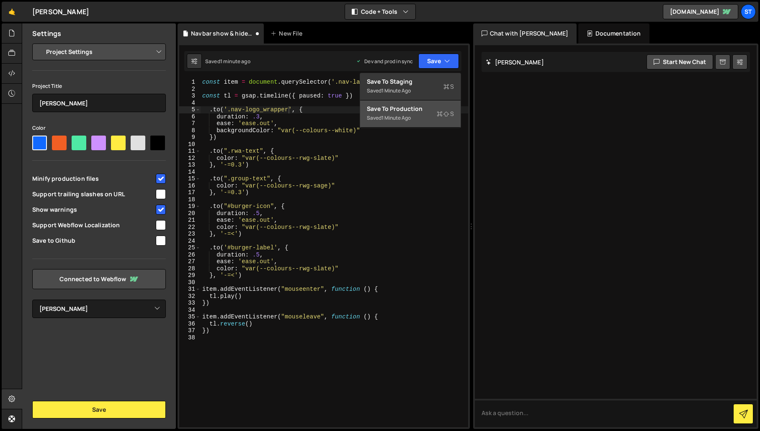
click at [419, 108] on div "Save to Production S" at bounding box center [410, 109] width 87 height 8
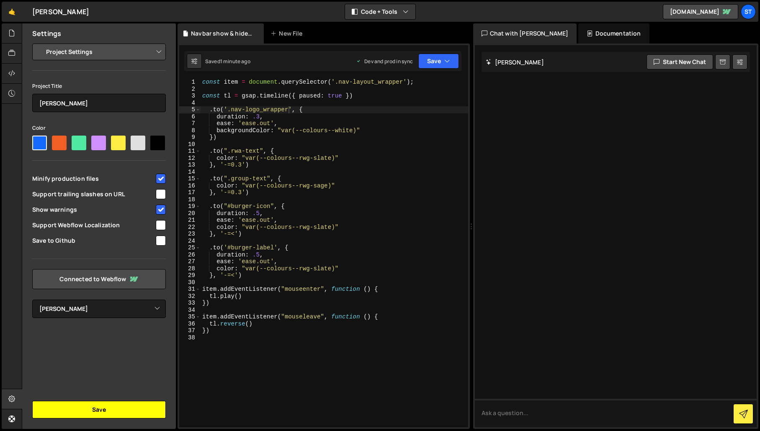
click at [115, 411] on button "Save" at bounding box center [99, 410] width 134 height 18
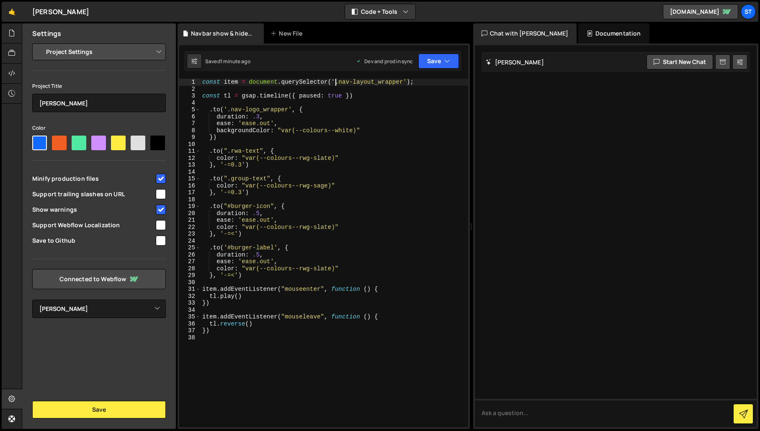
click at [335, 82] on div "const item = document . querySelector ( '.nav-layout_wrapper' ) ; const tl = gs…" at bounding box center [333, 260] width 267 height 362
click at [452, 57] on button "Save" at bounding box center [438, 61] width 41 height 15
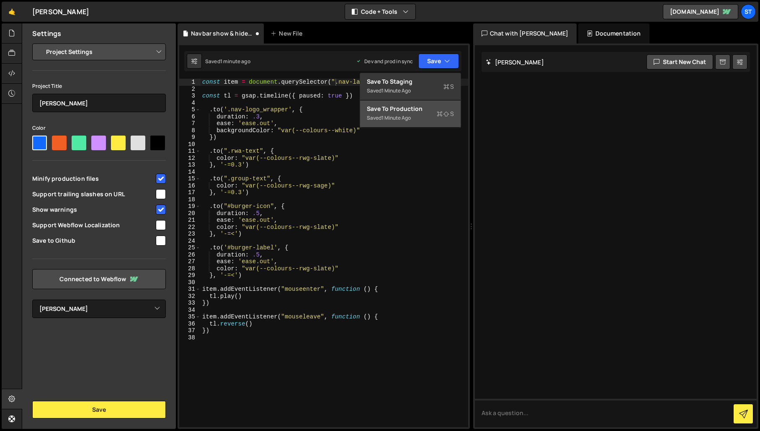
click at [401, 107] on div "Save to Production S" at bounding box center [410, 109] width 87 height 8
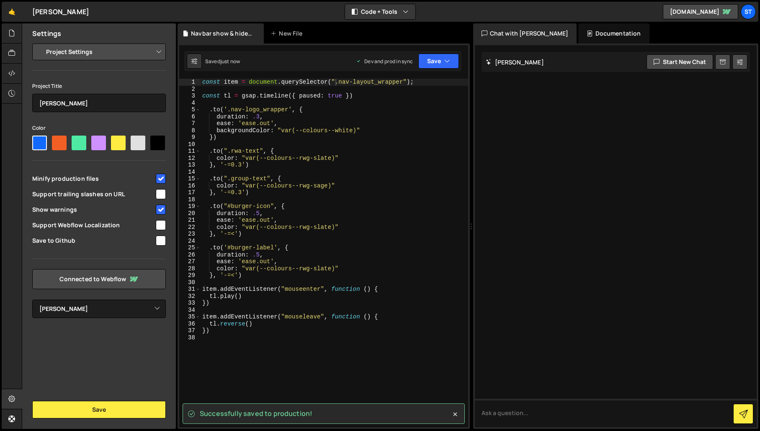
click at [226, 110] on div "const item = document . querySelector ( ".nav-layout_wrapper" ) ; const tl = gs…" at bounding box center [333, 260] width 267 height 362
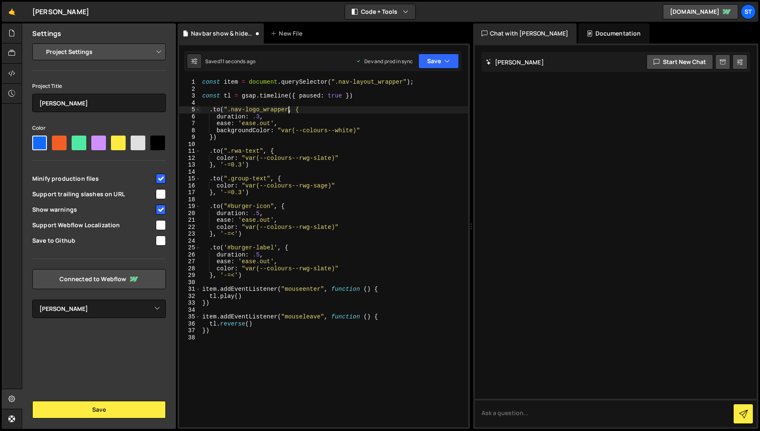
scroll to position [0, 6]
type textarea ".to(".nav-logo_wrapper", {"
click at [445, 61] on icon "button" at bounding box center [447, 61] width 6 height 8
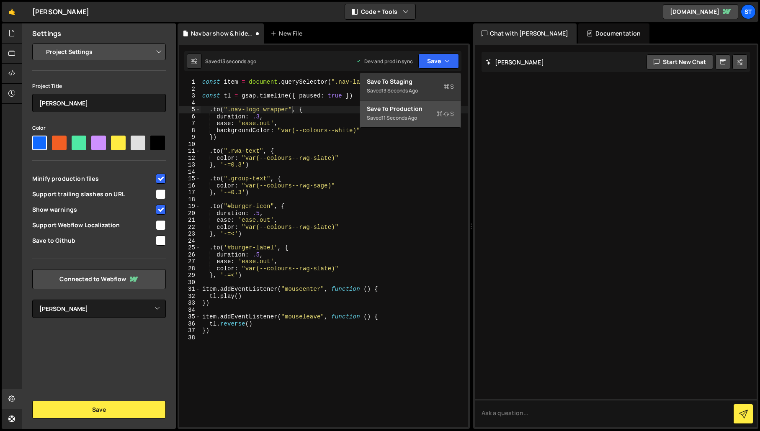
click at [415, 110] on div "Save to Production S" at bounding box center [410, 109] width 87 height 8
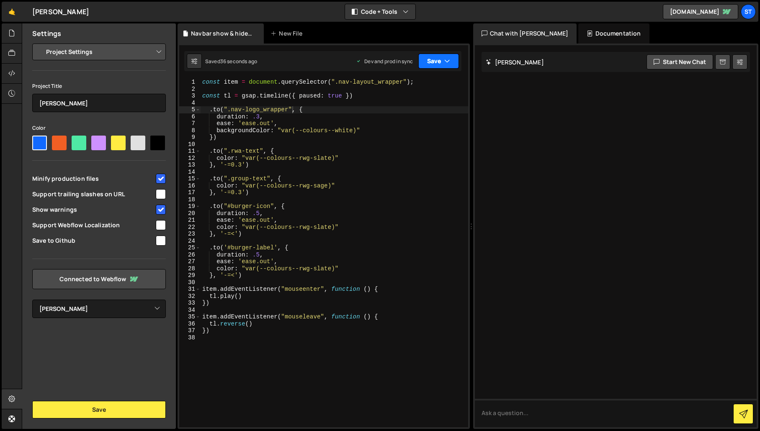
click at [439, 61] on button "Save" at bounding box center [438, 61] width 41 height 15
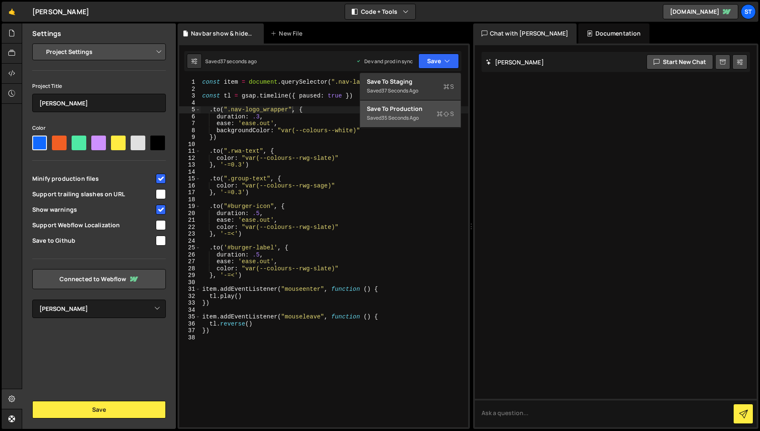
click at [428, 119] on div "Saved 35 seconds ago" at bounding box center [410, 118] width 87 height 10
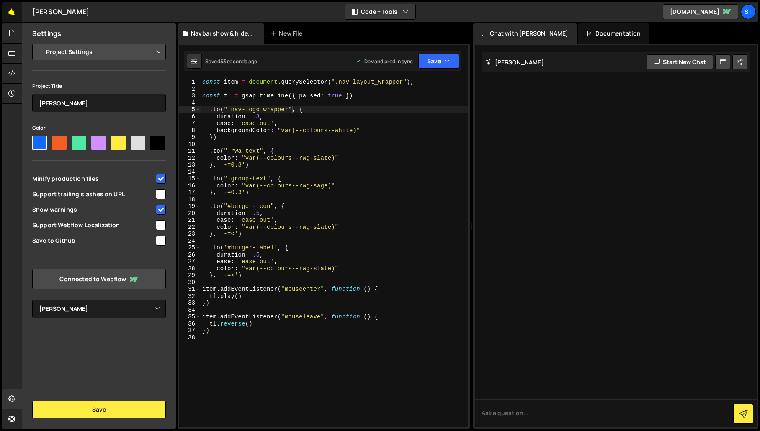
click at [15, 11] on link "🤙" at bounding box center [12, 12] width 21 height 20
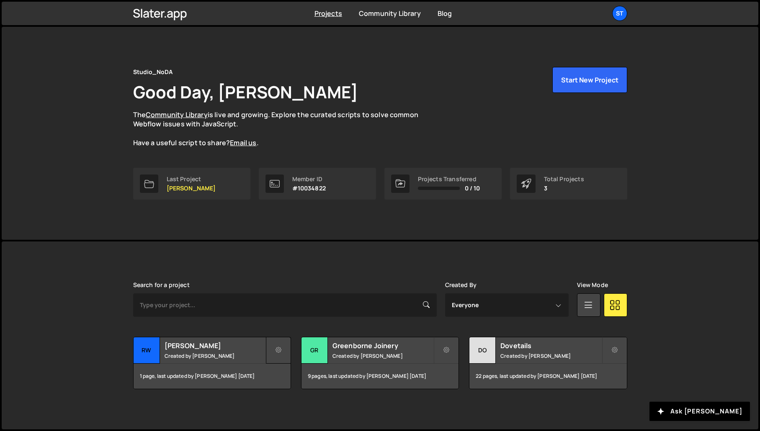
click at [275, 351] on icon at bounding box center [278, 350] width 6 height 8
click at [287, 383] on link "Edit Project" at bounding box center [316, 384] width 100 height 13
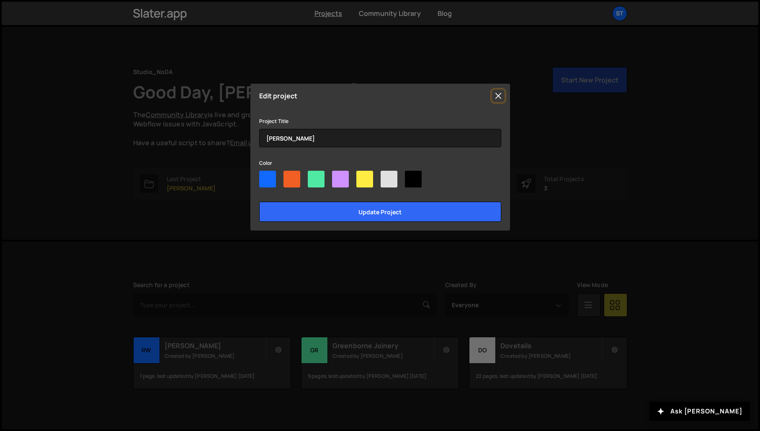
drag, startPoint x: 497, startPoint y: 97, endPoint x: 461, endPoint y: 105, distance: 37.1
click at [497, 96] on button "Close" at bounding box center [498, 96] width 13 height 13
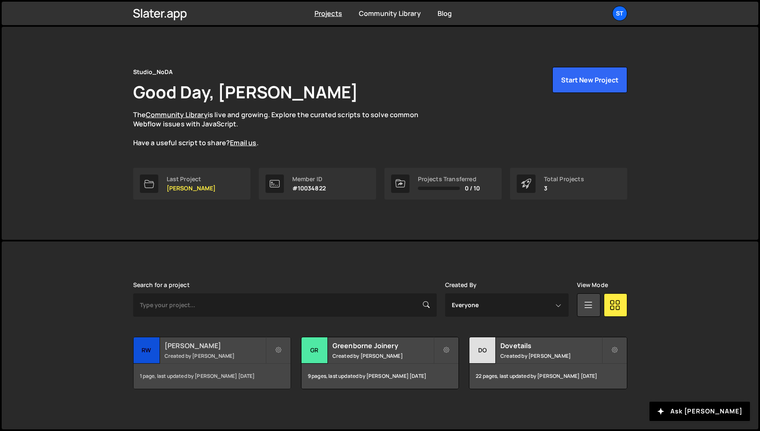
click at [188, 346] on h2 "[PERSON_NAME]" at bounding box center [214, 345] width 101 height 9
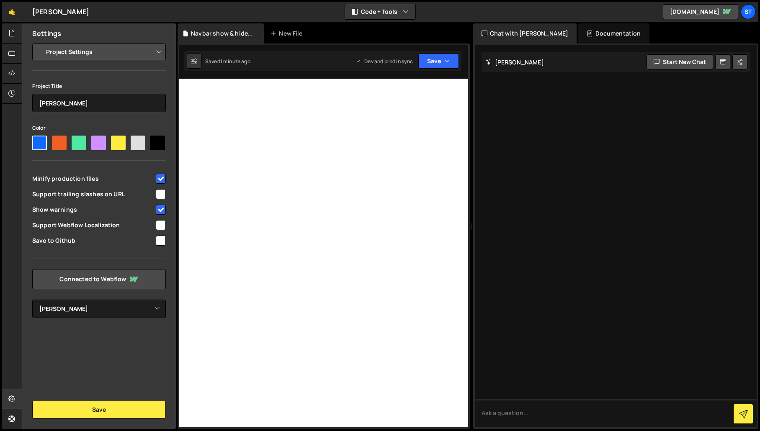
select select "671a08ef6b761369e6ce91c7"
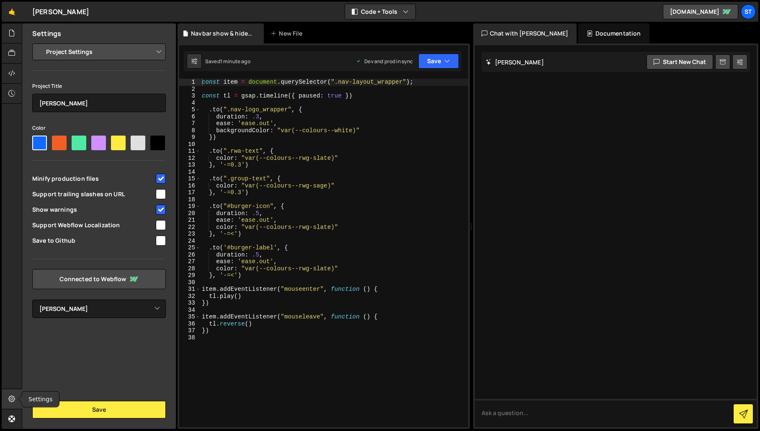
click at [12, 396] on icon at bounding box center [11, 398] width 7 height 9
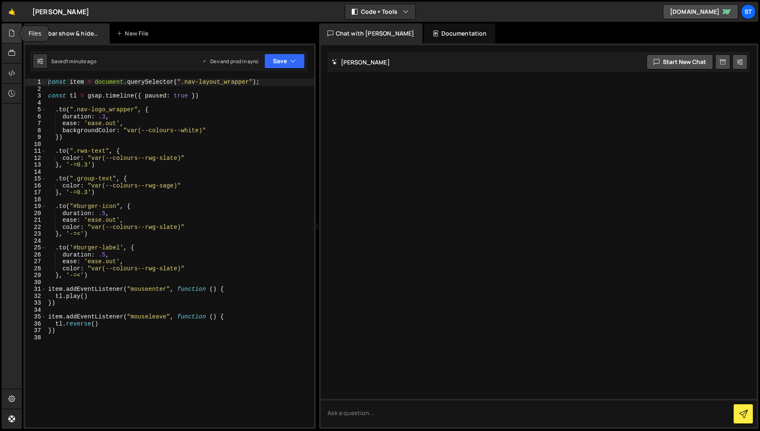
click at [12, 35] on icon at bounding box center [11, 32] width 7 height 9
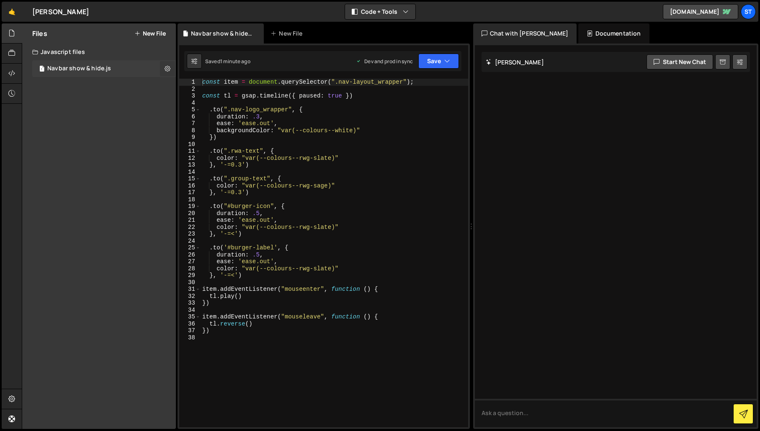
click at [164, 69] on icon at bounding box center [167, 68] width 6 height 8
type input "Navbar show & hide"
radio input "true"
checkbox input "true"
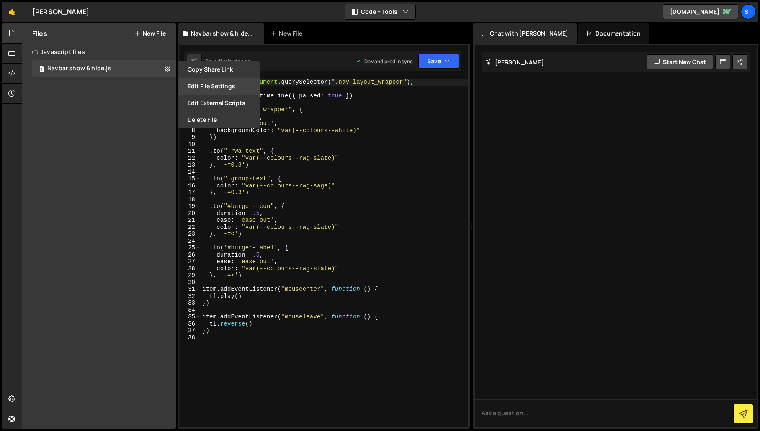
click at [204, 87] on button "Edit File Settings" at bounding box center [218, 86] width 82 height 17
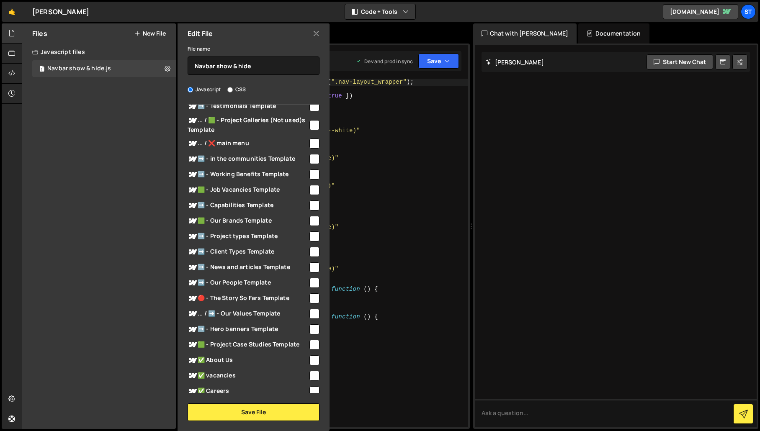
scroll to position [280, 0]
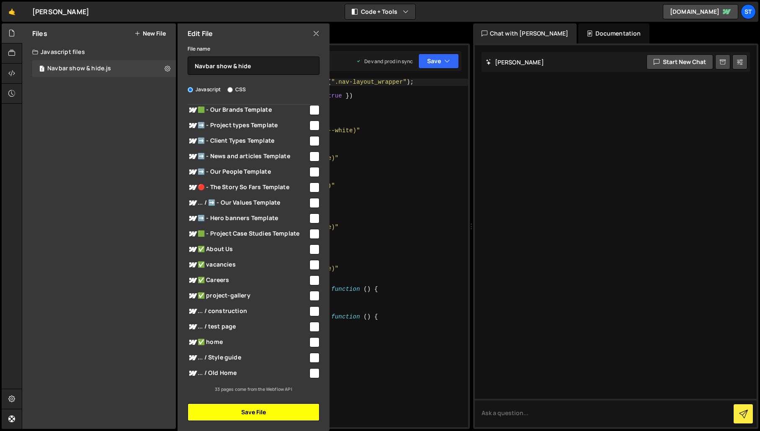
click at [250, 416] on button "Save File" at bounding box center [254, 412] width 132 height 18
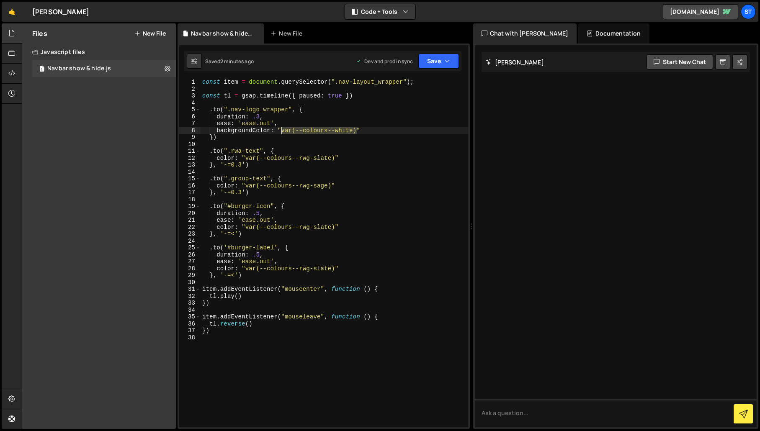
drag, startPoint x: 356, startPoint y: 131, endPoint x: 282, endPoint y: 129, distance: 74.1
click at [282, 129] on div "const item = document . querySelector ( ".nav-layout_wrapper" ) ; const tl = gs…" at bounding box center [333, 260] width 267 height 362
paste textarea "#f9f9f9"
click at [442, 57] on button "Save" at bounding box center [438, 61] width 41 height 15
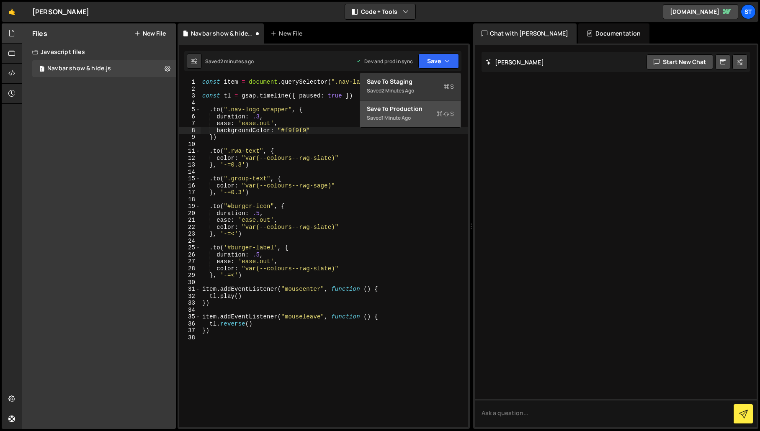
click at [416, 116] on div "Saved 1 minute ago" at bounding box center [410, 118] width 87 height 10
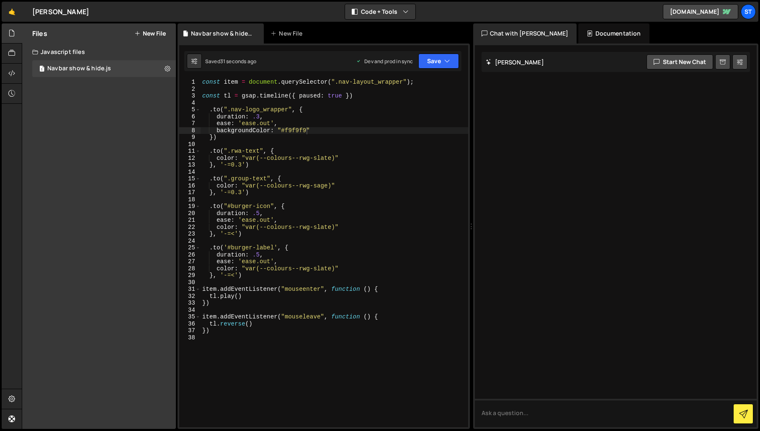
click at [256, 131] on div "const item = document . querySelector ( ".nav-layout_wrapper" ) ; const tl = gs…" at bounding box center [333, 260] width 267 height 362
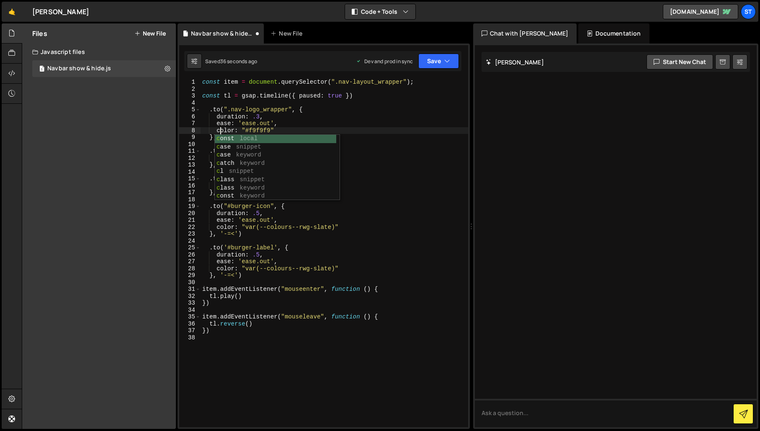
scroll to position [0, 1]
click at [454, 128] on div "const item = document . querySelector ( ".nav-layout_wrapper" ) ; const tl = gs…" at bounding box center [333, 260] width 267 height 362
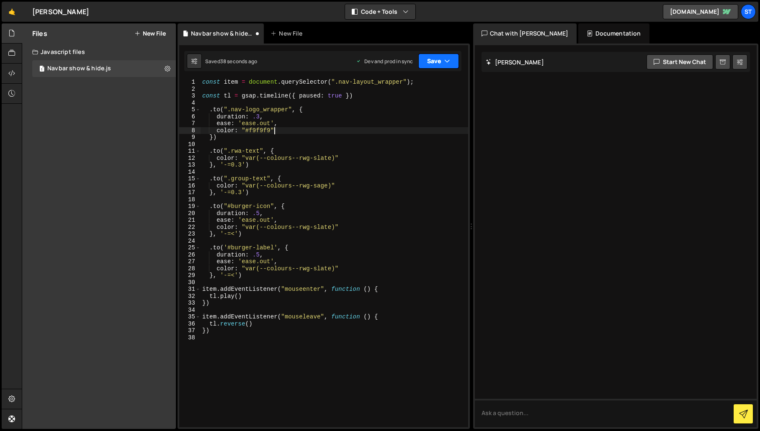
click at [454, 65] on button "Save" at bounding box center [438, 61] width 41 height 15
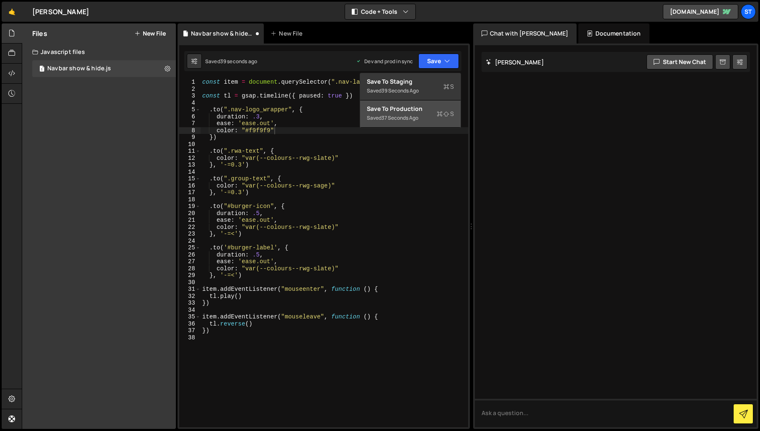
click at [419, 111] on div "Save to Production S" at bounding box center [410, 109] width 87 height 8
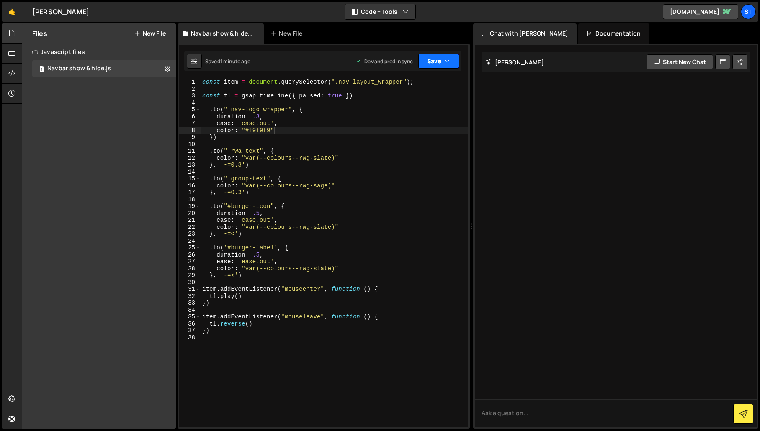
click at [441, 63] on button "Save" at bounding box center [438, 61] width 41 height 15
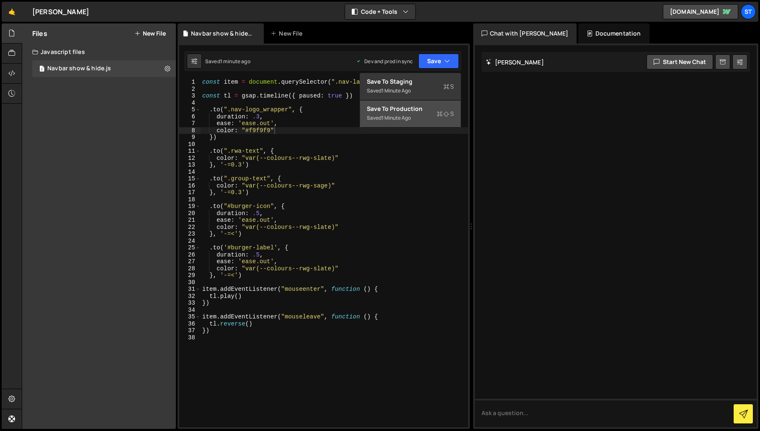
click at [395, 111] on div "Save to Production S" at bounding box center [410, 109] width 87 height 8
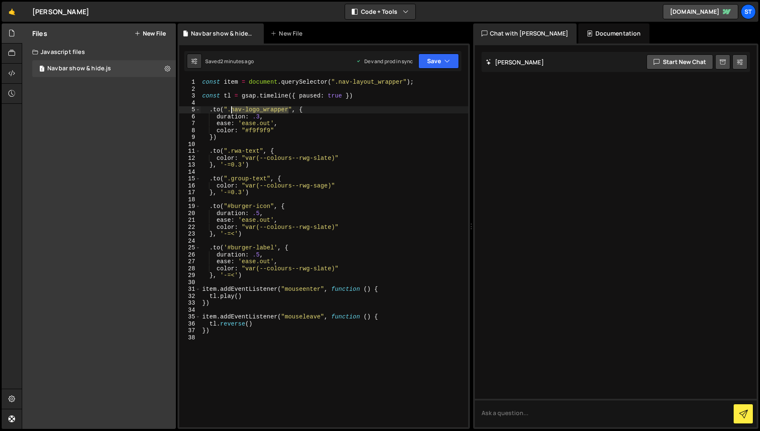
drag, startPoint x: 288, startPoint y: 110, endPoint x: 230, endPoint y: 110, distance: 57.8
click at [230, 110] on div "const item = document . querySelector ( ".nav-layout_wrapper" ) ; const tl = gs…" at bounding box center [333, 260] width 267 height 362
click at [440, 60] on button "Save" at bounding box center [438, 61] width 41 height 15
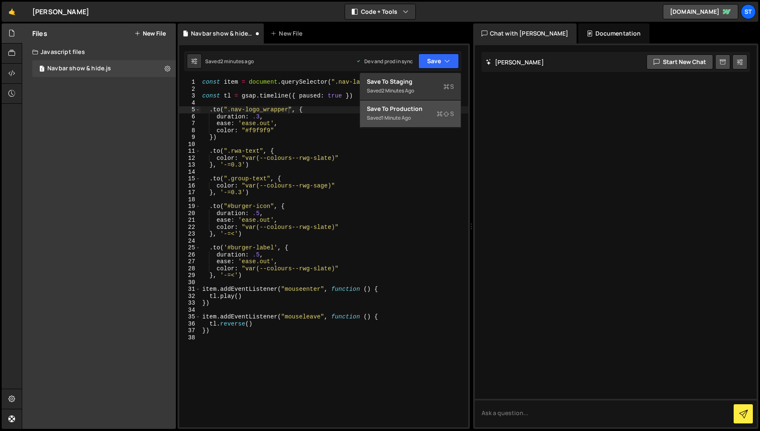
click at [410, 113] on div "Saved 1 minute ago" at bounding box center [410, 118] width 87 height 10
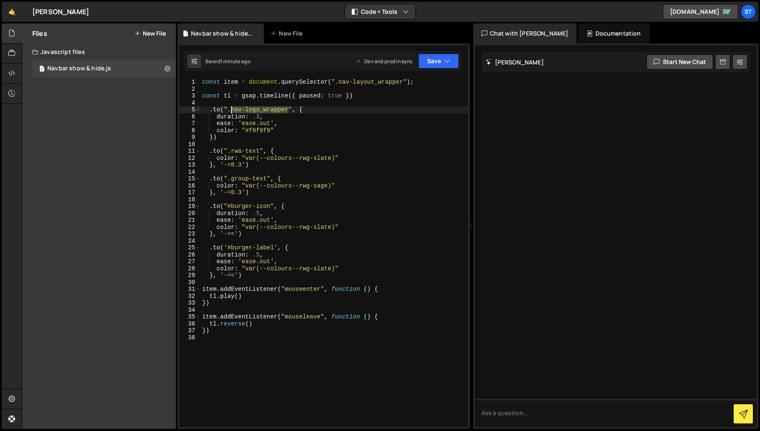
drag, startPoint x: 288, startPoint y: 109, endPoint x: 232, endPoint y: 111, distance: 56.5
click at [232, 111] on div "const item = document . querySelector ( ".nav-layout_wrapper" ) ; const tl = gs…" at bounding box center [333, 260] width 267 height 362
paste textarea "menu-btn_layout"
click at [445, 62] on icon "button" at bounding box center [447, 61] width 6 height 8
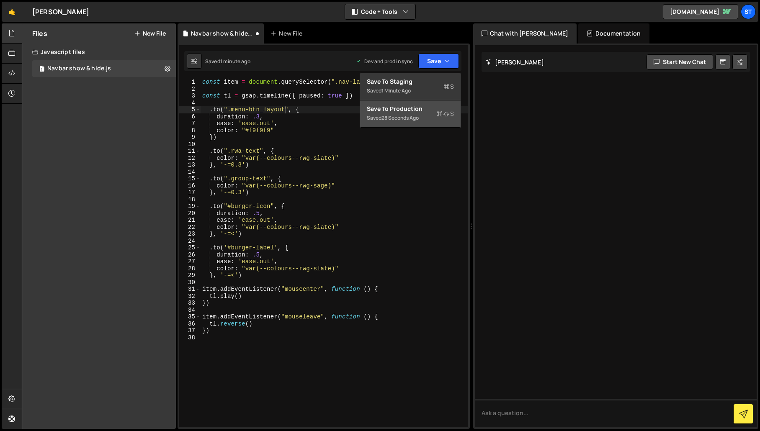
click at [395, 116] on div "28 seconds ago" at bounding box center [399, 117] width 37 height 7
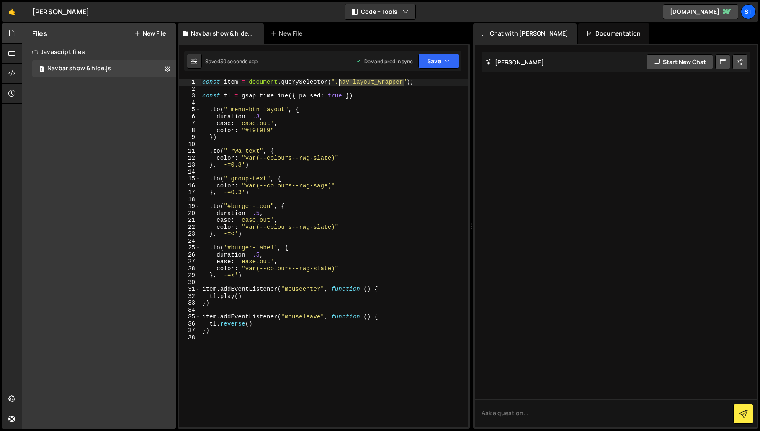
drag, startPoint x: 403, startPoint y: 83, endPoint x: 339, endPoint y: 84, distance: 64.0
click at [339, 84] on div "const item = document . querySelector ( ".nav-layout_wrapper" ) ; const tl = gs…" at bounding box center [333, 260] width 267 height 362
paste textarea "ew-nav"
type textarea "const item = document.querySelector(".new-nav");"
drag, startPoint x: 450, startPoint y: 62, endPoint x: 445, endPoint y: 68, distance: 7.8
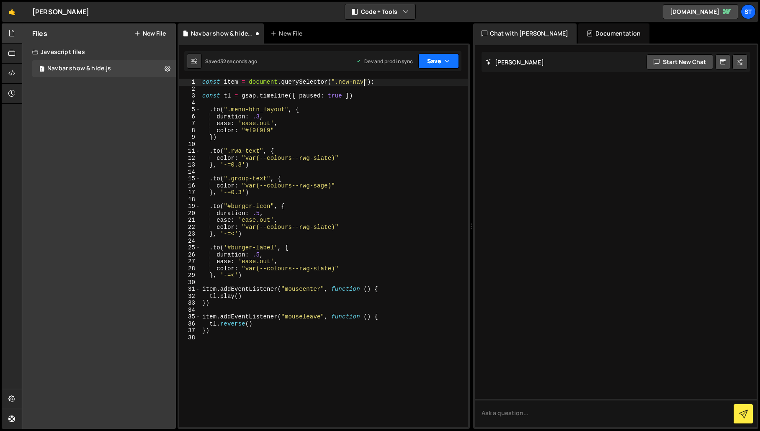
click at [450, 62] on button "Save" at bounding box center [438, 61] width 41 height 15
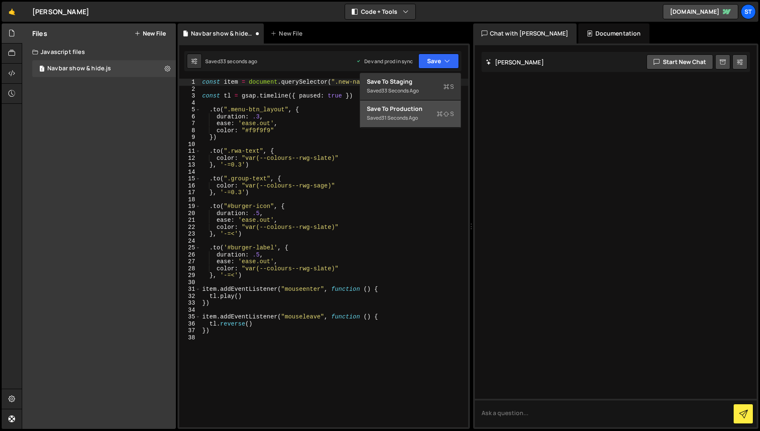
click at [427, 104] on button "Save to Production S Saved 31 seconds ago" at bounding box center [410, 113] width 100 height 27
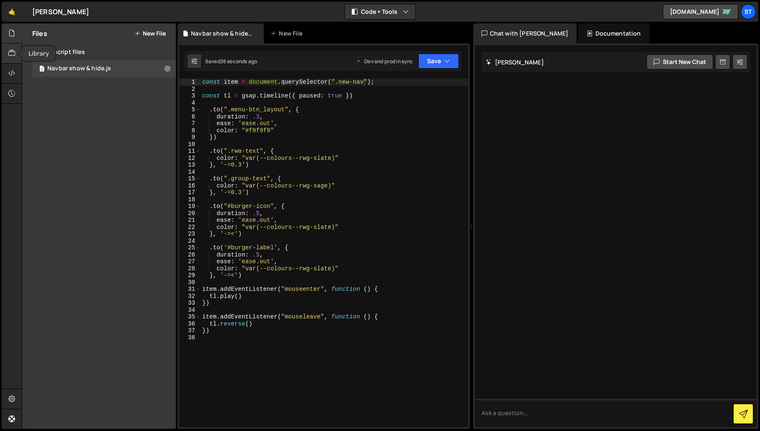
click at [10, 52] on icon at bounding box center [11, 53] width 7 height 9
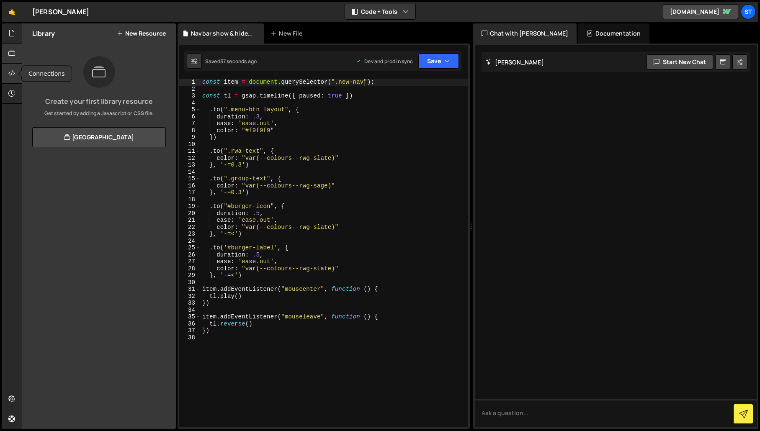
click at [10, 70] on icon at bounding box center [11, 73] width 7 height 9
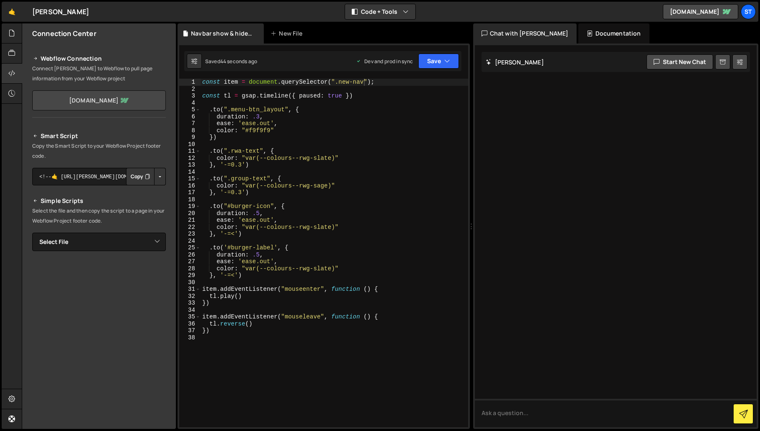
click at [117, 102] on link "rwa-group.webflow.io" at bounding box center [99, 100] width 134 height 20
click at [17, 401] on div at bounding box center [12, 399] width 21 height 20
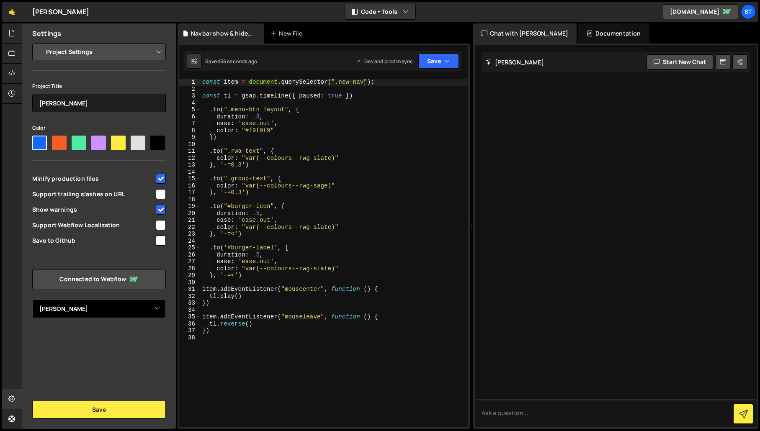
click at [157, 310] on select "Select Project RW Armstrong RW Armstrong (not used) Greenborne Joinery" at bounding box center [99, 309] width 134 height 18
click at [100, 280] on link "Connected to Webflow" at bounding box center [99, 279] width 134 height 20
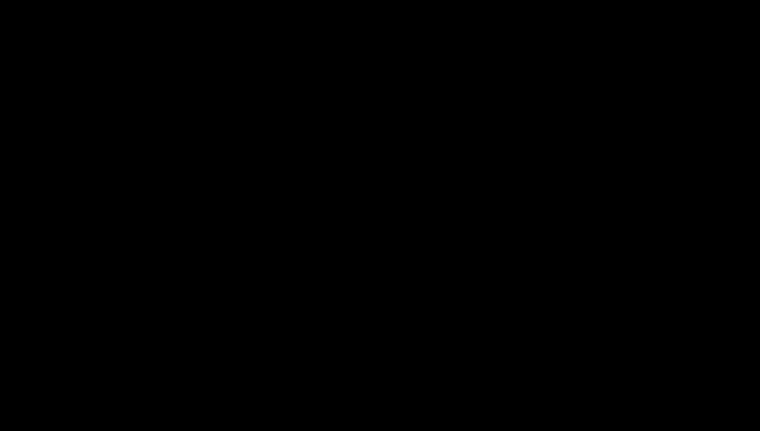
select select "671a08ef6b761369e6ce91c7"
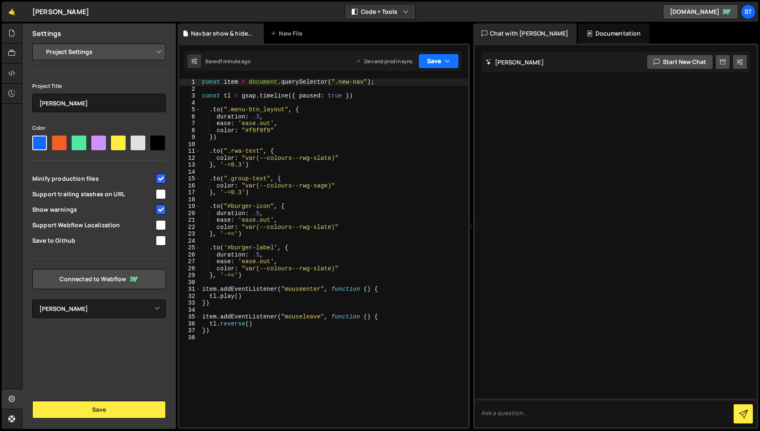
click at [439, 59] on button "Save" at bounding box center [438, 61] width 41 height 15
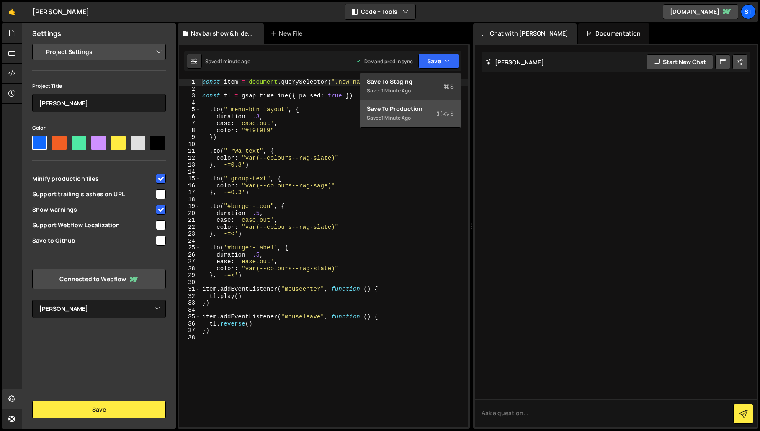
click at [420, 112] on div "Save to Production S" at bounding box center [410, 109] width 87 height 8
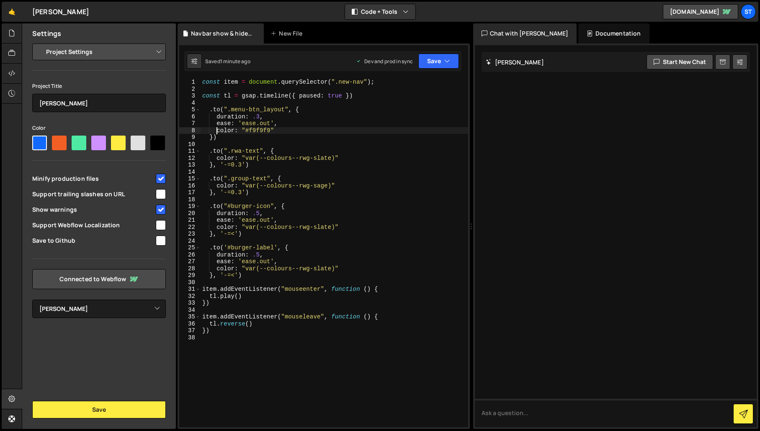
click at [218, 131] on div "const item = document . querySelector ( ".new-nav" ) ; const tl = gsap . timeli…" at bounding box center [333, 260] width 267 height 362
type textarea "backgroundColor: "#f9f9f9""
click at [445, 59] on icon "button" at bounding box center [447, 61] width 6 height 8
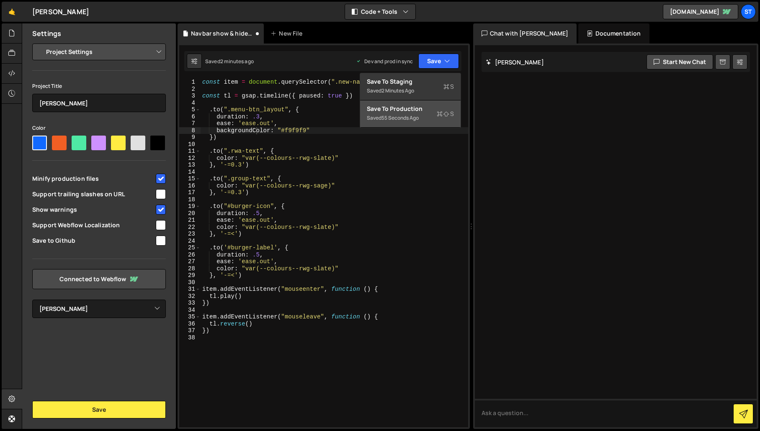
click at [411, 105] on div "Save to Production S" at bounding box center [410, 109] width 87 height 8
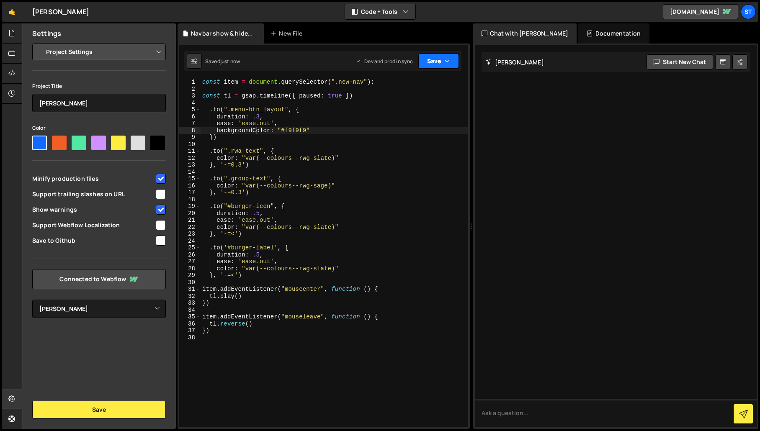
click at [433, 63] on button "Save" at bounding box center [438, 61] width 41 height 15
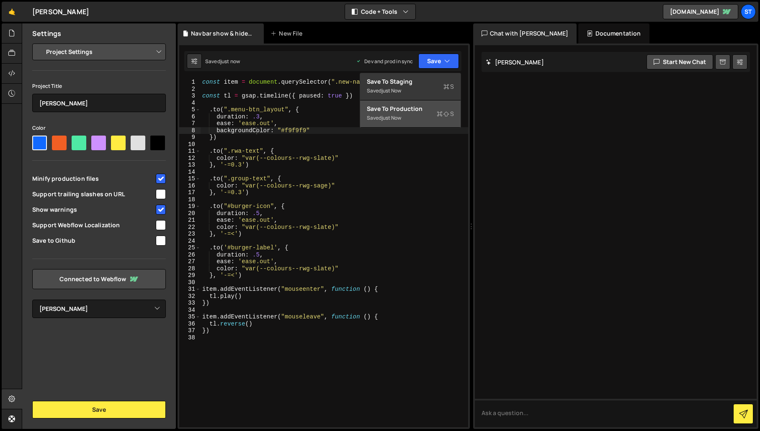
click at [417, 112] on button "Save to Production S Saved just now" at bounding box center [410, 113] width 100 height 27
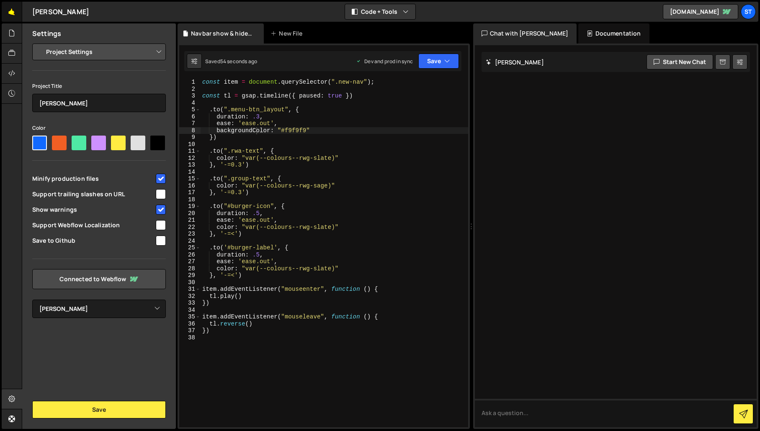
click at [10, 9] on link "🤙" at bounding box center [12, 12] width 21 height 20
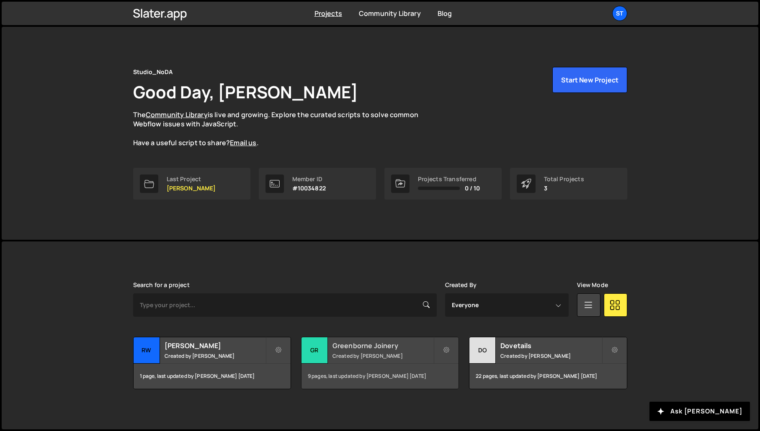
click at [366, 349] on h2 "Greenborne Joinery" at bounding box center [382, 345] width 101 height 9
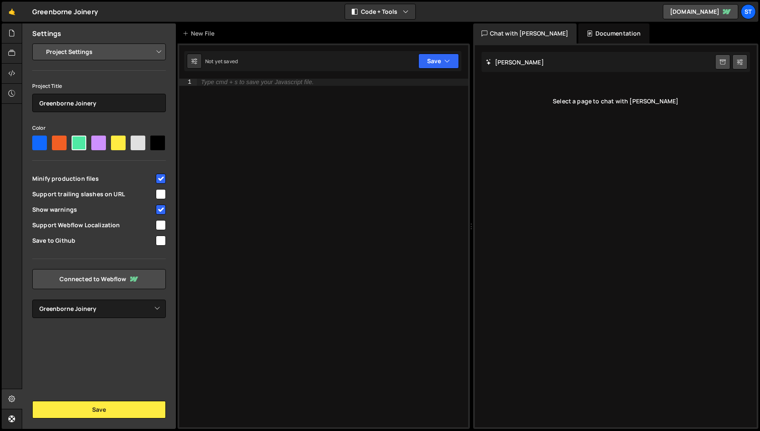
select select "683eeaf78cf11b7a82330c49"
click at [13, 54] on icon at bounding box center [11, 53] width 7 height 9
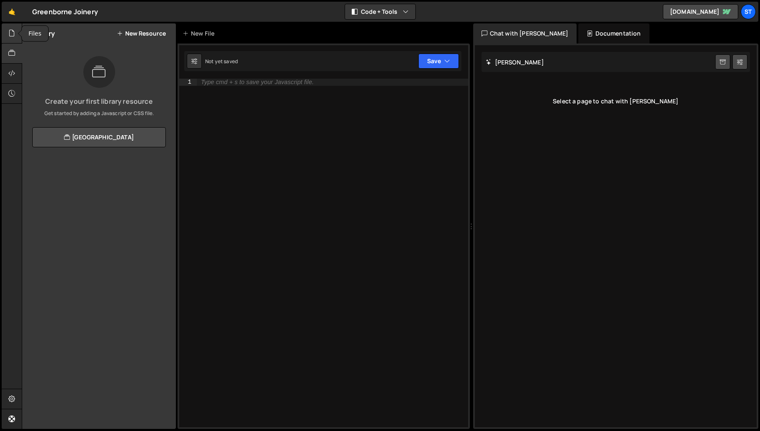
click at [13, 34] on icon at bounding box center [11, 32] width 7 height 9
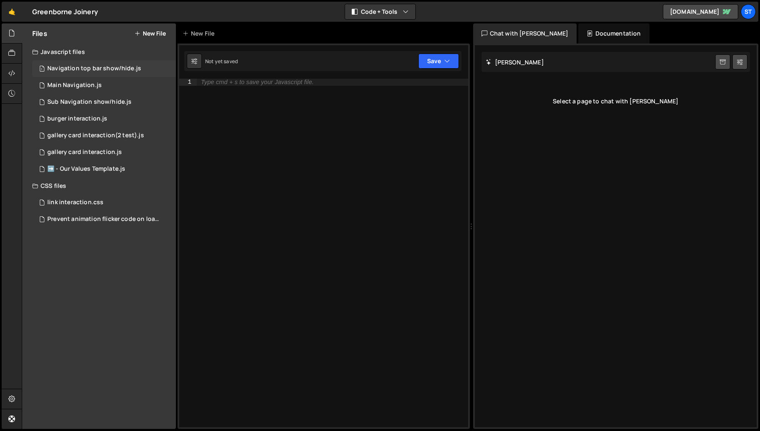
click at [116, 69] on div "Navigation top bar show/hide.js" at bounding box center [94, 69] width 94 height 8
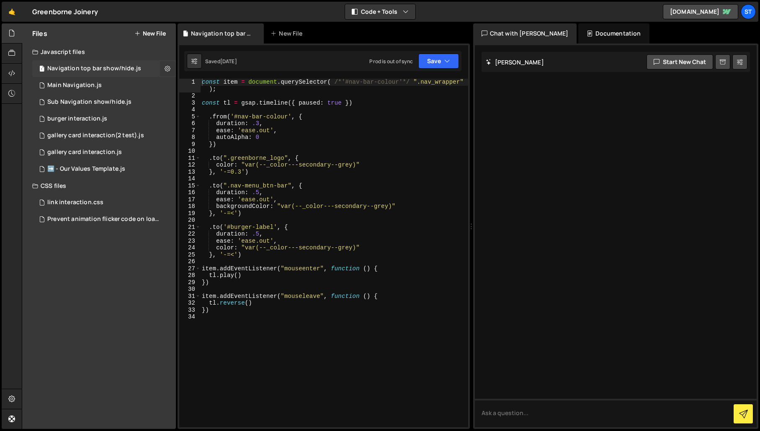
click at [168, 67] on icon at bounding box center [167, 68] width 6 height 8
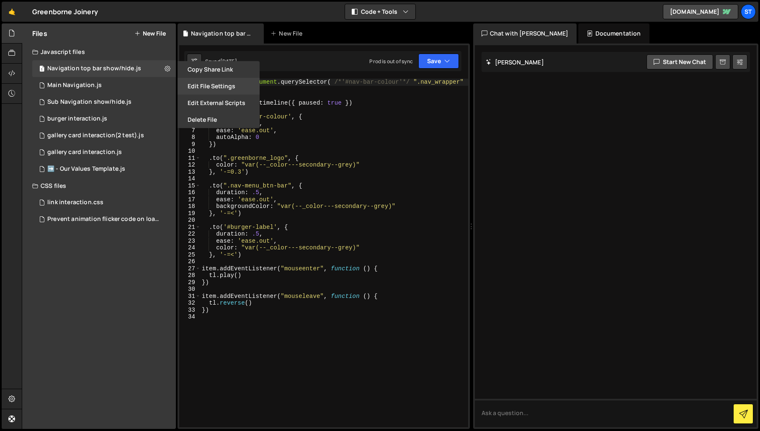
click at [215, 87] on button "Edit File Settings" at bounding box center [218, 86] width 82 height 17
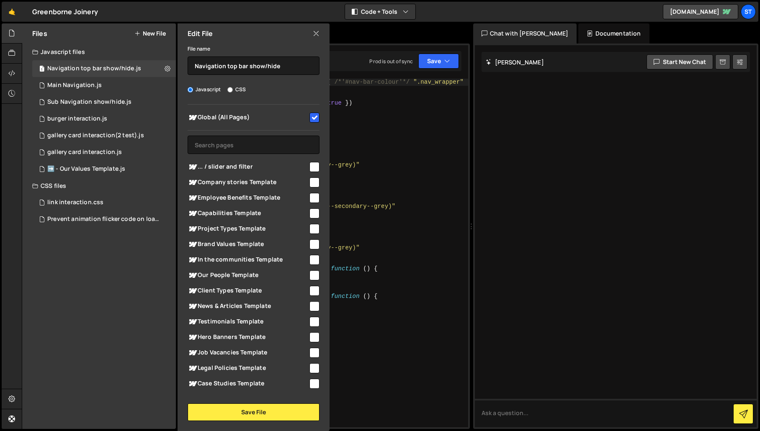
click at [317, 32] on icon at bounding box center [316, 33] width 7 height 9
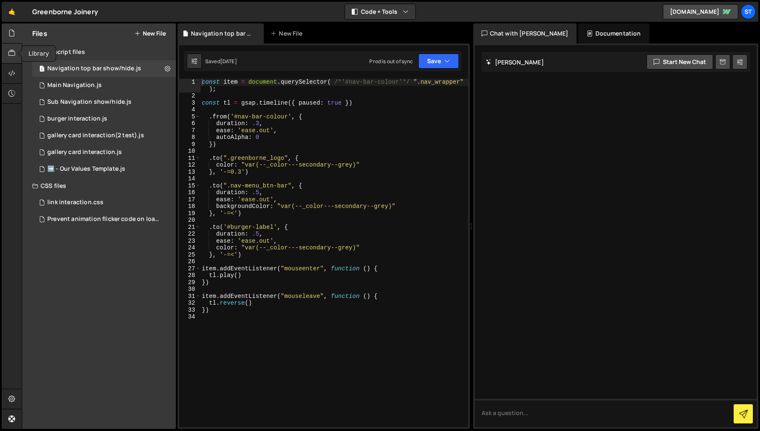
click at [15, 54] on div at bounding box center [12, 54] width 21 height 20
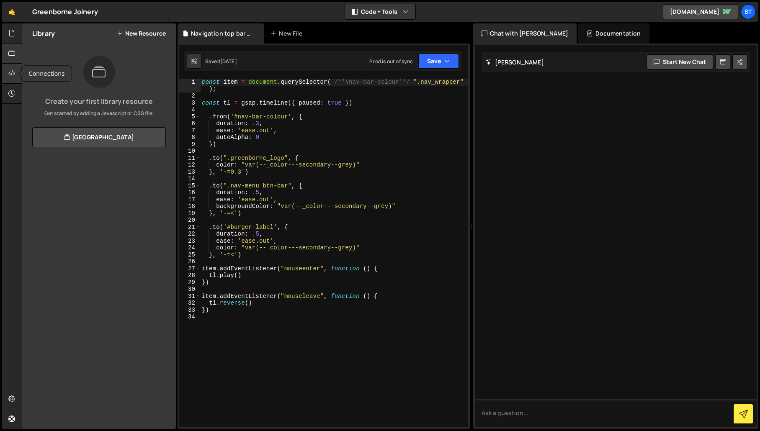
click at [10, 74] on icon at bounding box center [11, 73] width 7 height 9
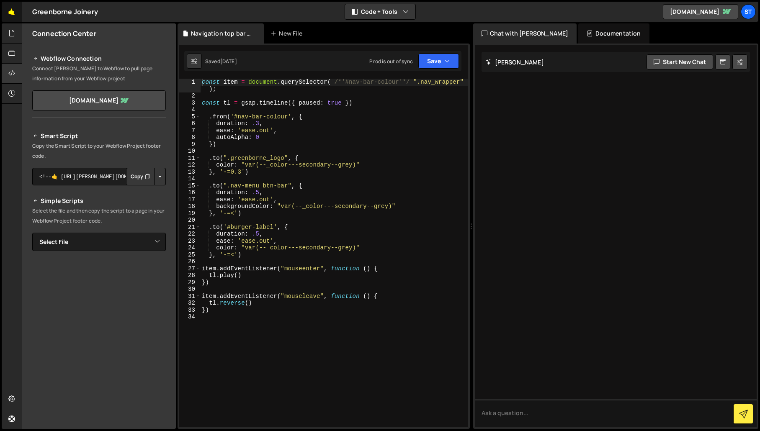
click at [13, 12] on link "🤙" at bounding box center [12, 12] width 21 height 20
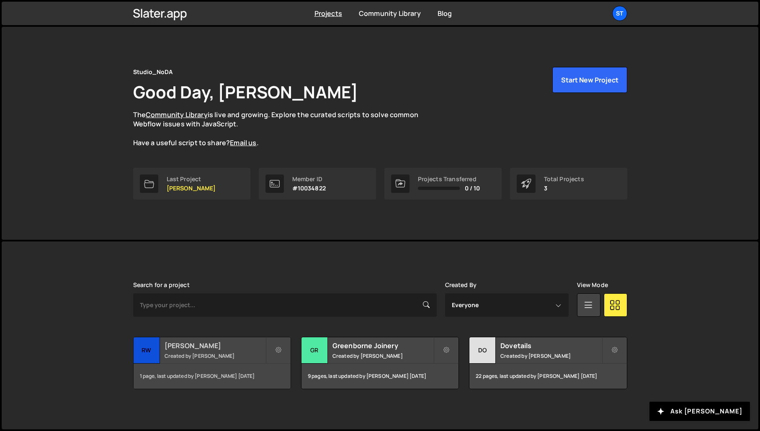
click at [190, 350] on div "[PERSON_NAME] Created by [PERSON_NAME]" at bounding box center [212, 350] width 157 height 26
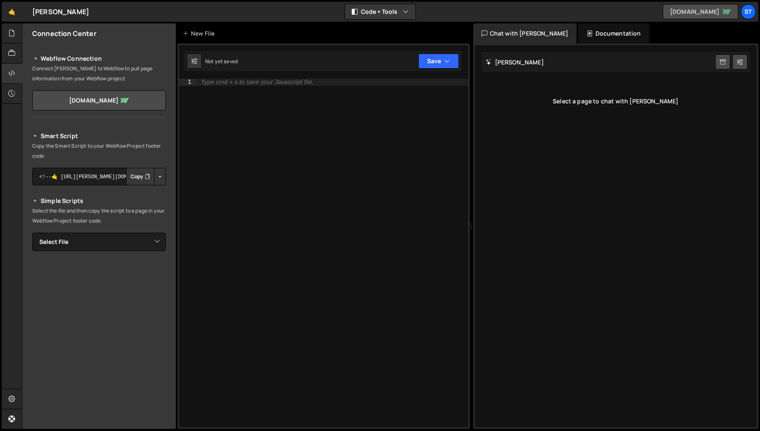
click at [674, 13] on link "[DOMAIN_NAME]" at bounding box center [700, 11] width 75 height 15
click at [14, 398] on icon at bounding box center [11, 398] width 7 height 9
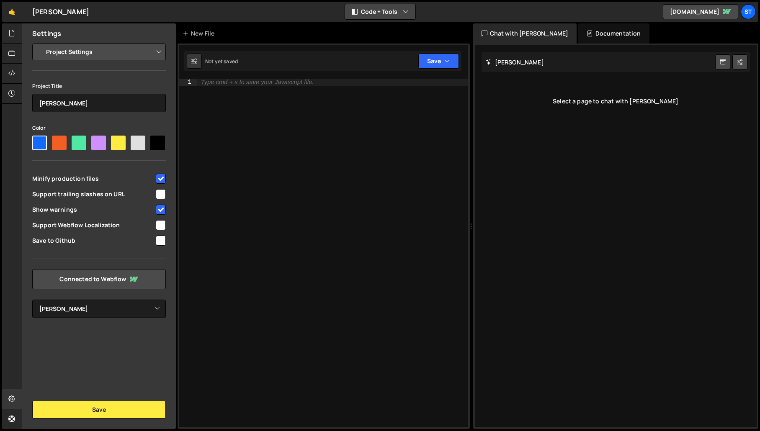
click at [389, 12] on button "Code + Tools" at bounding box center [380, 11] width 70 height 15
click at [444, 1] on div "Hold on a sec... Are you certain you wish to leave this page? Any changes you'v…" at bounding box center [380, 215] width 760 height 431
click at [156, 51] on select "Project Settings Code Editor Settings Chat Settings" at bounding box center [100, 52] width 123 height 18
click at [12, 33] on icon at bounding box center [11, 32] width 7 height 9
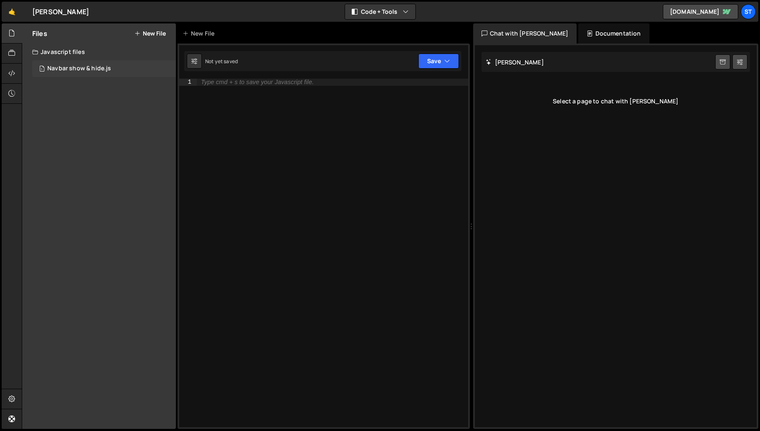
click at [84, 69] on div "Navbar show & hide.js" at bounding box center [79, 69] width 64 height 8
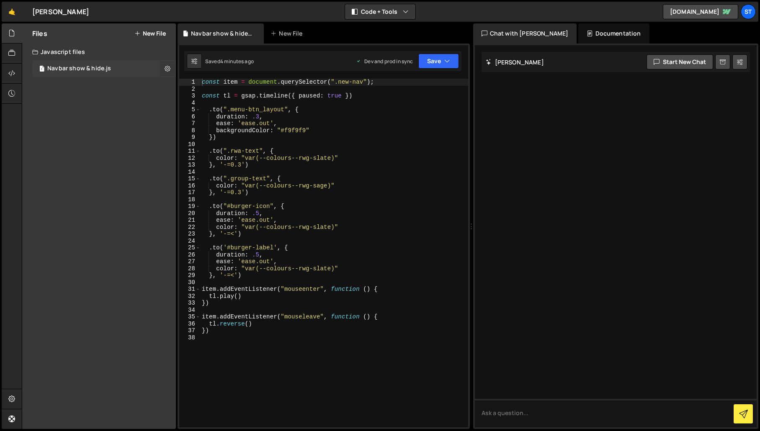
click at [167, 69] on icon at bounding box center [167, 68] width 6 height 8
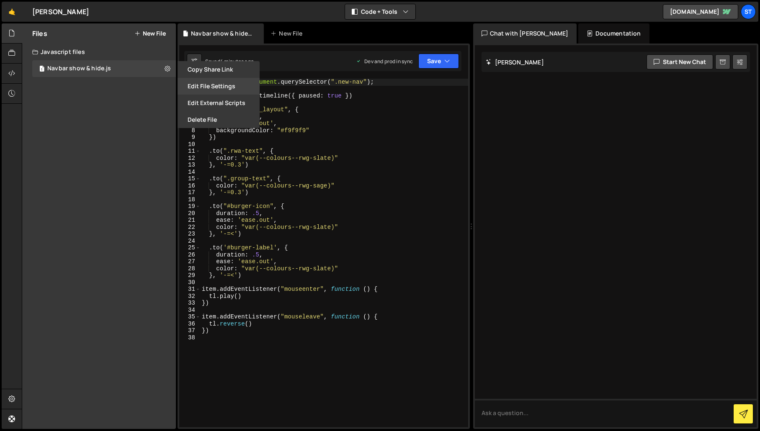
click at [217, 85] on button "Edit File Settings" at bounding box center [218, 86] width 82 height 17
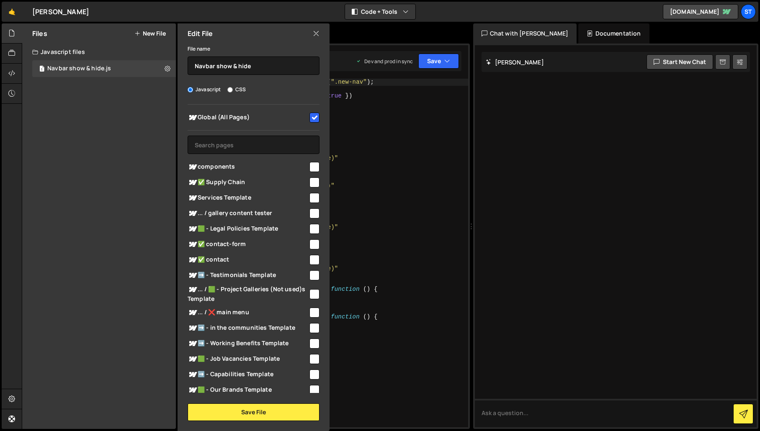
click at [310, 116] on input "checkbox" at bounding box center [314, 118] width 10 height 10
checkbox input "false"
click at [258, 410] on button "Save File" at bounding box center [254, 412] width 132 height 18
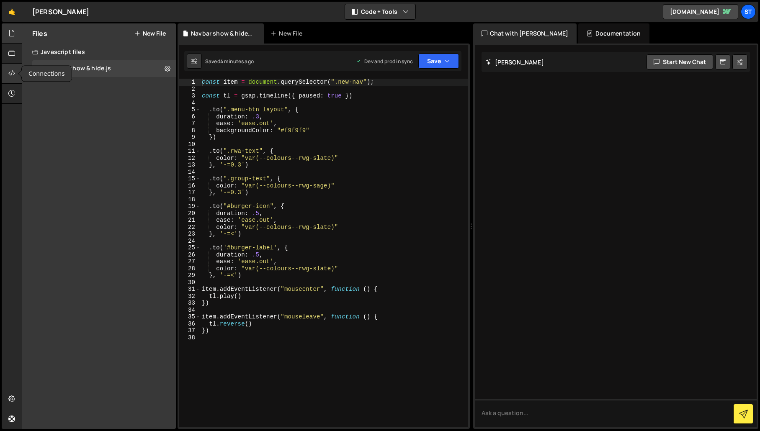
click at [13, 73] on icon at bounding box center [11, 73] width 7 height 9
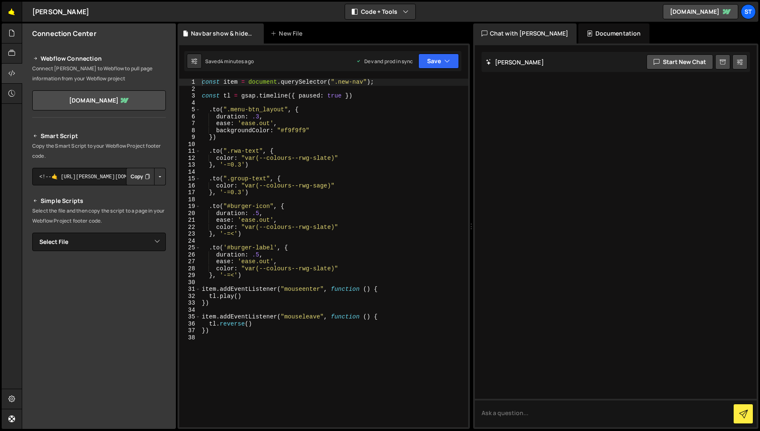
click at [13, 10] on link "🤙" at bounding box center [12, 12] width 21 height 20
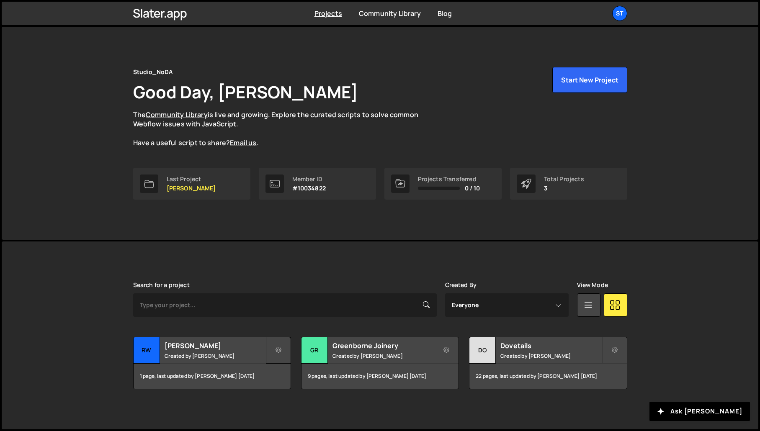
click at [279, 345] on button at bounding box center [278, 350] width 25 height 27
click at [299, 388] on link "Edit Project" at bounding box center [316, 384] width 100 height 13
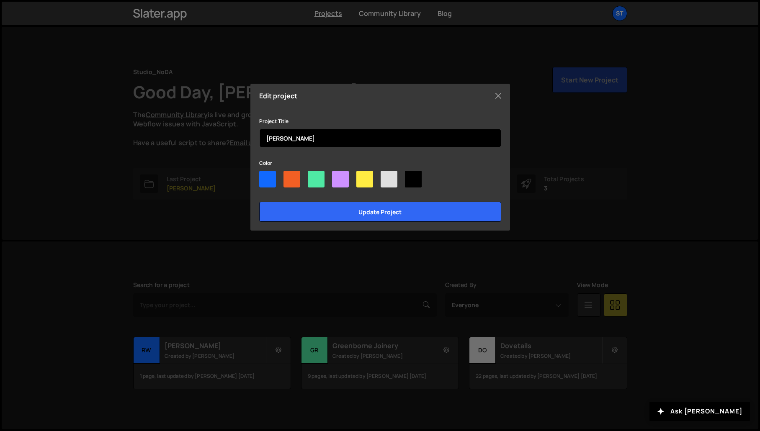
click at [337, 134] on input "[PERSON_NAME]" at bounding box center [380, 138] width 242 height 18
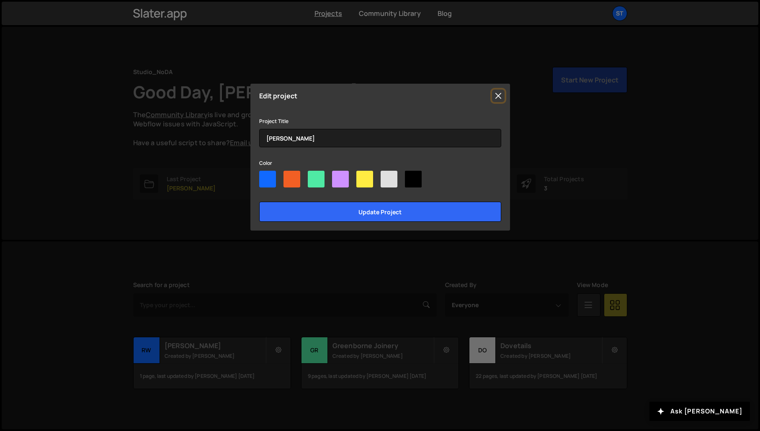
drag, startPoint x: 497, startPoint y: 93, endPoint x: 487, endPoint y: 100, distance: 12.4
click at [497, 93] on button "Close" at bounding box center [498, 96] width 13 height 13
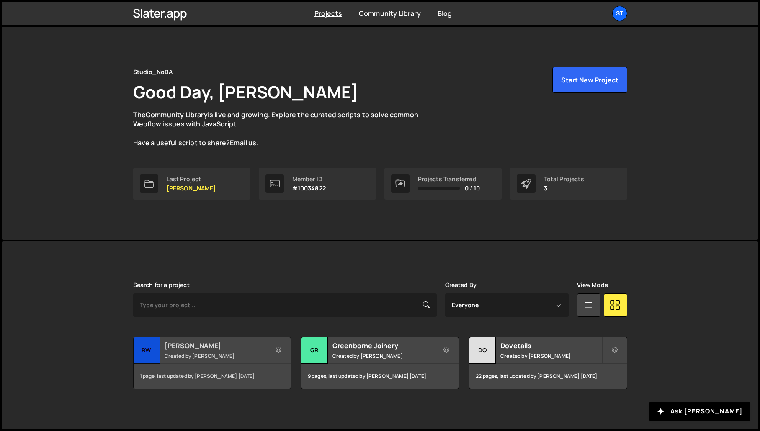
click at [181, 350] on h2 "[PERSON_NAME]" at bounding box center [214, 345] width 101 height 9
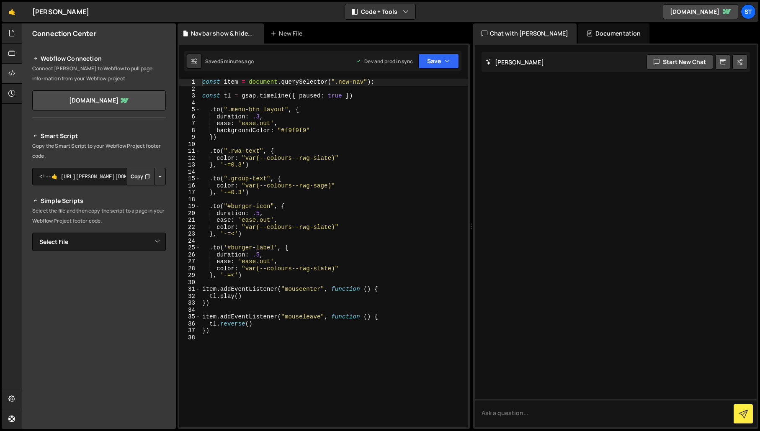
click at [161, 176] on button "Button group with nested dropdown" at bounding box center [160, 177] width 12 height 18
click at [141, 203] on link "Copy Production Script" at bounding box center [124, 204] width 82 height 12
click at [445, 61] on icon "button" at bounding box center [447, 61] width 6 height 8
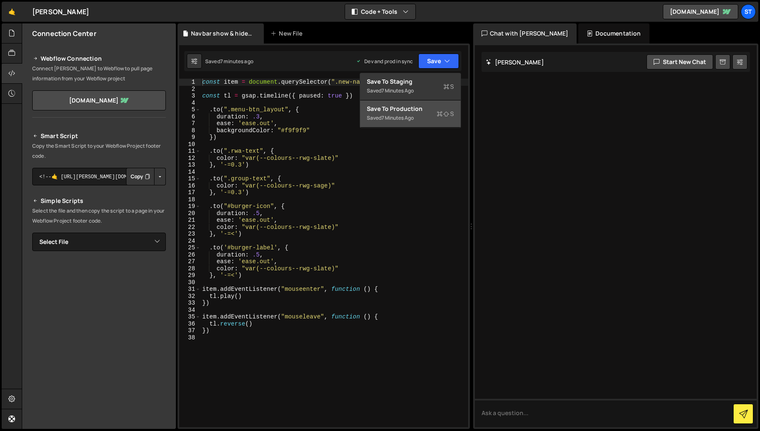
click at [409, 113] on div "Saved 7 minutes ago" at bounding box center [410, 118] width 87 height 10
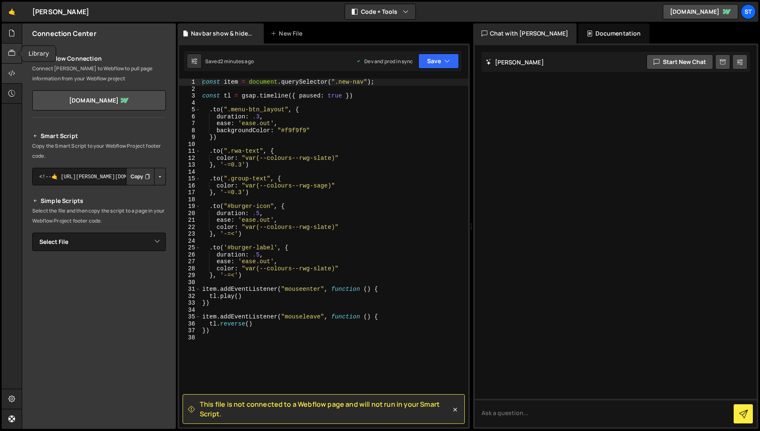
click at [10, 55] on icon at bounding box center [11, 53] width 7 height 9
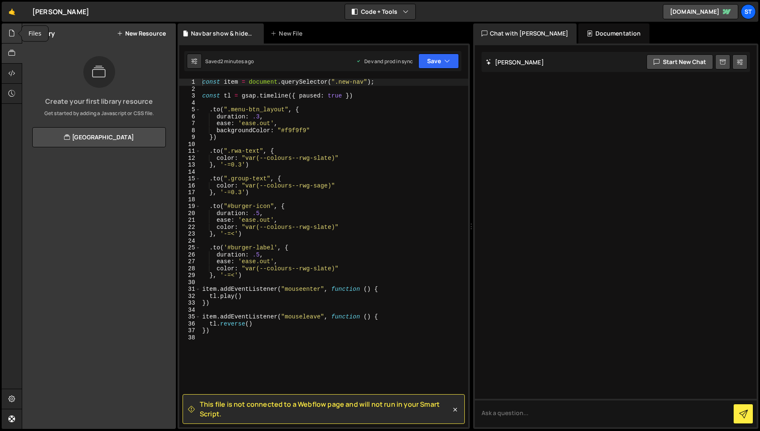
click at [14, 34] on icon at bounding box center [11, 32] width 7 height 9
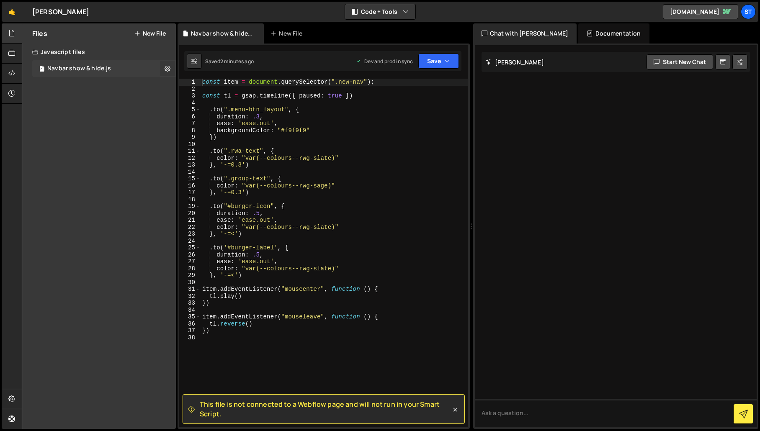
click at [166, 67] on icon at bounding box center [167, 68] width 6 height 8
type input "Navbar show & hide"
radio input "true"
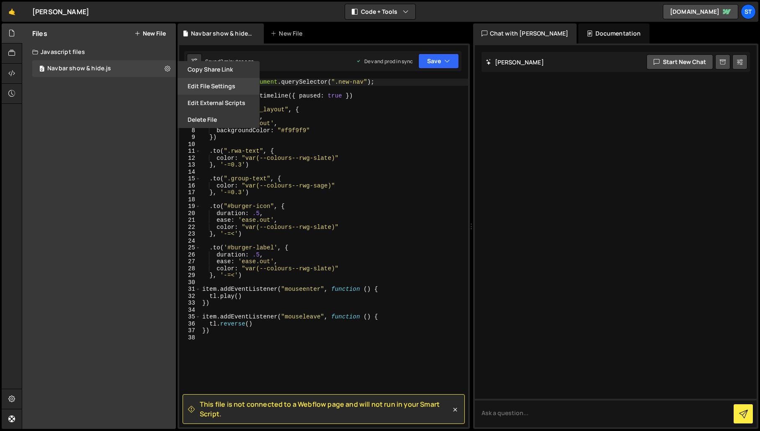
click at [206, 90] on button "Edit File Settings" at bounding box center [218, 86] width 82 height 17
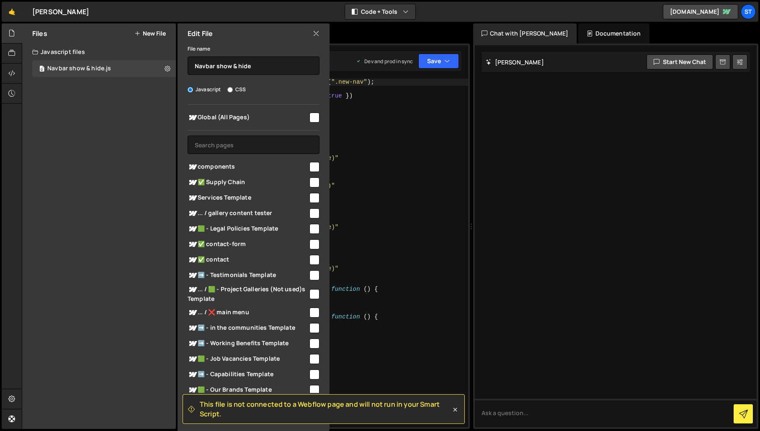
click at [312, 118] on input "checkbox" at bounding box center [314, 118] width 10 height 10
checkbox input "true"
click at [315, 33] on icon at bounding box center [316, 33] width 7 height 9
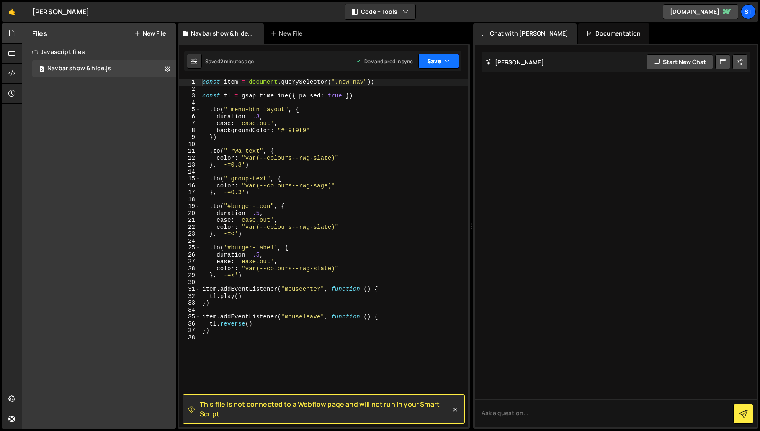
click at [437, 65] on button "Save" at bounding box center [438, 61] width 41 height 15
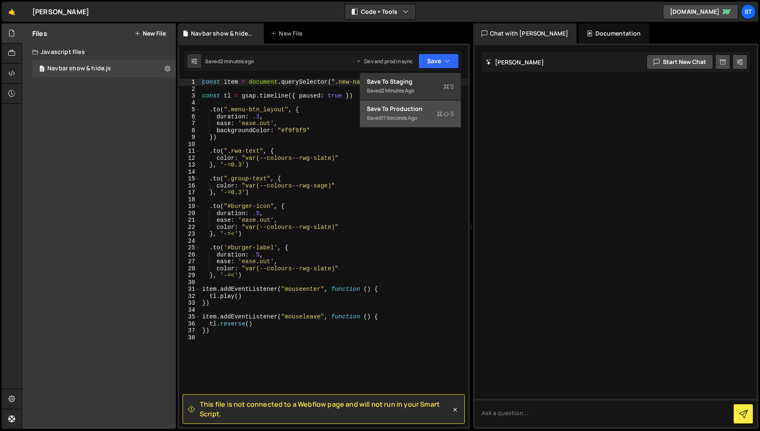
click at [421, 107] on div "Save to Production S" at bounding box center [410, 109] width 87 height 8
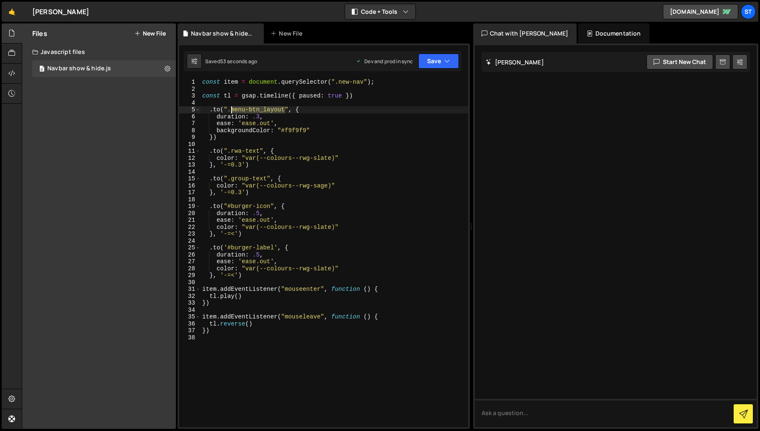
drag, startPoint x: 284, startPoint y: 111, endPoint x: 232, endPoint y: 112, distance: 51.9
click at [232, 112] on div "const item = document . querySelector ( ".new-nav" ) ; const tl = gsap . timeli…" at bounding box center [333, 260] width 267 height 362
paste textarea "new-nav"
click at [445, 62] on icon "button" at bounding box center [447, 61] width 6 height 8
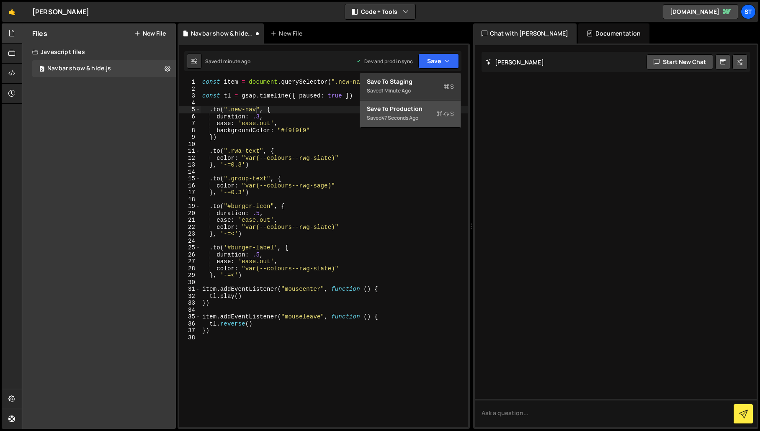
click at [407, 109] on div "Save to Production S" at bounding box center [410, 109] width 87 height 8
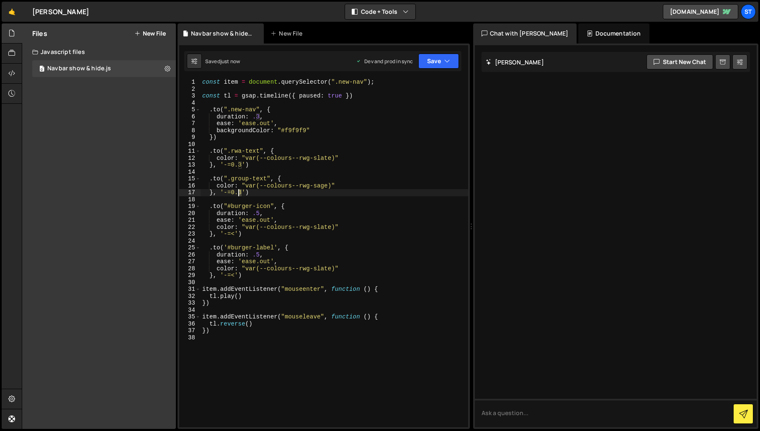
click at [239, 195] on div "const item = document . querySelector ( ".new-nav" ) ; const tl = gsap . timeli…" at bounding box center [333, 260] width 267 height 362
click at [455, 63] on button "Save" at bounding box center [438, 61] width 41 height 15
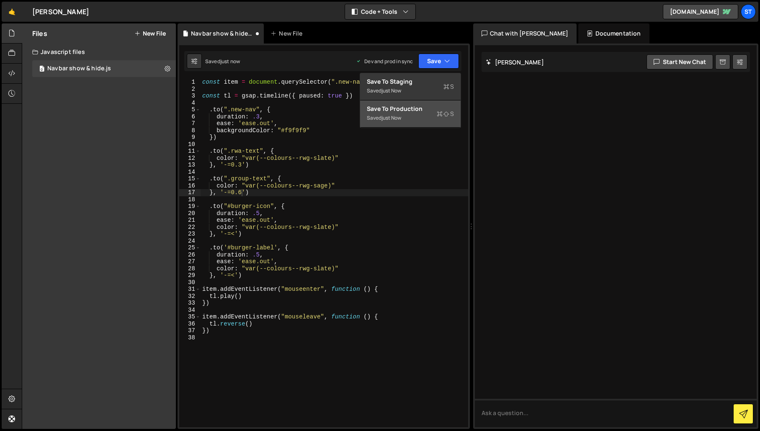
click at [399, 113] on div "Saved just now" at bounding box center [410, 118] width 87 height 10
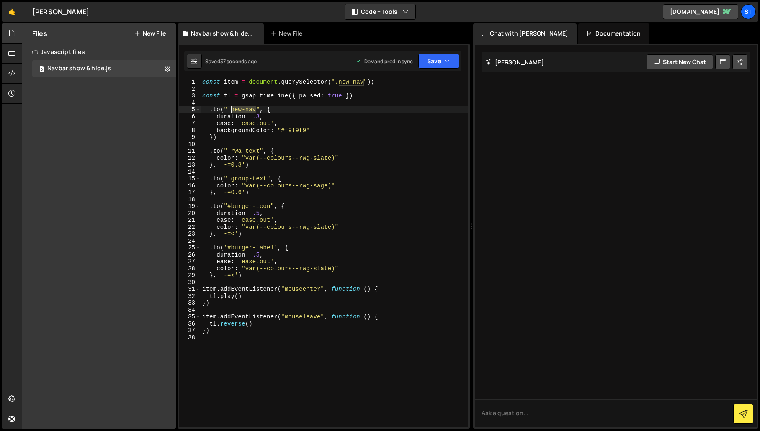
drag, startPoint x: 256, startPoint y: 111, endPoint x: 232, endPoint y: 113, distance: 23.9
click at [232, 113] on div "const item = document . querySelector ( ".new-nav" ) ; const tl = gsap . timeli…" at bounding box center [333, 260] width 267 height 362
paste textarea "av-logo_wrapper"
click at [442, 58] on button "Save" at bounding box center [438, 61] width 41 height 15
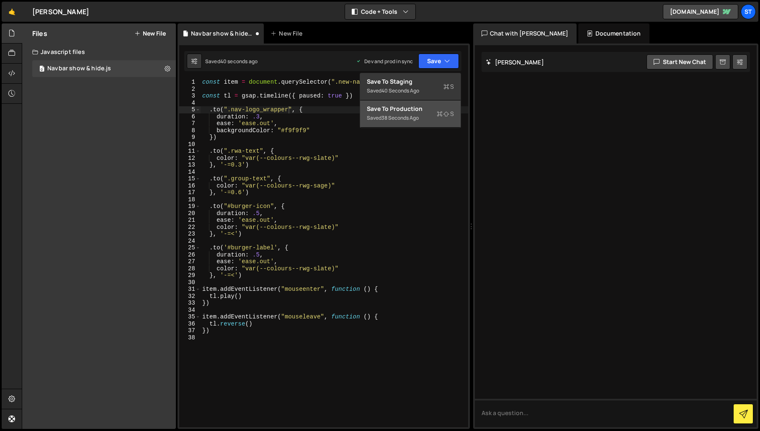
click at [401, 103] on button "Save to Production S Saved 38 seconds ago" at bounding box center [410, 113] width 100 height 27
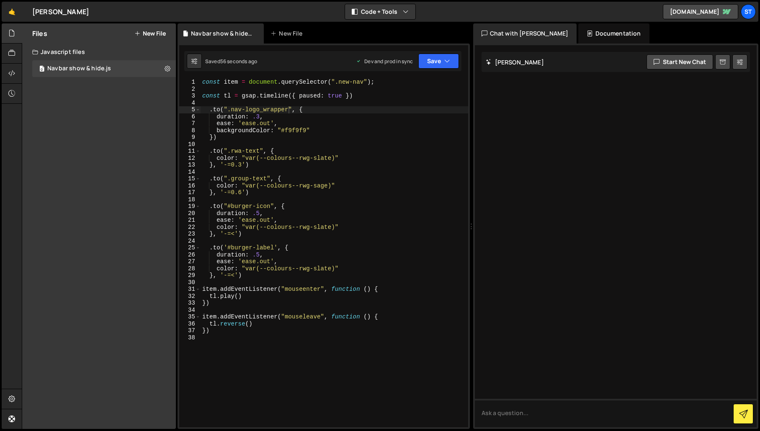
click at [666, 132] on div at bounding box center [616, 236] width 282 height 382
drag, startPoint x: 288, startPoint y: 110, endPoint x: 232, endPoint y: 113, distance: 55.3
click at [232, 113] on div "const item = document . querySelector ( ".new-nav" ) ; const tl = gsap . timeli…" at bounding box center [333, 260] width 267 height 362
paste textarea "main-nav_btn"
click at [452, 60] on button "Save" at bounding box center [438, 61] width 41 height 15
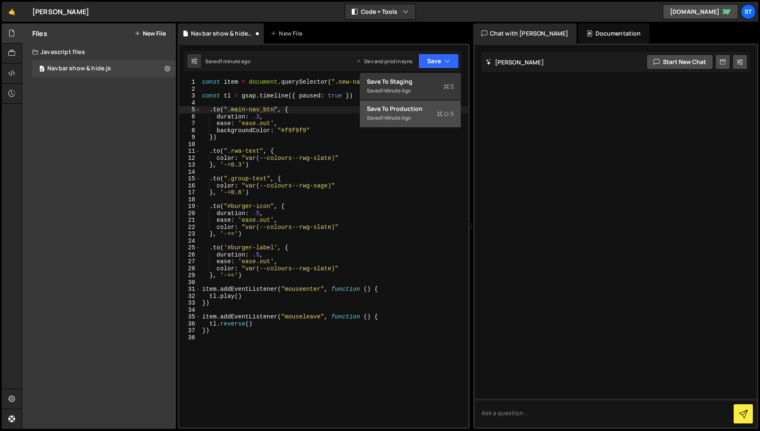
click at [396, 114] on div "1 minute ago" at bounding box center [395, 117] width 29 height 7
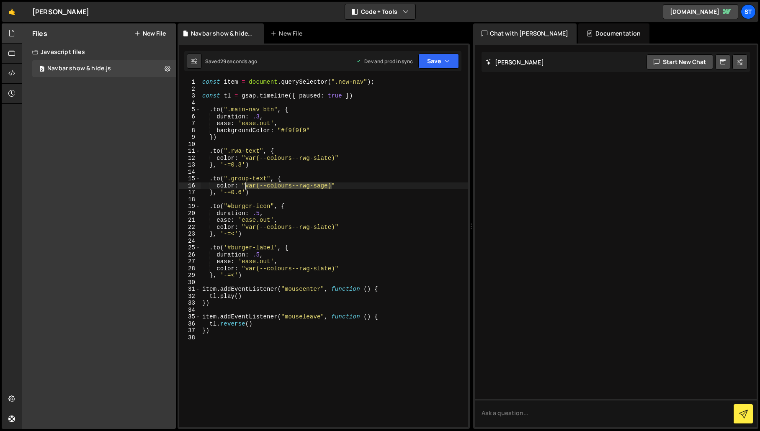
drag, startPoint x: 331, startPoint y: 186, endPoint x: 244, endPoint y: 186, distance: 86.2
click at [244, 186] on div "const item = document . querySelector ( ".new-nav" ) ; const tl = gsap . timeli…" at bounding box center [333, 260] width 267 height 362
drag, startPoint x: 308, startPoint y: 131, endPoint x: 280, endPoint y: 133, distance: 27.7
click at [280, 133] on div "const item = document . querySelector ( ".new-nav" ) ; const tl = gsap . timeli…" at bounding box center [333, 260] width 267 height 362
paste textarea "var(--colours--rwg-sage)"
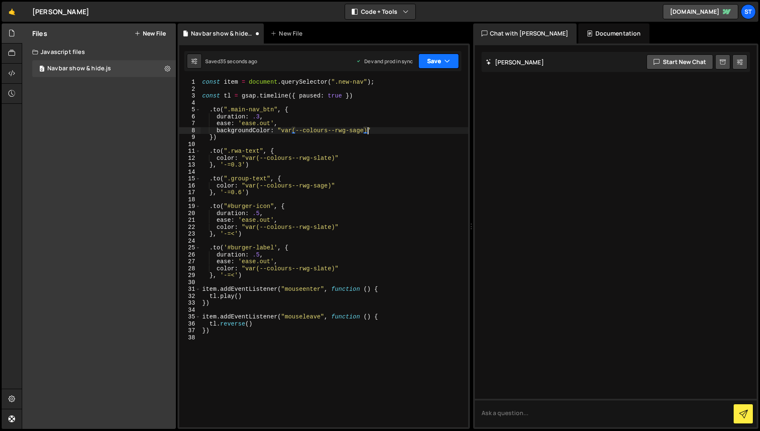
click at [447, 58] on icon "button" at bounding box center [447, 61] width 6 height 8
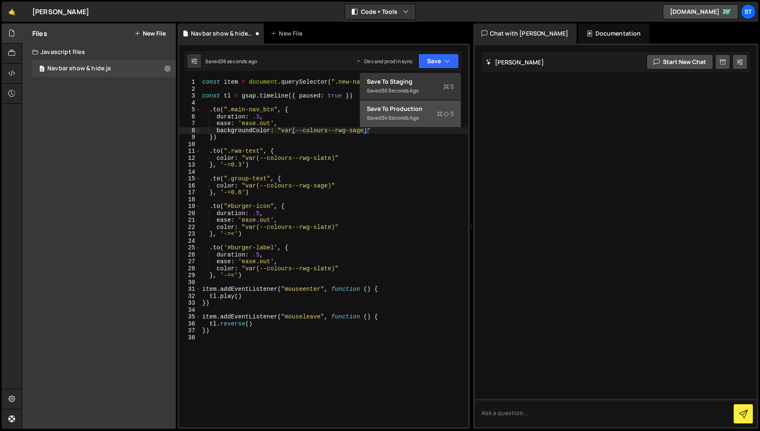
click at [392, 110] on div "Save to Production S" at bounding box center [410, 109] width 87 height 8
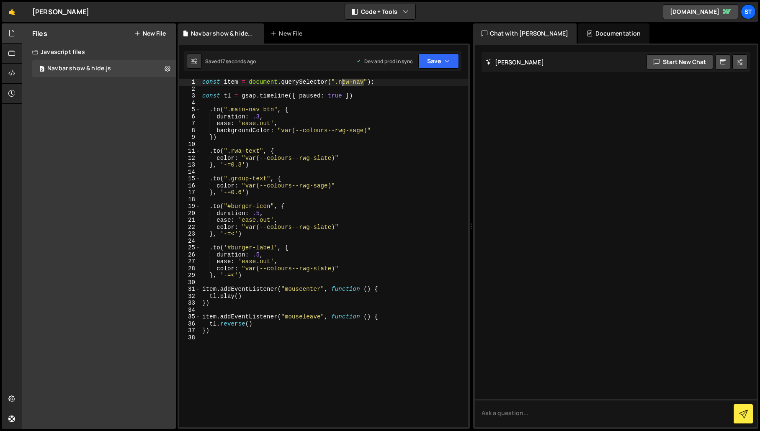
drag, startPoint x: 364, startPoint y: 83, endPoint x: 341, endPoint y: 81, distance: 22.7
click at [341, 81] on div "const item = document . querySelector ( ".new-nav" ) ; const tl = gsap . timeli…" at bounding box center [333, 260] width 267 height 362
click at [318, 152] on div "const item = document . querySelector ( ".nav-logo_wrapper" ) ; const tl = gsap…" at bounding box center [333, 260] width 267 height 362
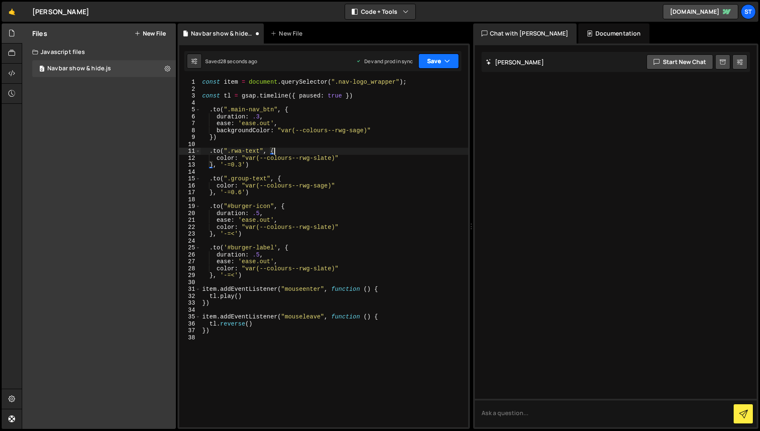
click at [440, 60] on button "Save" at bounding box center [438, 61] width 41 height 15
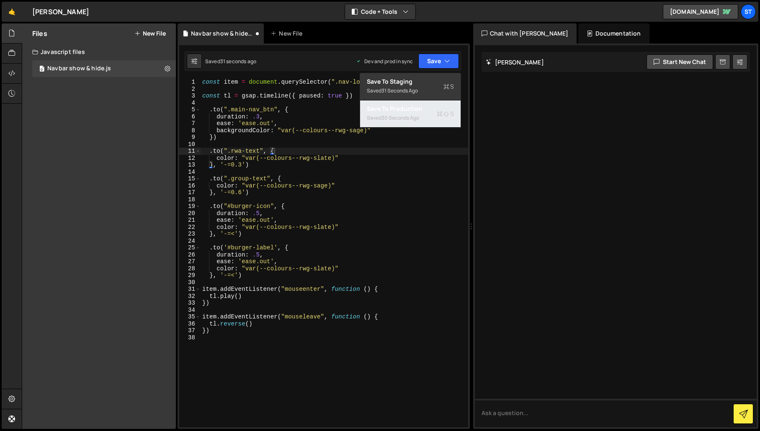
click at [409, 114] on div "30 seconds ago" at bounding box center [400, 117] width 38 height 7
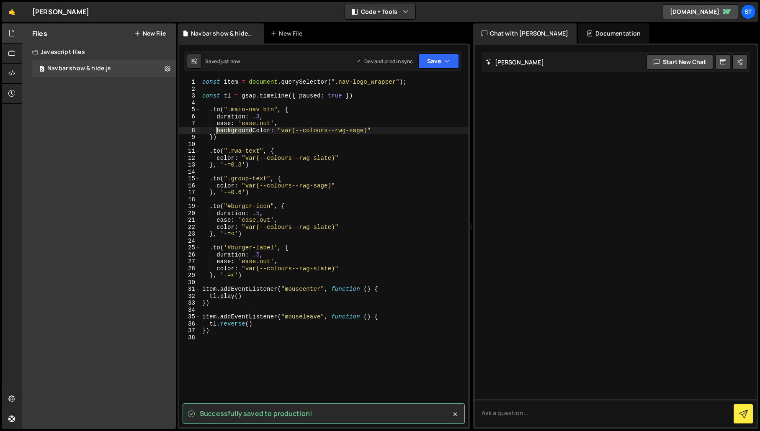
drag, startPoint x: 254, startPoint y: 130, endPoint x: 218, endPoint y: 134, distance: 36.6
click at [218, 134] on div "const item = document . querySelector ( ".nav-logo_wrapper" ) ; const tl = gsap…" at bounding box center [333, 260] width 267 height 362
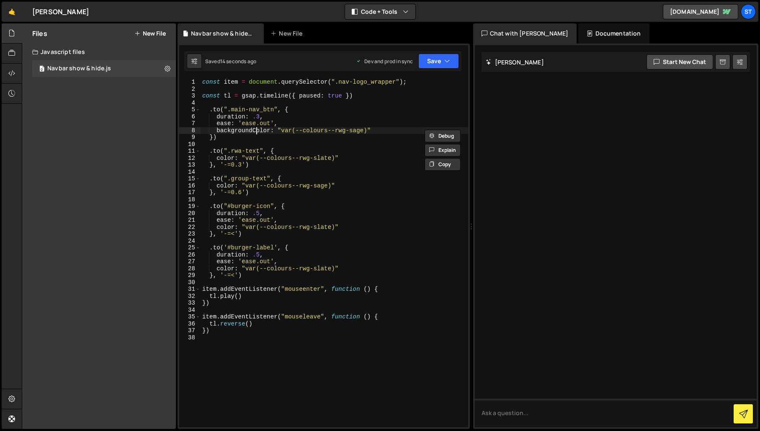
click at [255, 132] on div "const item = document . querySelector ( ".nav-logo_wrapper" ) ; const tl = gsap…" at bounding box center [333, 260] width 267 height 362
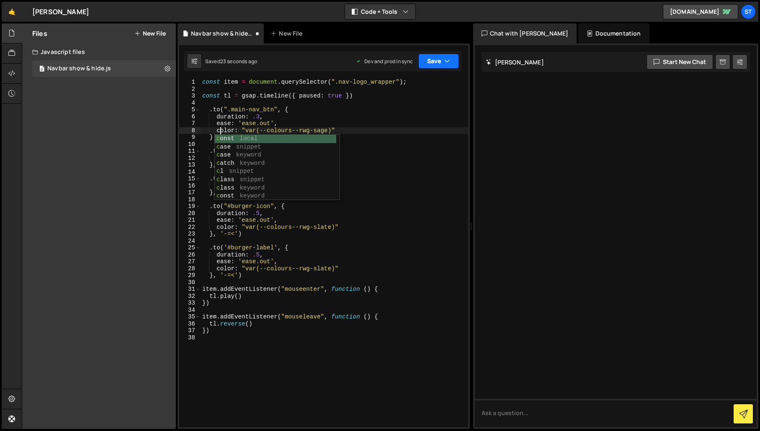
click at [432, 67] on button "Save" at bounding box center [438, 61] width 41 height 15
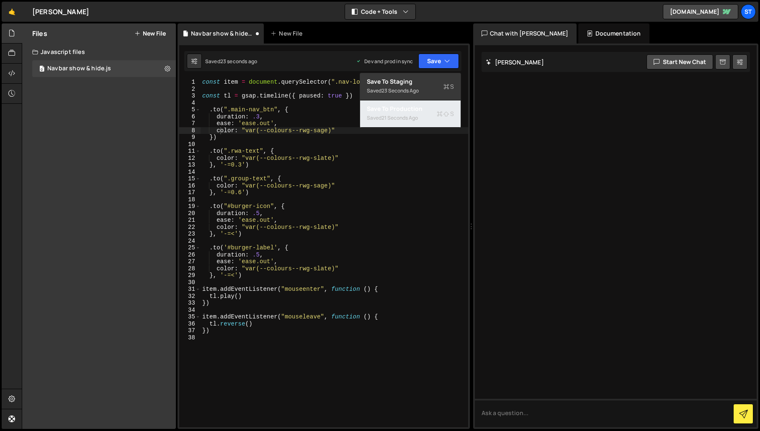
click at [419, 110] on div "Save to Production S" at bounding box center [410, 109] width 87 height 8
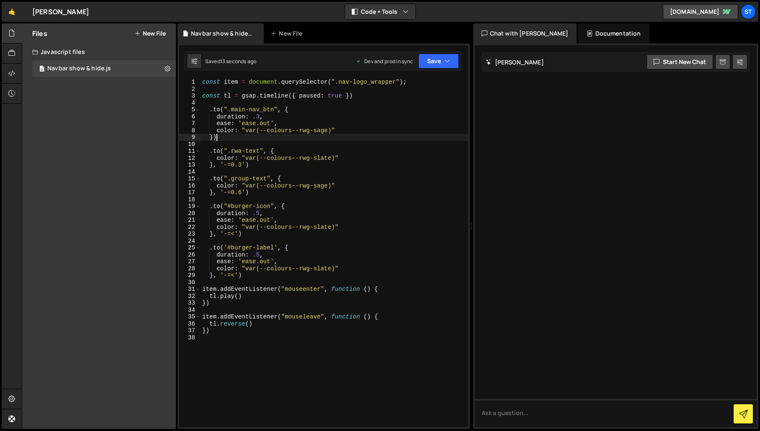
click at [217, 139] on div "const item = document . querySelector ( ".nav-logo_wrapper" ) ; const tl = gsap…" at bounding box center [333, 260] width 267 height 362
click at [208, 108] on div "const item = document . querySelector ( ".nav-logo_wrapper" ) ; const tl = gsap…" at bounding box center [333, 260] width 267 height 362
type textarea "/*.to(".main-nav_btn", {"
click at [434, 61] on button "Save" at bounding box center [438, 61] width 41 height 15
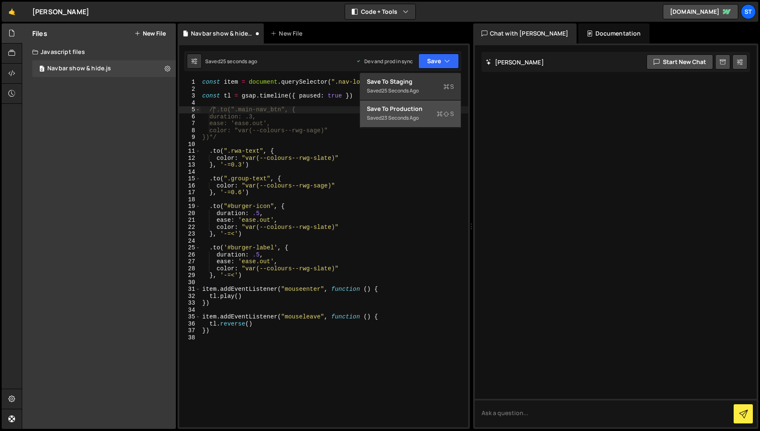
click at [413, 112] on div "Save to Production S" at bounding box center [410, 109] width 87 height 8
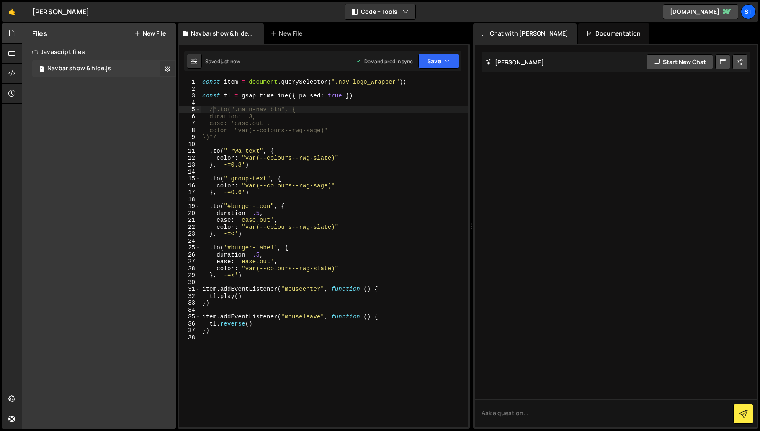
click at [167, 66] on icon at bounding box center [167, 68] width 6 height 8
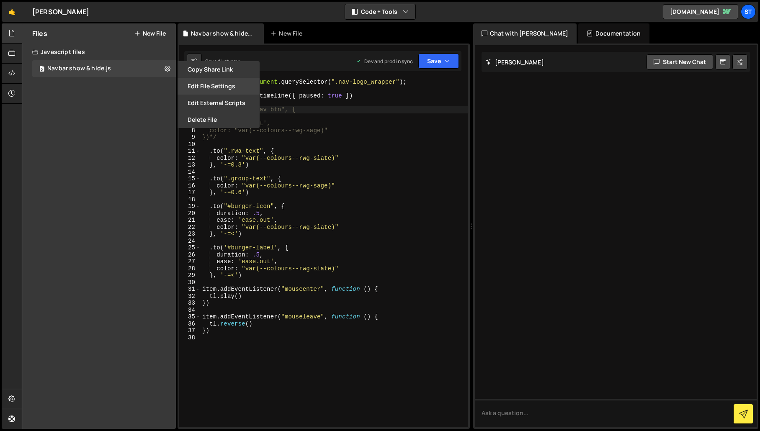
click at [209, 81] on button "Edit File Settings" at bounding box center [218, 86] width 82 height 17
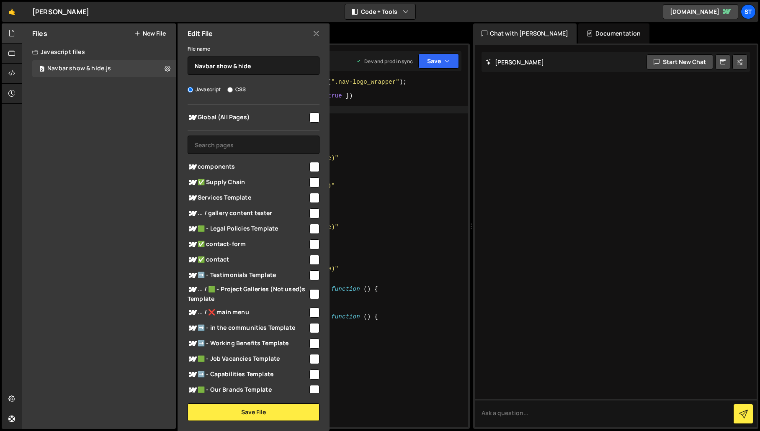
click at [311, 116] on input "checkbox" at bounding box center [314, 118] width 10 height 10
checkbox input "true"
click at [273, 406] on button "Save File" at bounding box center [254, 412] width 132 height 18
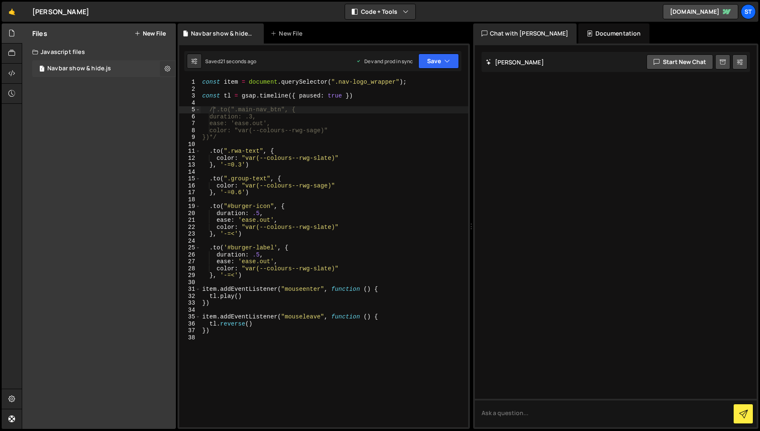
click at [165, 68] on icon at bounding box center [167, 68] width 6 height 8
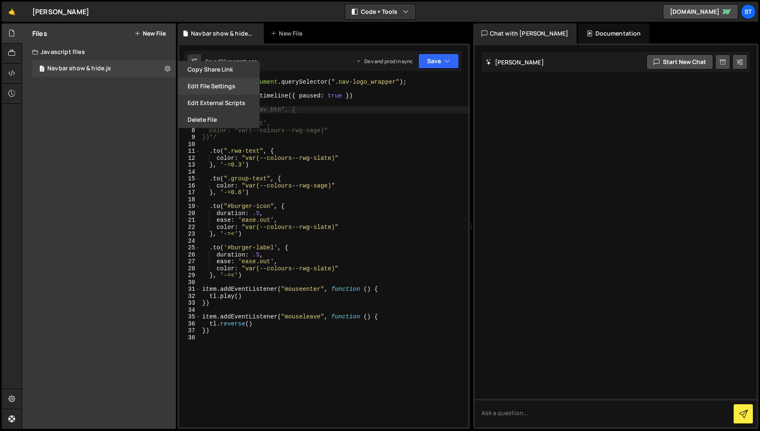
click at [213, 85] on button "Edit File Settings" at bounding box center [218, 86] width 82 height 17
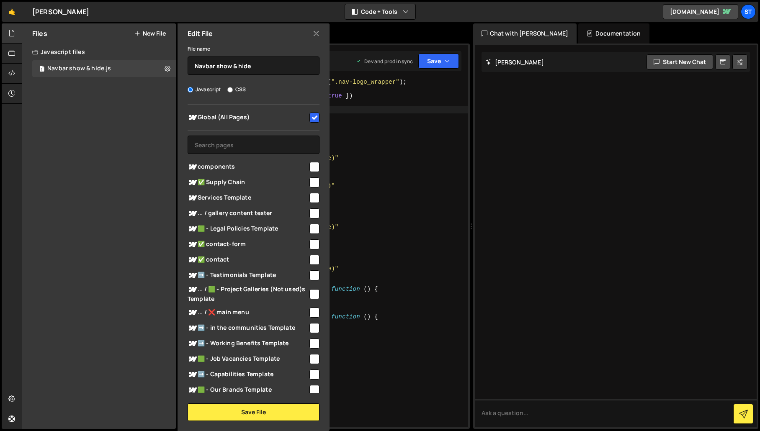
click at [316, 33] on icon at bounding box center [316, 33] width 7 height 9
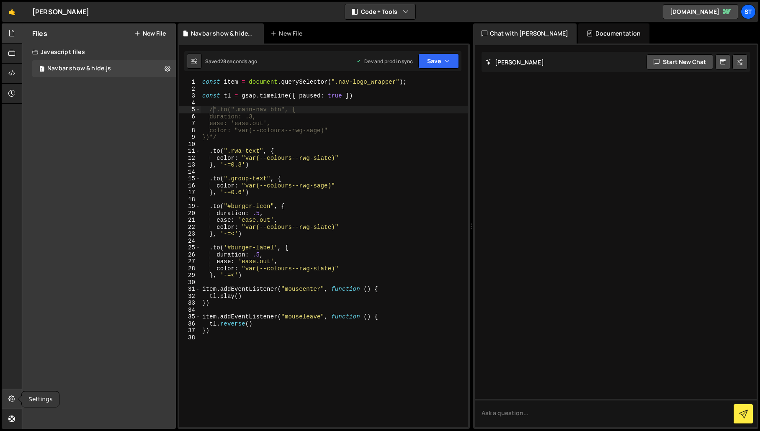
click at [14, 399] on icon at bounding box center [11, 398] width 7 height 9
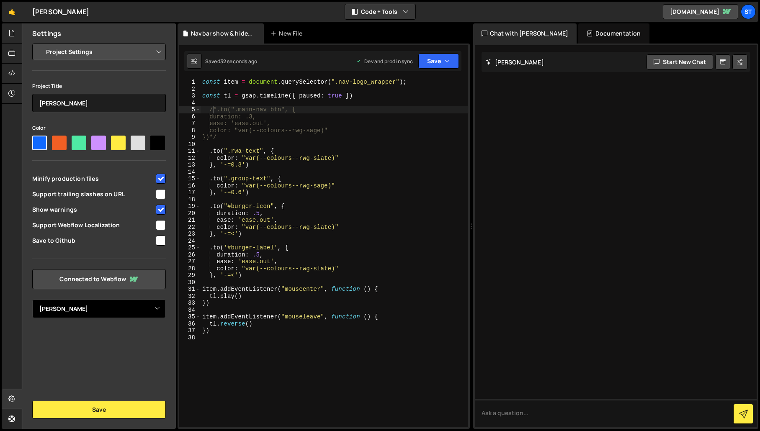
click at [158, 306] on select "Select Project [PERSON_NAME]" at bounding box center [99, 309] width 134 height 18
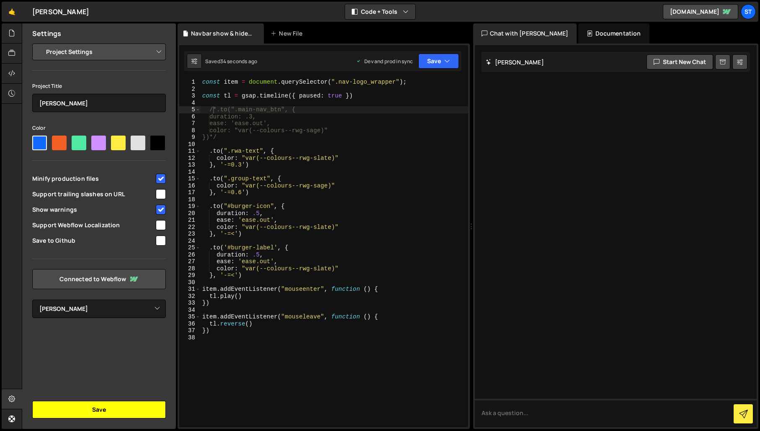
click at [100, 414] on button "Save" at bounding box center [99, 410] width 134 height 18
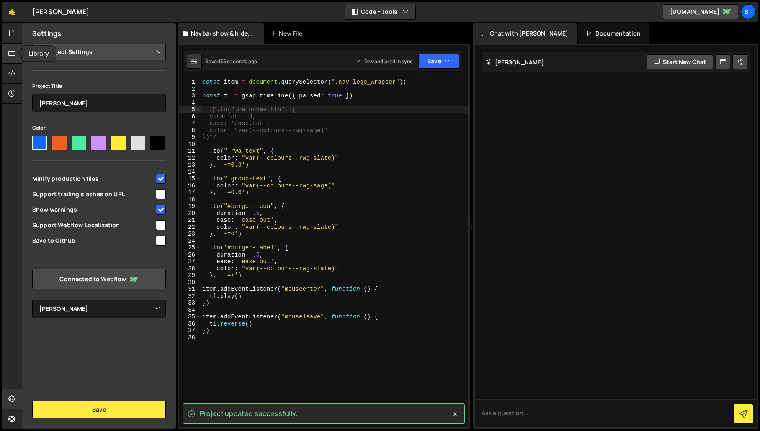
click at [13, 54] on icon at bounding box center [11, 53] width 7 height 9
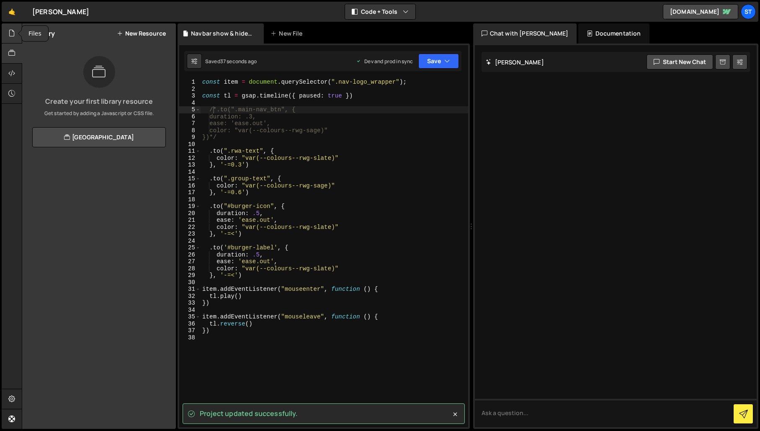
click at [10, 33] on icon at bounding box center [11, 32] width 7 height 9
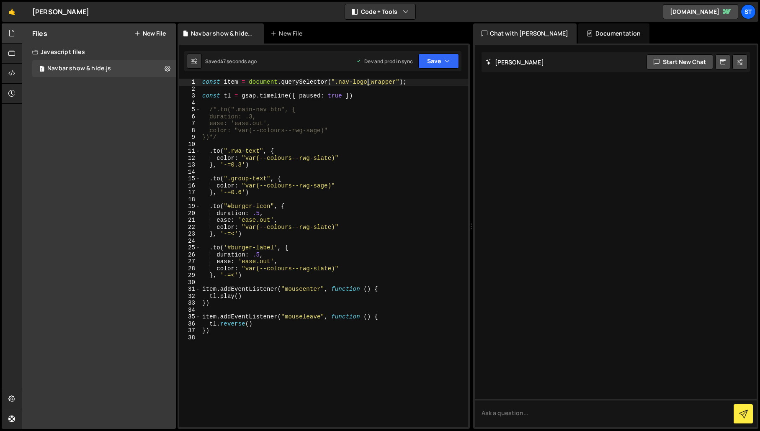
click at [367, 82] on div "const item = document . querySelector ( ".nav-logo_wrapper" ) ; const tl = gsap…" at bounding box center [333, 260] width 267 height 362
type textarea "const item = document.querySelector(".new-nav");"
click at [446, 59] on icon "button" at bounding box center [447, 61] width 6 height 8
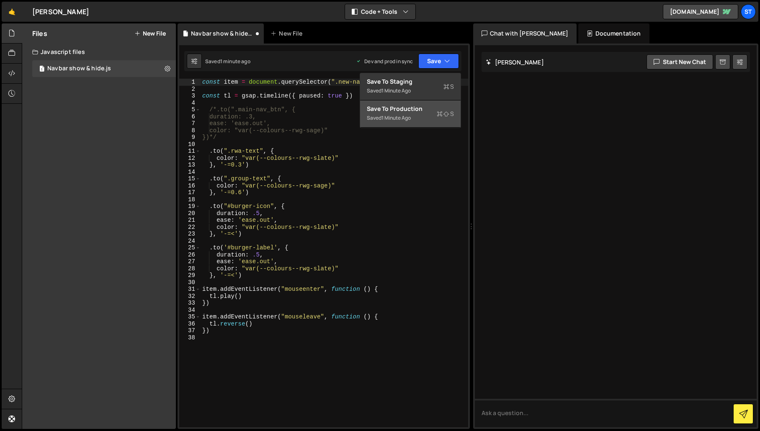
click at [411, 107] on div "Save to Production S" at bounding box center [410, 109] width 87 height 8
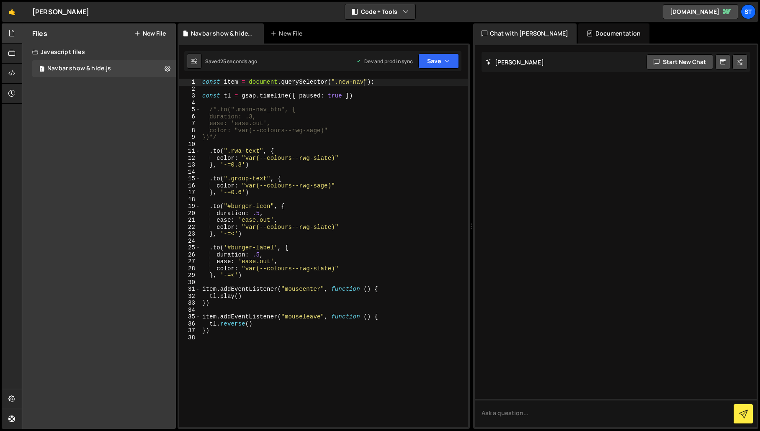
click at [228, 142] on div "const item = document . querySelector ( ".new-nav" ) ; const tl = gsap . timeli…" at bounding box center [333, 260] width 267 height 362
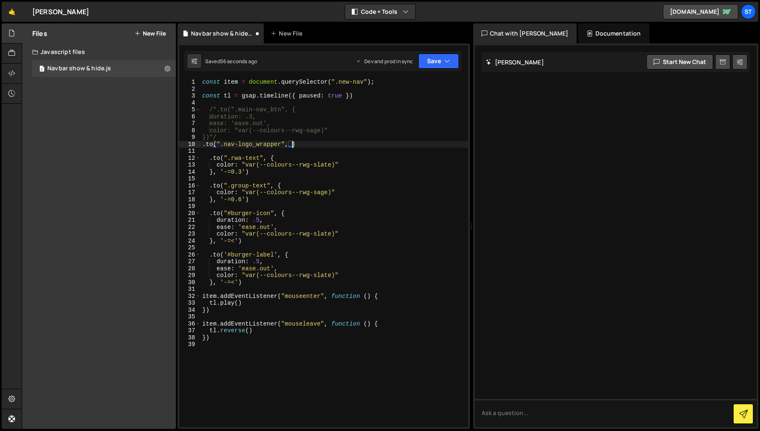
scroll to position [0, 6]
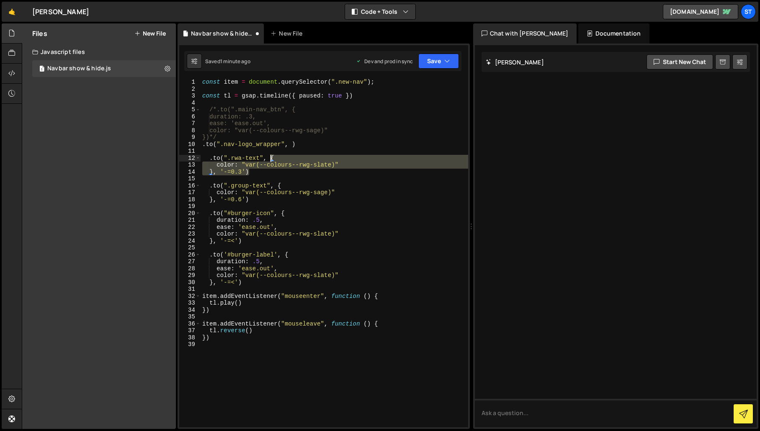
drag, startPoint x: 257, startPoint y: 173, endPoint x: 272, endPoint y: 157, distance: 21.9
click at [272, 157] on div "const item = document . querySelector ( ".new-nav" ) ; const tl = gsap . timeli…" at bounding box center [333, 260] width 267 height 362
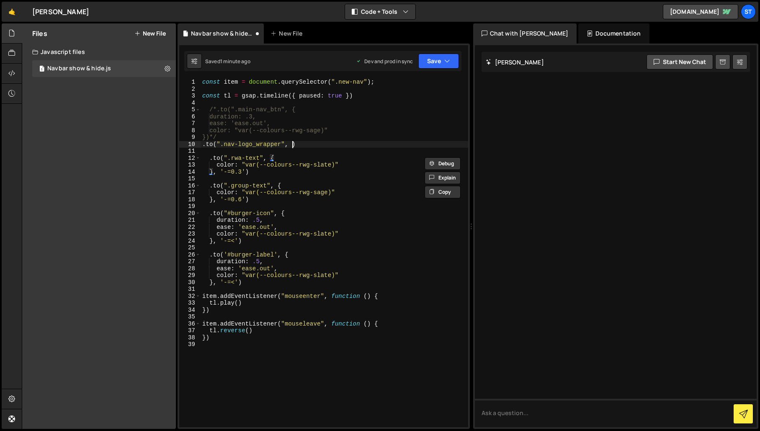
click at [292, 147] on div "const item = document . querySelector ( ".new-nav" ) ; const tl = gsap . timeli…" at bounding box center [333, 260] width 267 height 362
paste textarea "}, '-=0.3')"
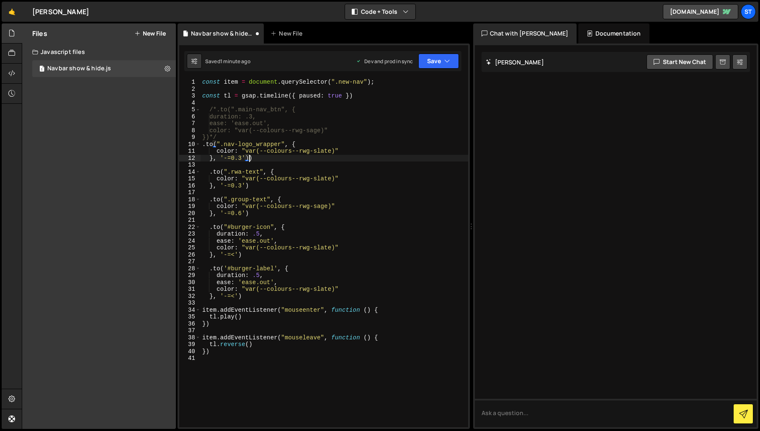
scroll to position [0, 3]
click at [445, 58] on icon "button" at bounding box center [447, 61] width 6 height 8
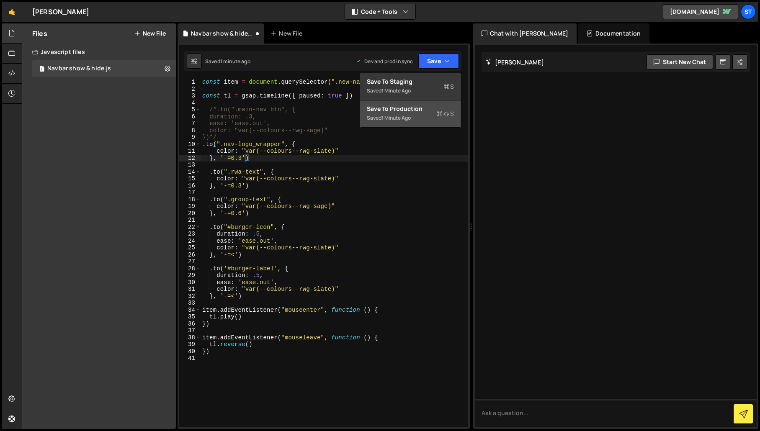
click at [405, 111] on div "Save to Production S" at bounding box center [410, 109] width 87 height 8
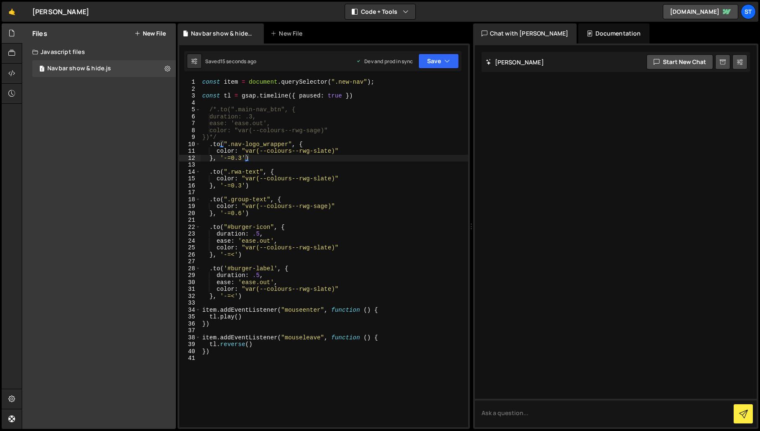
click at [218, 152] on div "const item = document . querySelector ( ".new-nav" ) ; const tl = gsap . timeli…" at bounding box center [333, 260] width 267 height 362
click at [441, 62] on button "Save" at bounding box center [438, 61] width 41 height 15
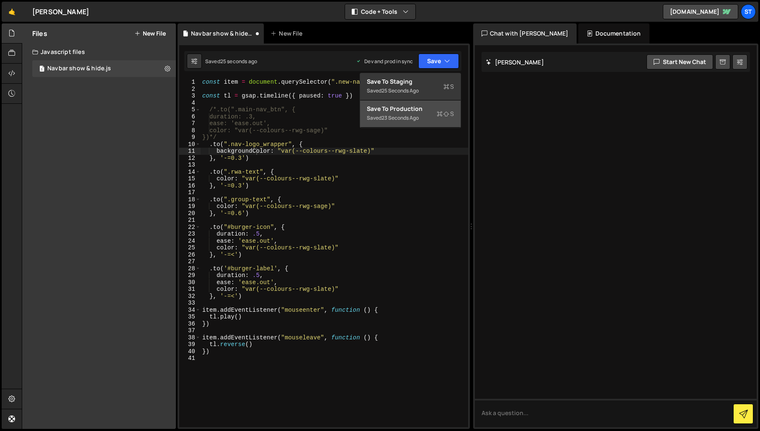
click at [421, 110] on div "Save to Production S" at bounding box center [410, 109] width 87 height 8
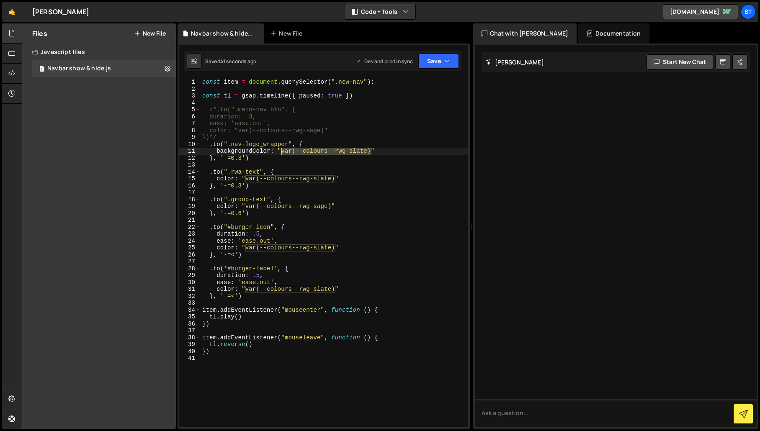
drag, startPoint x: 370, startPoint y: 152, endPoint x: 283, endPoint y: 152, distance: 87.1
click at [283, 152] on div "const item = document . querySelector ( ".new-nav" ) ; const tl = gsap . timeli…" at bounding box center [333, 260] width 267 height 362
paste textarea "whiteish"
click at [441, 60] on button "Save" at bounding box center [438, 61] width 41 height 15
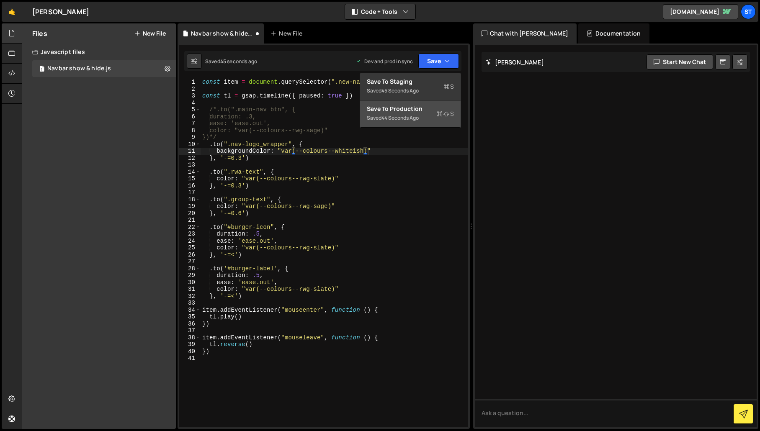
click at [406, 107] on div "Save to Production S" at bounding box center [410, 109] width 87 height 8
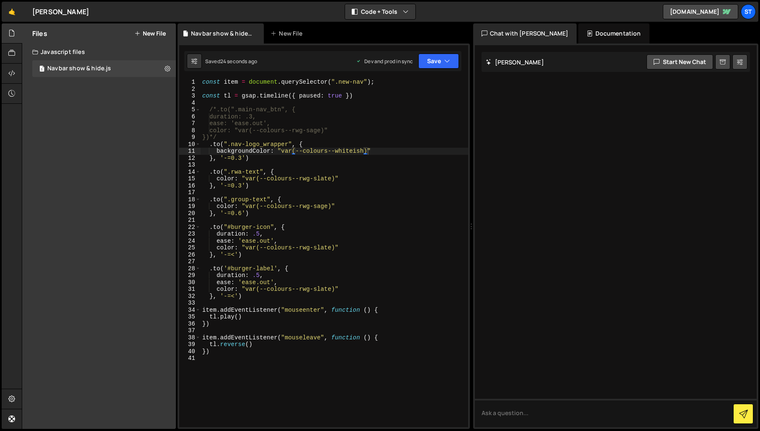
click at [371, 152] on div "const item = document . querySelector ( ".new-nav" ) ; const tl = gsap . timeli…" at bounding box center [333, 260] width 267 height 362
type textarea "backgroundColor: "var(--colours--whiteish)","
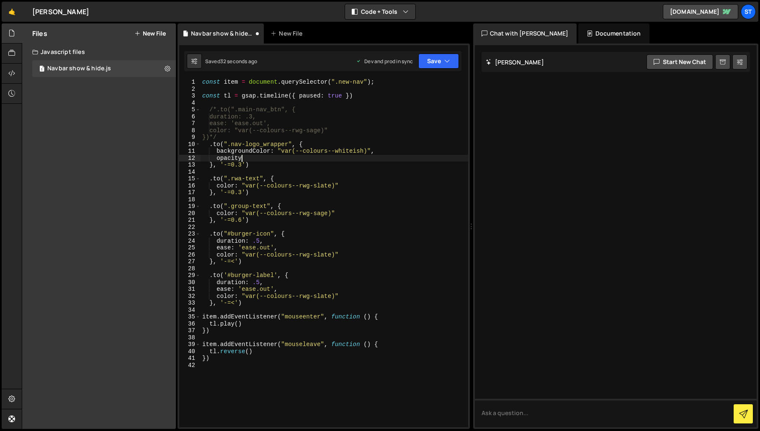
scroll to position [0, 3]
click at [367, 152] on div "const item = document . querySelector ( ".new-nav" ) ; const tl = gsap . timeli…" at bounding box center [333, 260] width 267 height 362
type textarea "opacity: "50%""
click at [444, 59] on icon "button" at bounding box center [447, 61] width 6 height 8
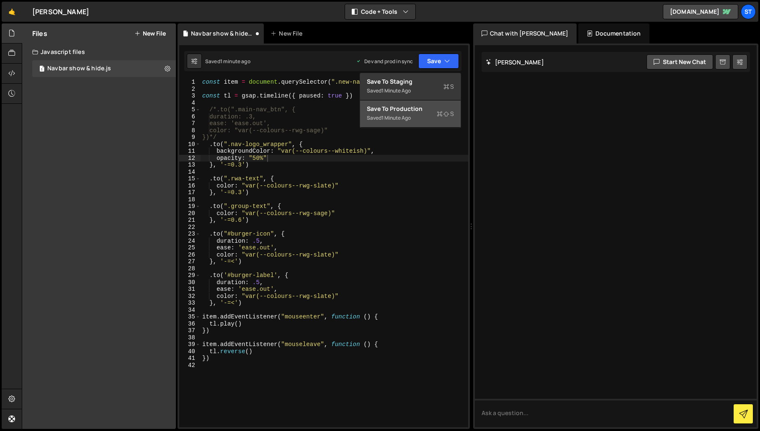
click at [401, 107] on div "Save to Production S" at bounding box center [410, 109] width 87 height 8
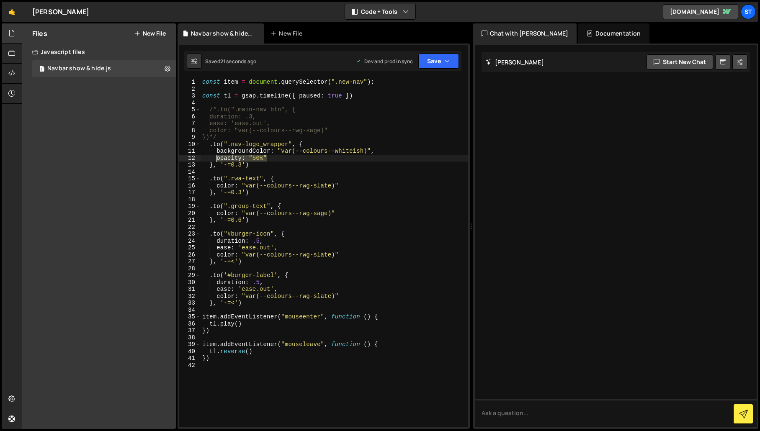
drag, startPoint x: 270, startPoint y: 159, endPoint x: 216, endPoint y: 157, distance: 53.6
click at [216, 157] on div "const item = document . querySelector ( ".new-nav" ) ; const tl = gsap . timeli…" at bounding box center [333, 260] width 267 height 362
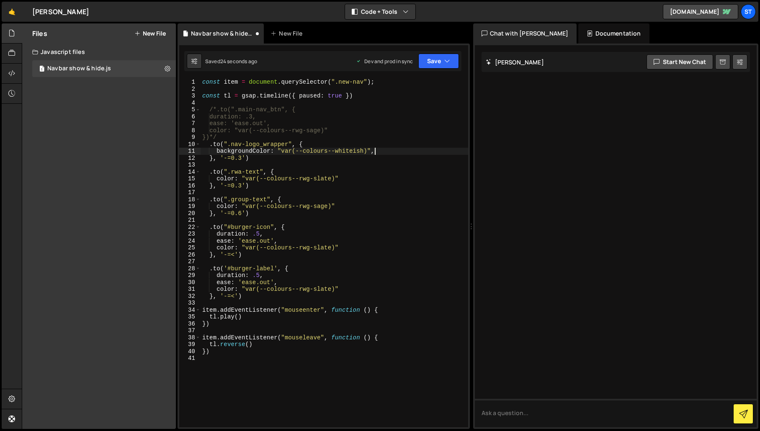
type textarea "backgroundColor: "var(--colours--whiteish)""
click at [441, 64] on button "Save" at bounding box center [438, 61] width 41 height 15
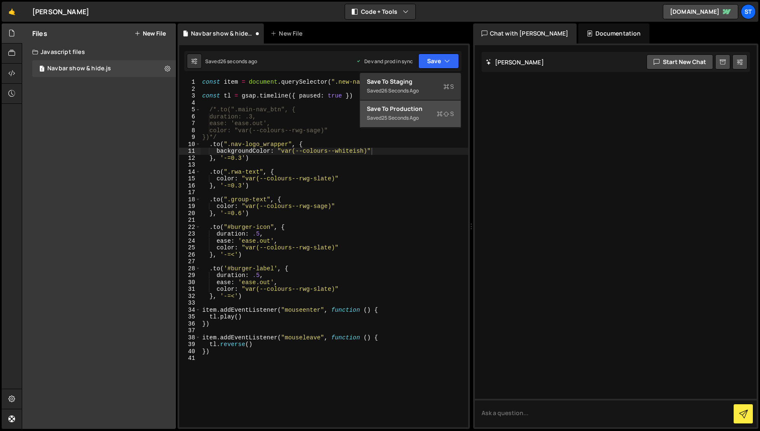
click at [421, 105] on div "Save to Production S" at bounding box center [410, 109] width 87 height 8
